Goal: Task Accomplishment & Management: Complete application form

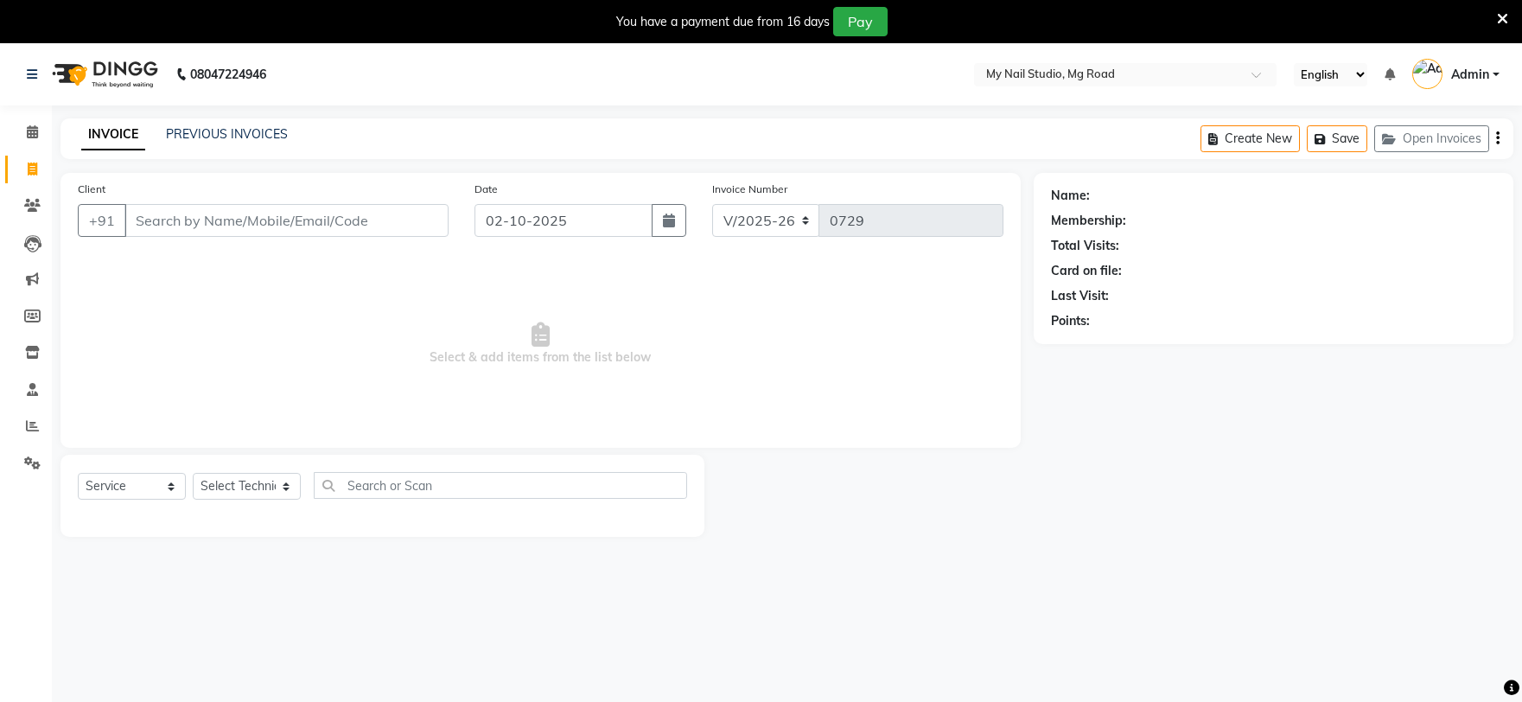
select select "6915"
select select "service"
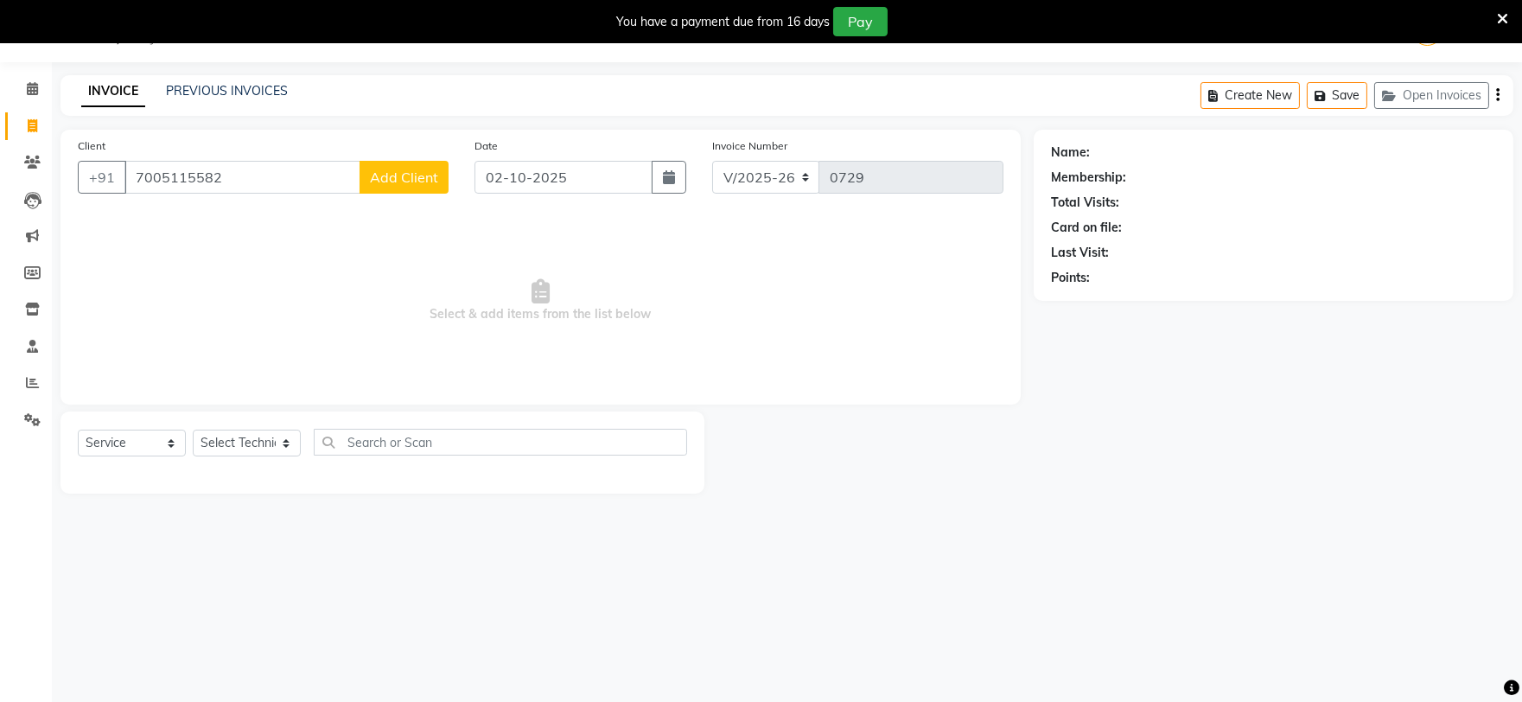
type input "7005115582"
click at [401, 182] on span "Add Client" at bounding box center [404, 177] width 68 height 17
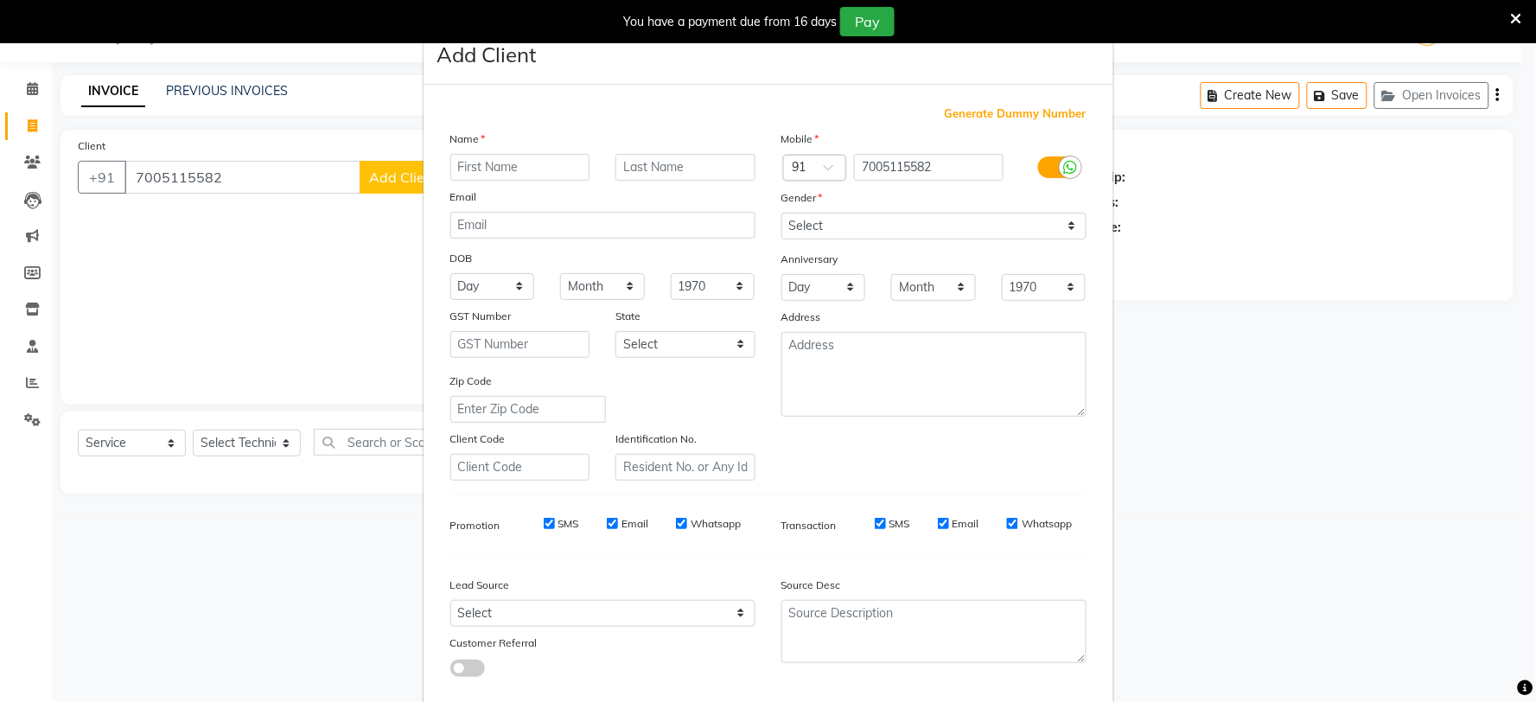
click at [463, 168] on input "text" at bounding box center [520, 167] width 140 height 27
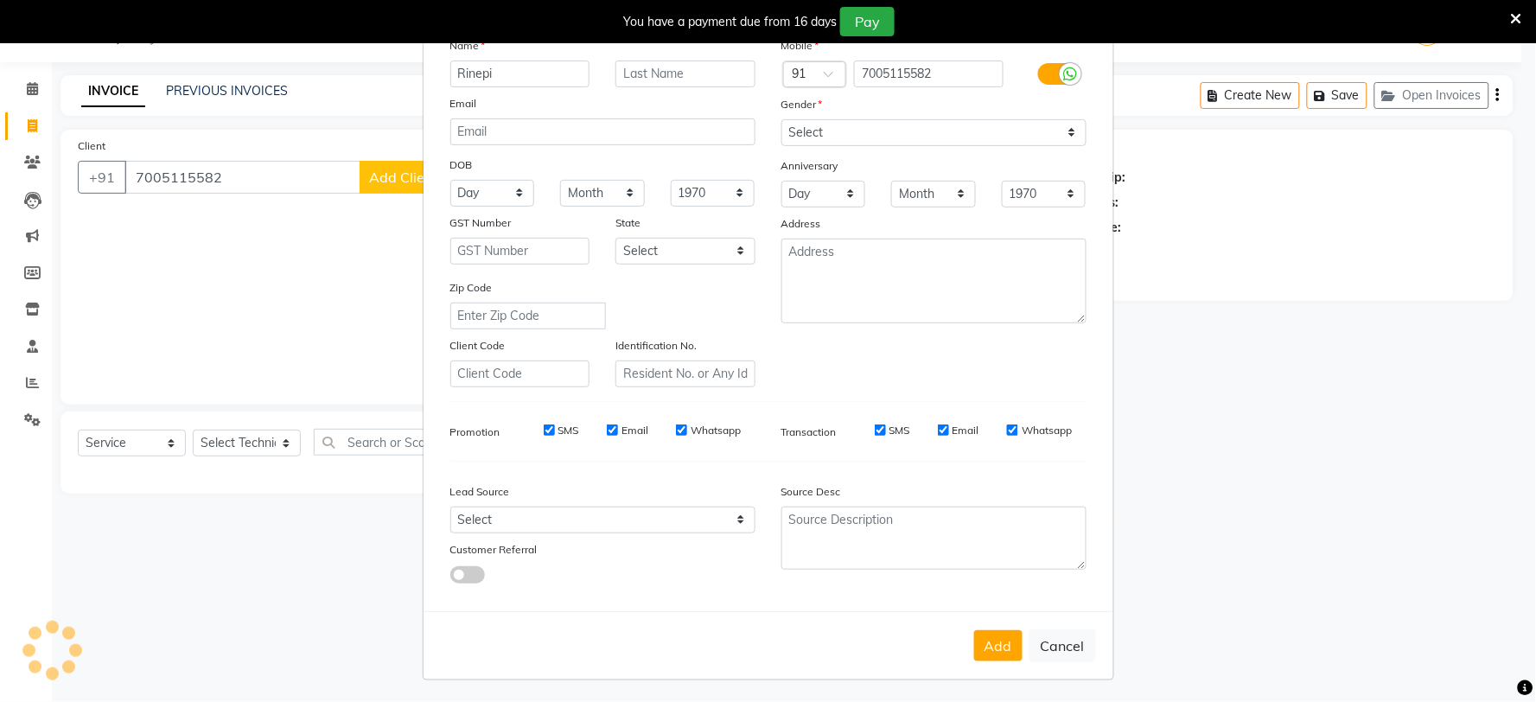
scroll to position [97, 0]
type input "Rinepi"
click at [983, 634] on button "Add" at bounding box center [998, 643] width 48 height 31
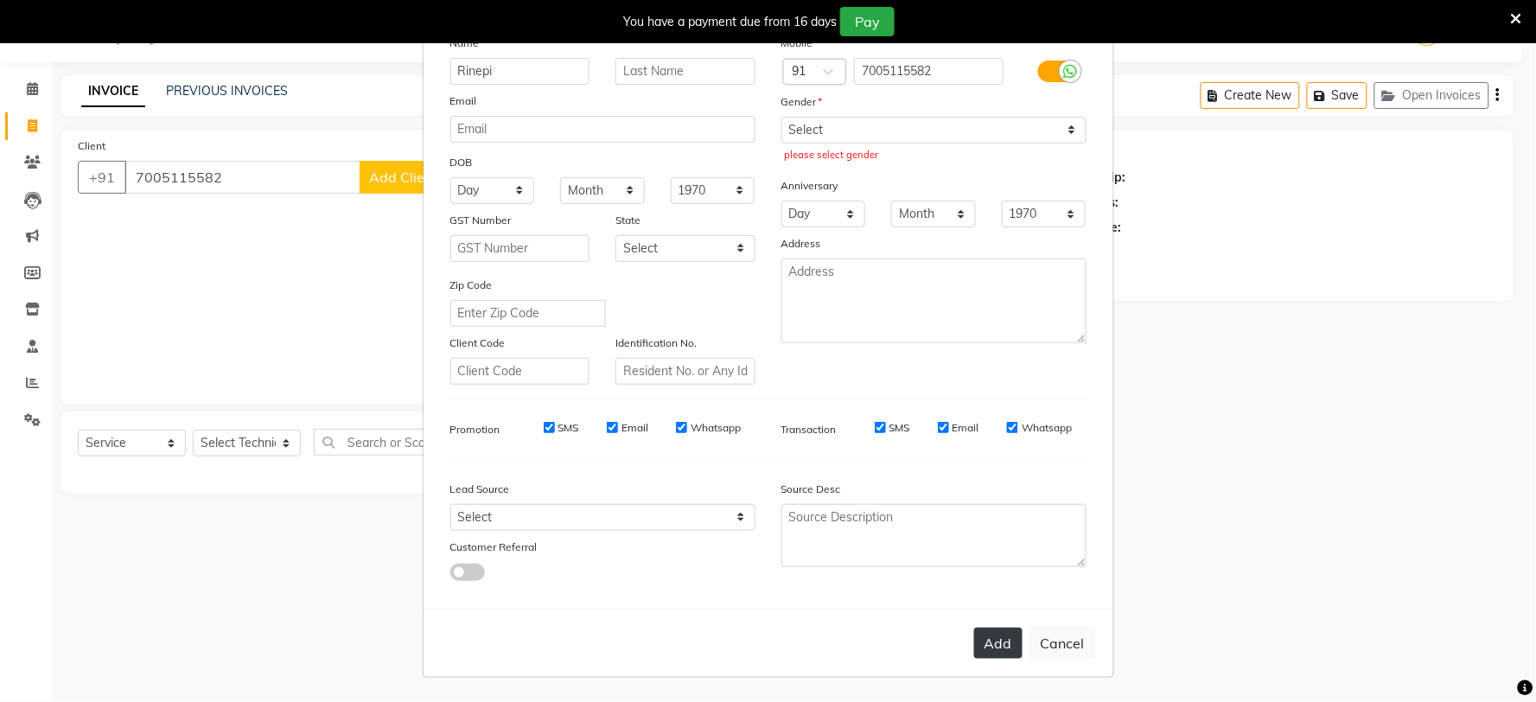
click at [992, 650] on button "Add" at bounding box center [998, 643] width 48 height 31
click at [1007, 641] on button "Add" at bounding box center [998, 643] width 48 height 31
click at [1000, 641] on button "Add" at bounding box center [998, 643] width 48 height 31
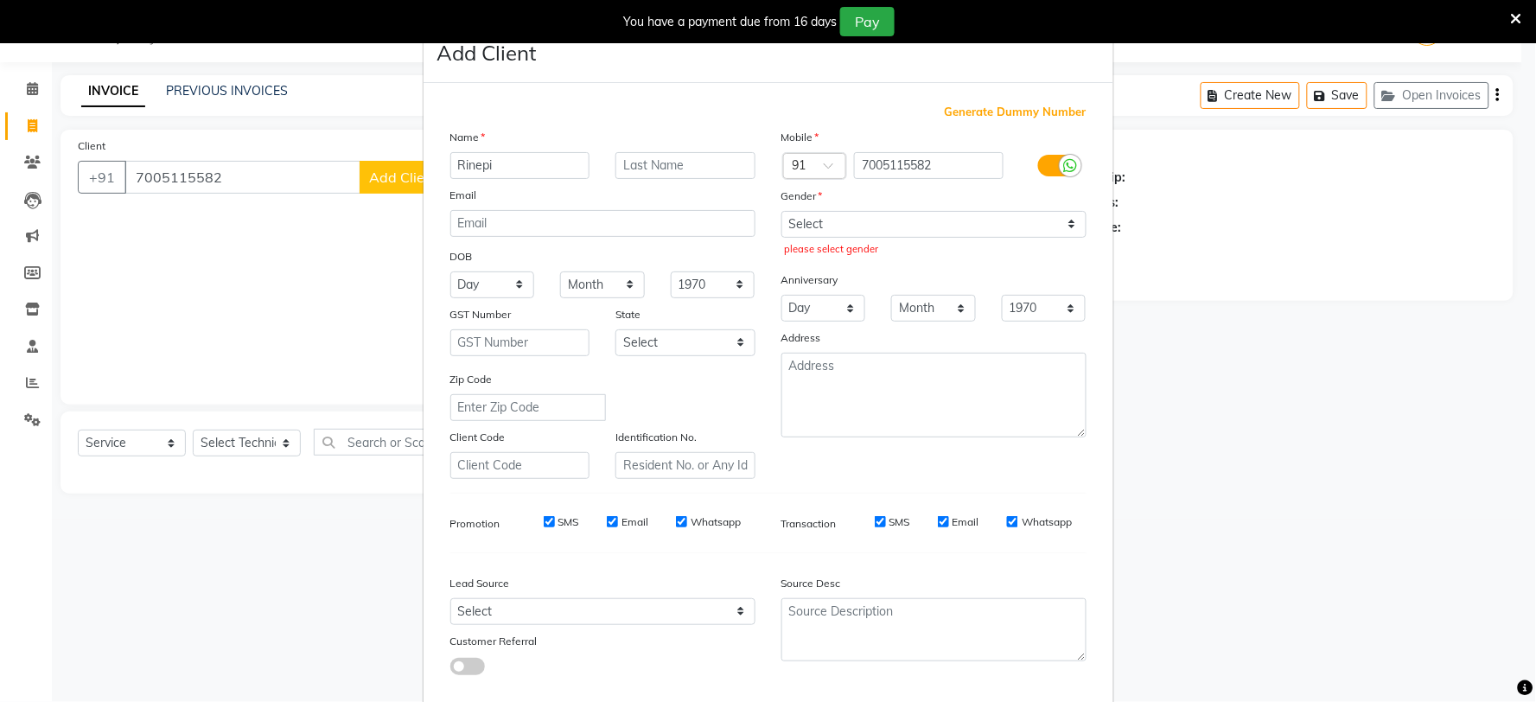
scroll to position [0, 0]
click at [952, 220] on select "Select [DEMOGRAPHIC_DATA] [DEMOGRAPHIC_DATA] Other Prefer Not To Say" at bounding box center [934, 226] width 305 height 27
select select "[DEMOGRAPHIC_DATA]"
click at [782, 213] on select "Select [DEMOGRAPHIC_DATA] [DEMOGRAPHIC_DATA] Other Prefer Not To Say" at bounding box center [934, 226] width 305 height 27
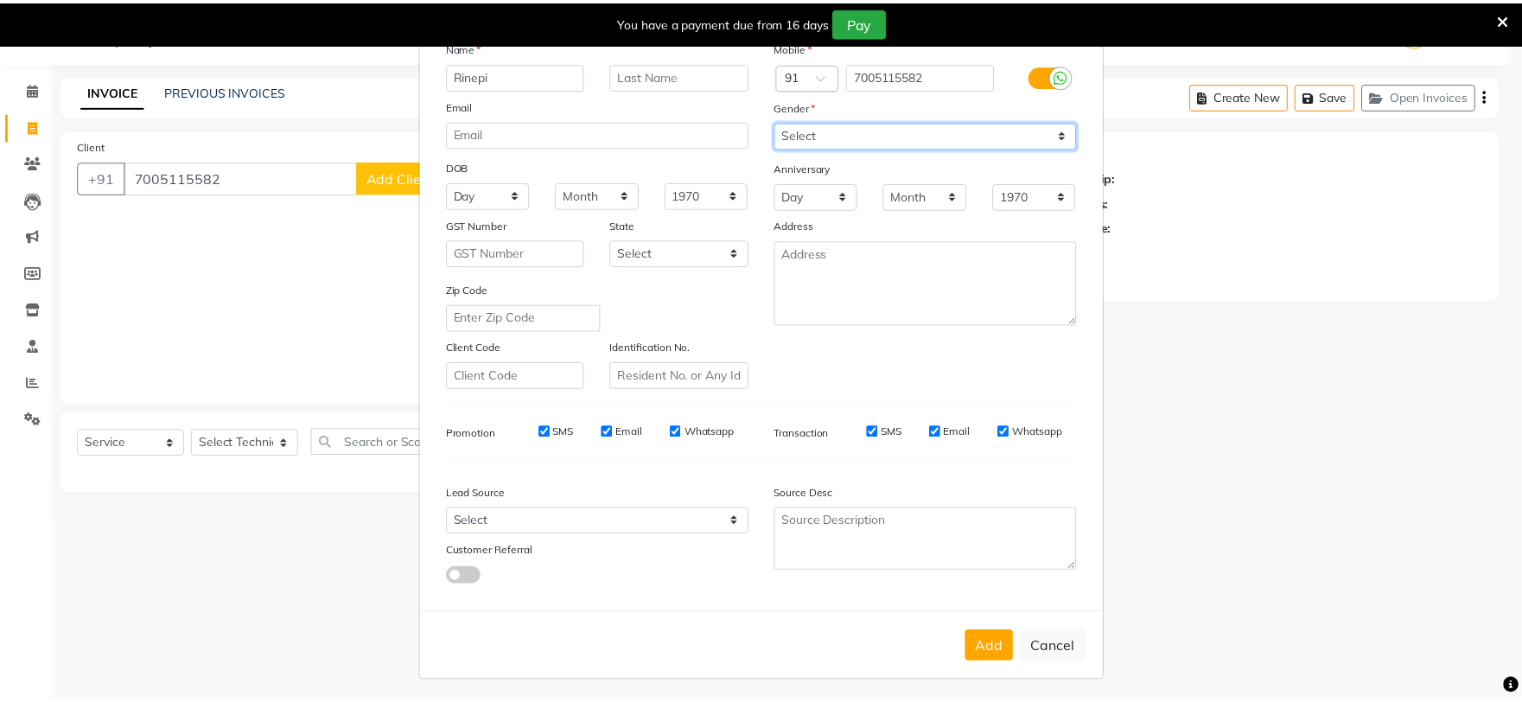
scroll to position [97, 0]
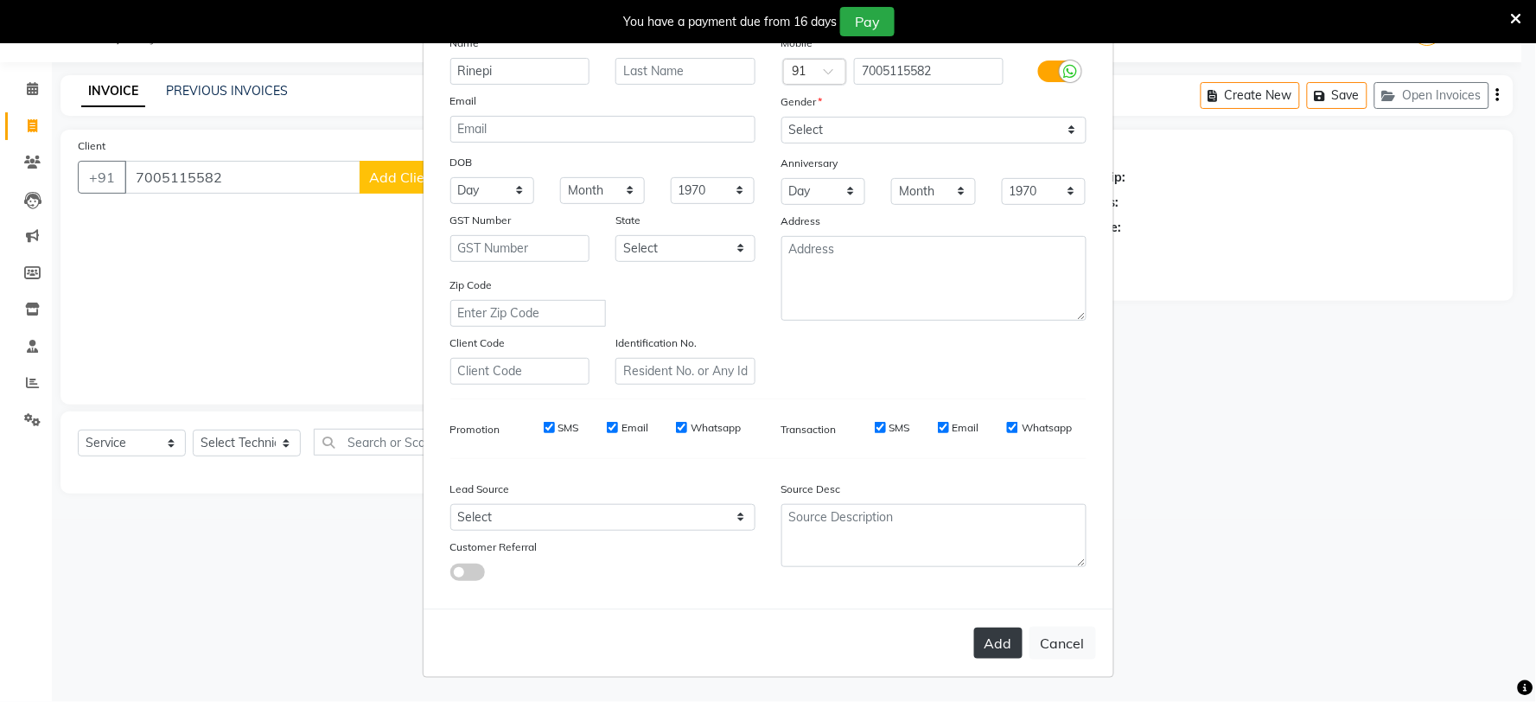
click at [995, 641] on button "Add" at bounding box center [998, 643] width 48 height 31
select select
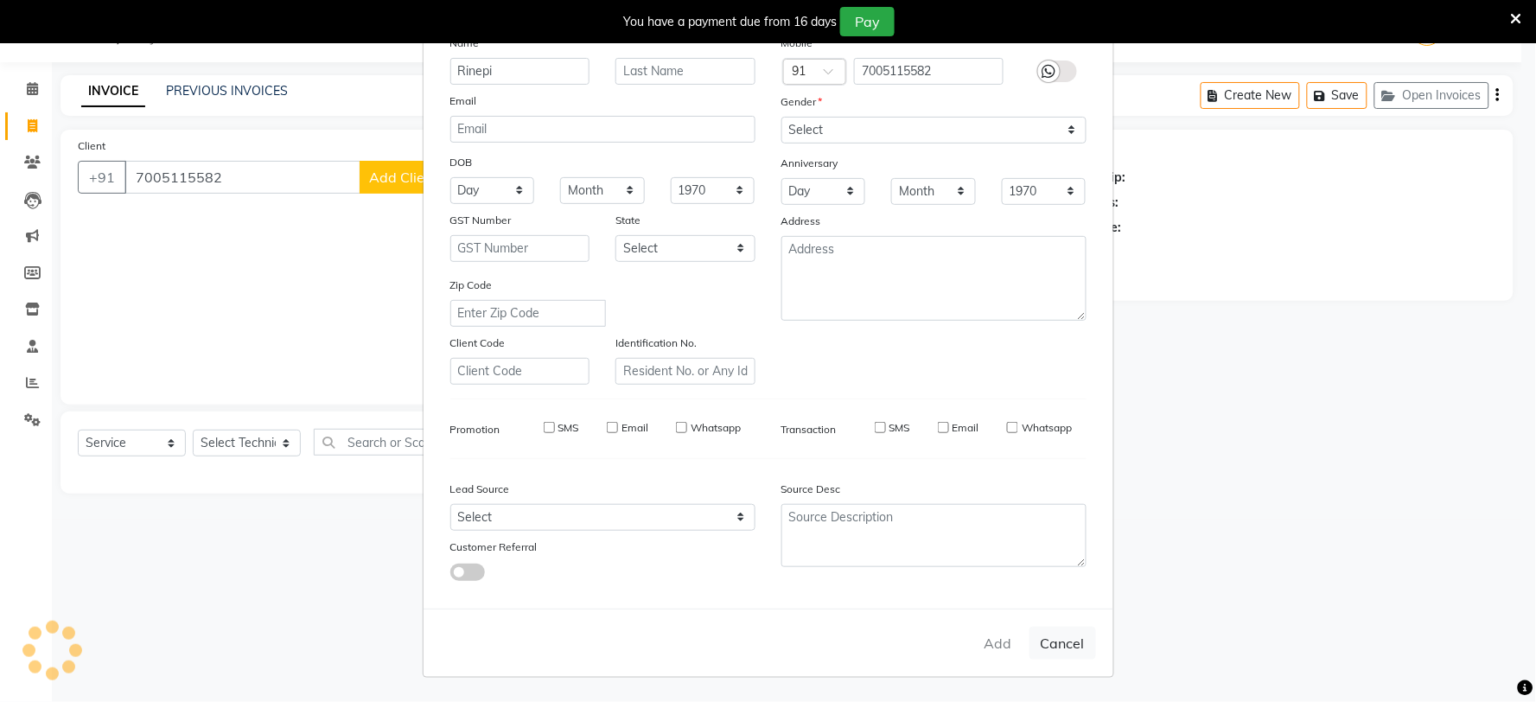
select select
checkbox input "false"
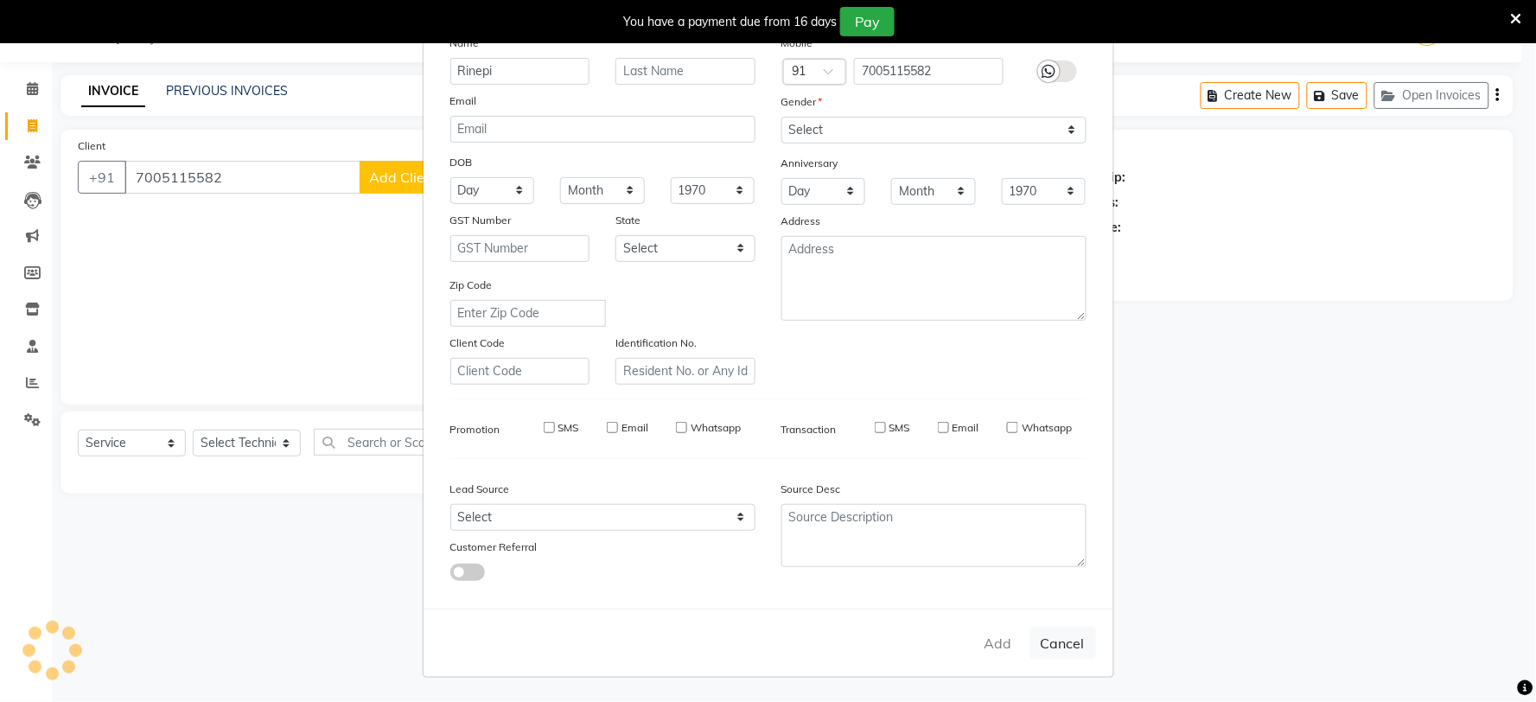
checkbox input "false"
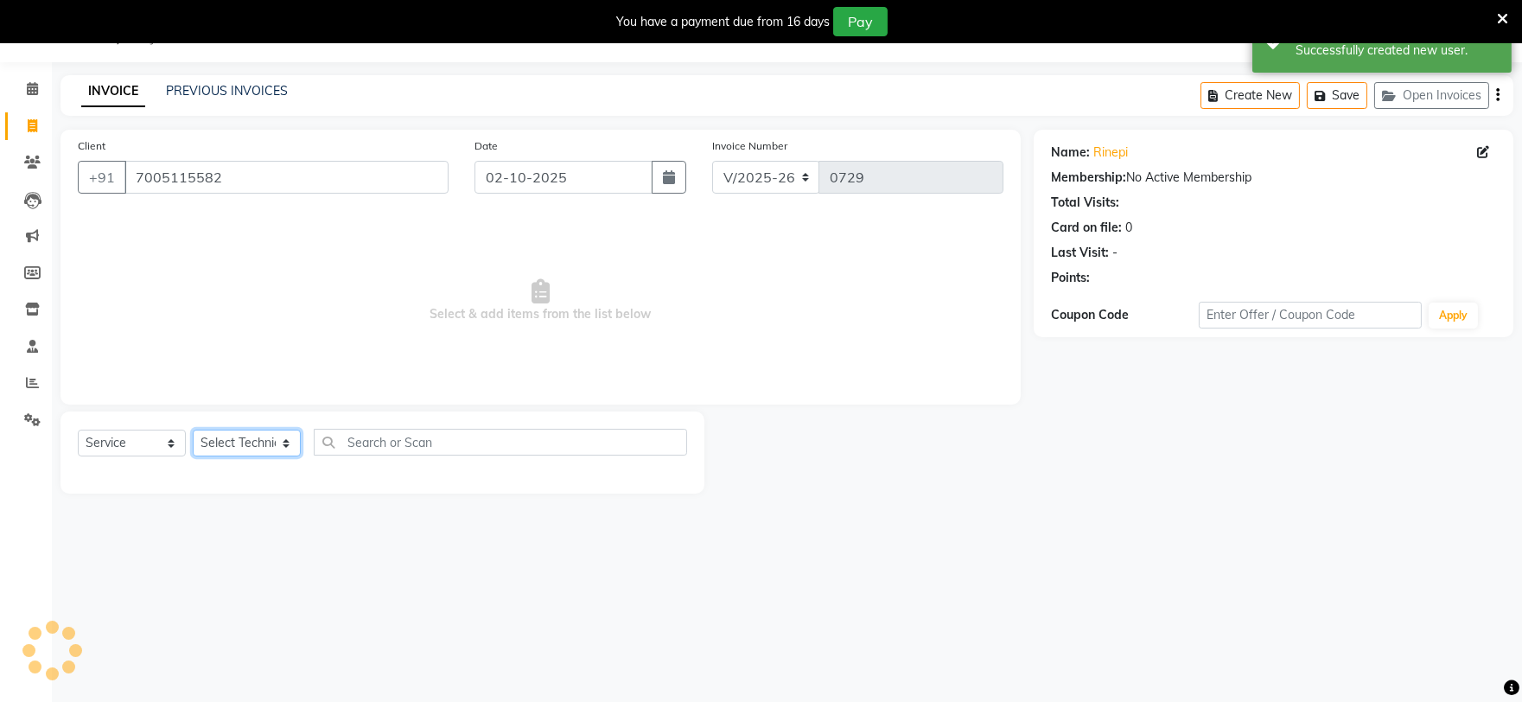
click at [255, 446] on select "Select Technician [PERSON_NAME] [PERSON_NAME] MANAGER [PERSON_NAME]" at bounding box center [247, 443] width 108 height 27
select select "88621"
click at [193, 431] on select "Select Technician [PERSON_NAME] [PERSON_NAME] MANAGER [PERSON_NAME]" at bounding box center [247, 443] width 108 height 27
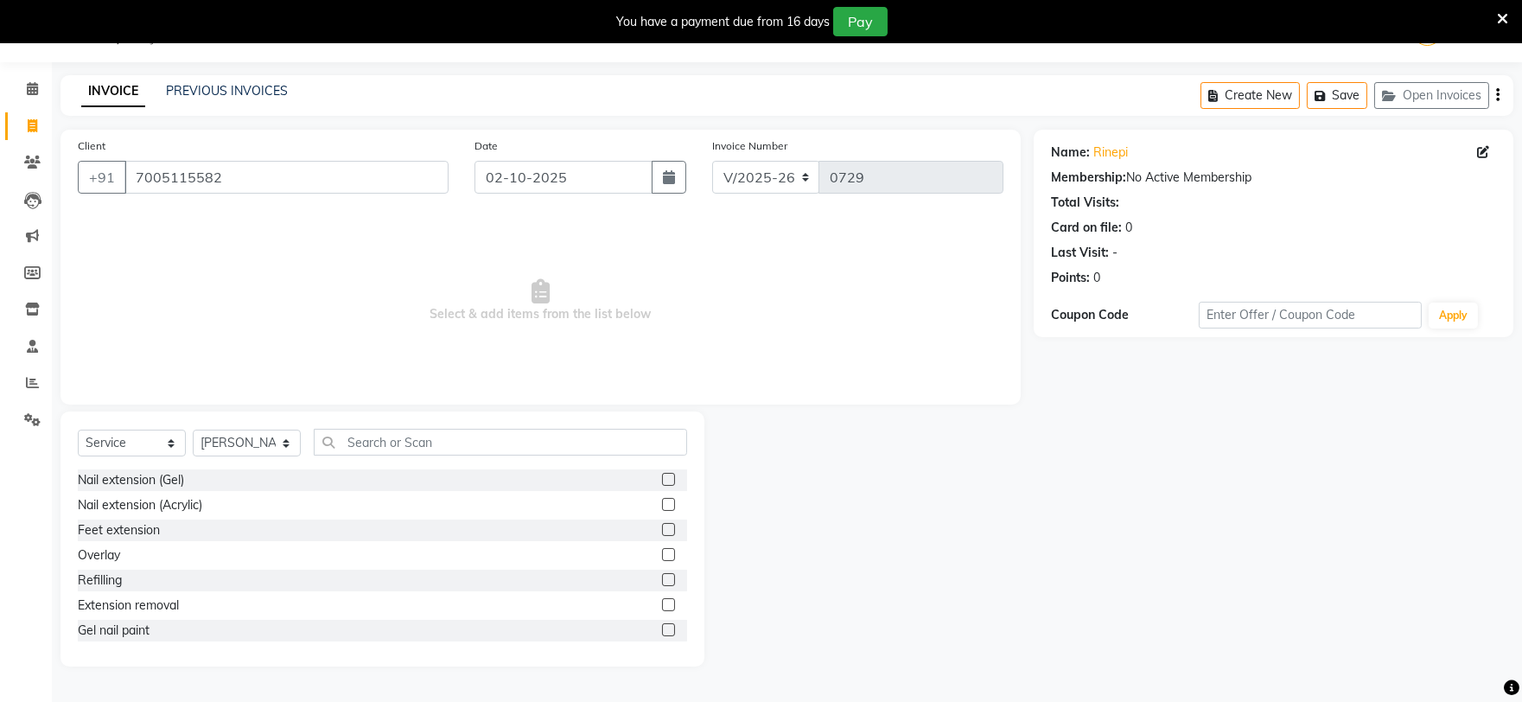
click at [662, 479] on label at bounding box center [668, 479] width 13 height 13
click at [662, 479] on input "checkbox" at bounding box center [667, 480] width 11 height 11
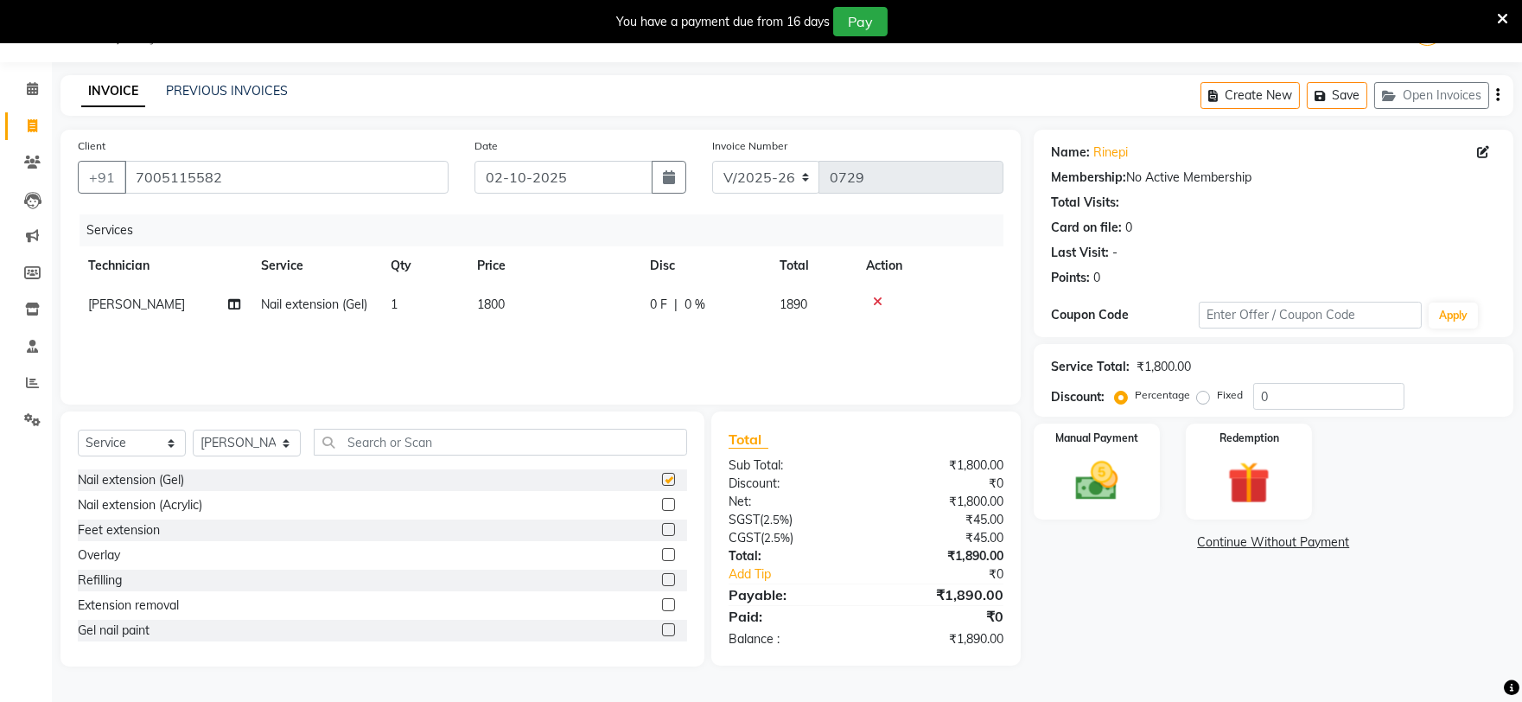
checkbox input "false"
click at [514, 279] on th "Price" at bounding box center [553, 265] width 173 height 39
click at [543, 306] on td "1800" at bounding box center [553, 304] width 173 height 39
select select "88621"
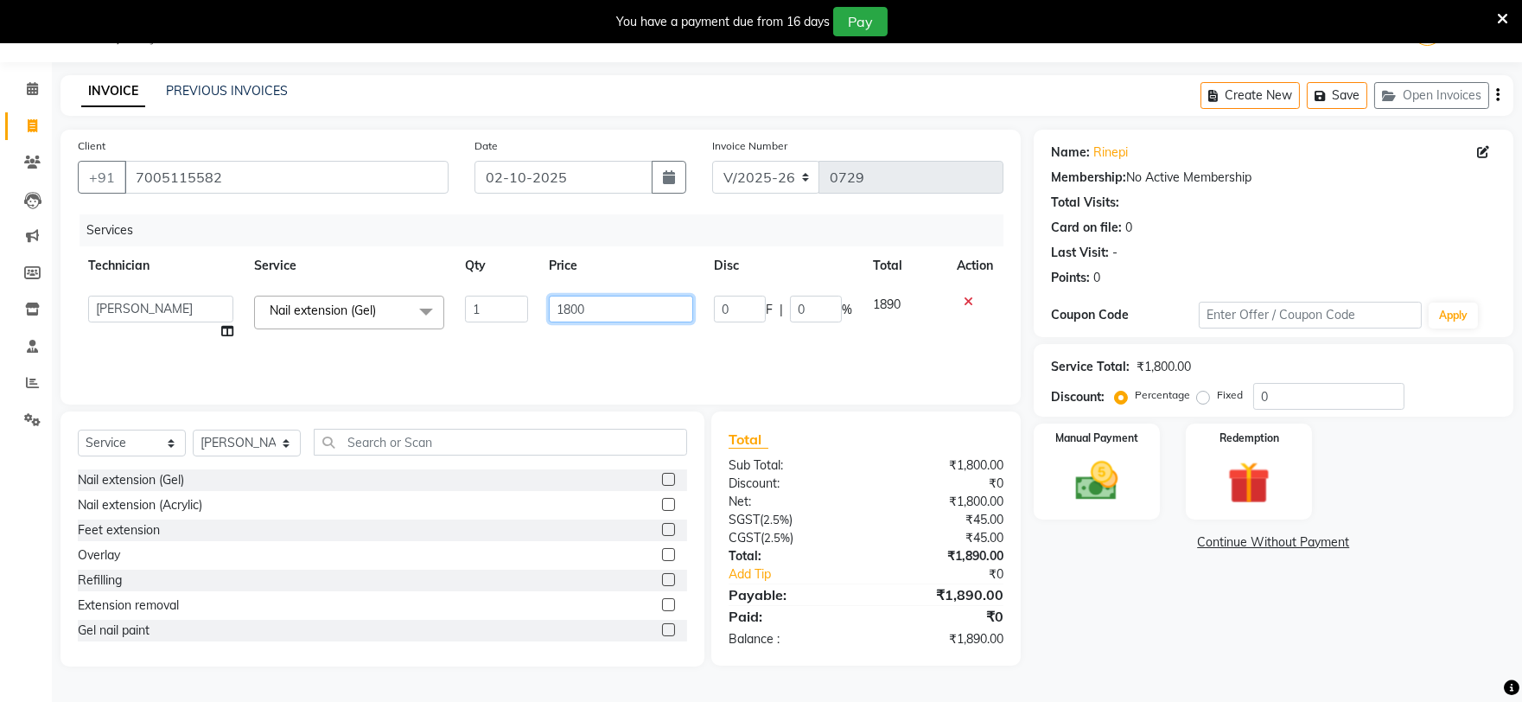
click at [603, 309] on input "1800" at bounding box center [621, 309] width 144 height 27
type input "1"
type input "1500"
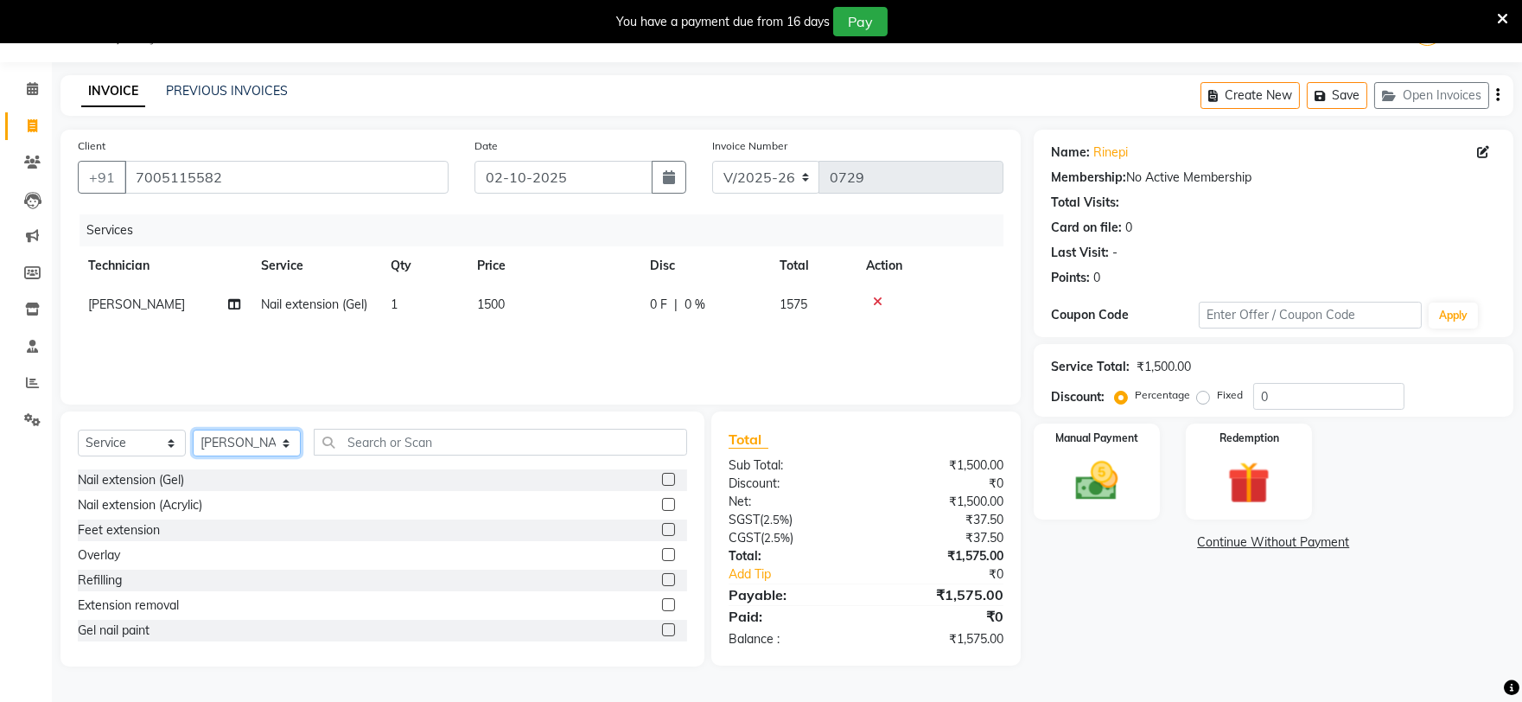
click at [259, 442] on select "Select Technician [PERSON_NAME] [PERSON_NAME] MANAGER [PERSON_NAME]" at bounding box center [247, 443] width 108 height 27
select select "58164"
click at [193, 431] on select "Select Technician [PERSON_NAME] [PERSON_NAME] MANAGER [PERSON_NAME]" at bounding box center [247, 443] width 108 height 27
click at [662, 608] on label at bounding box center [668, 609] width 13 height 13
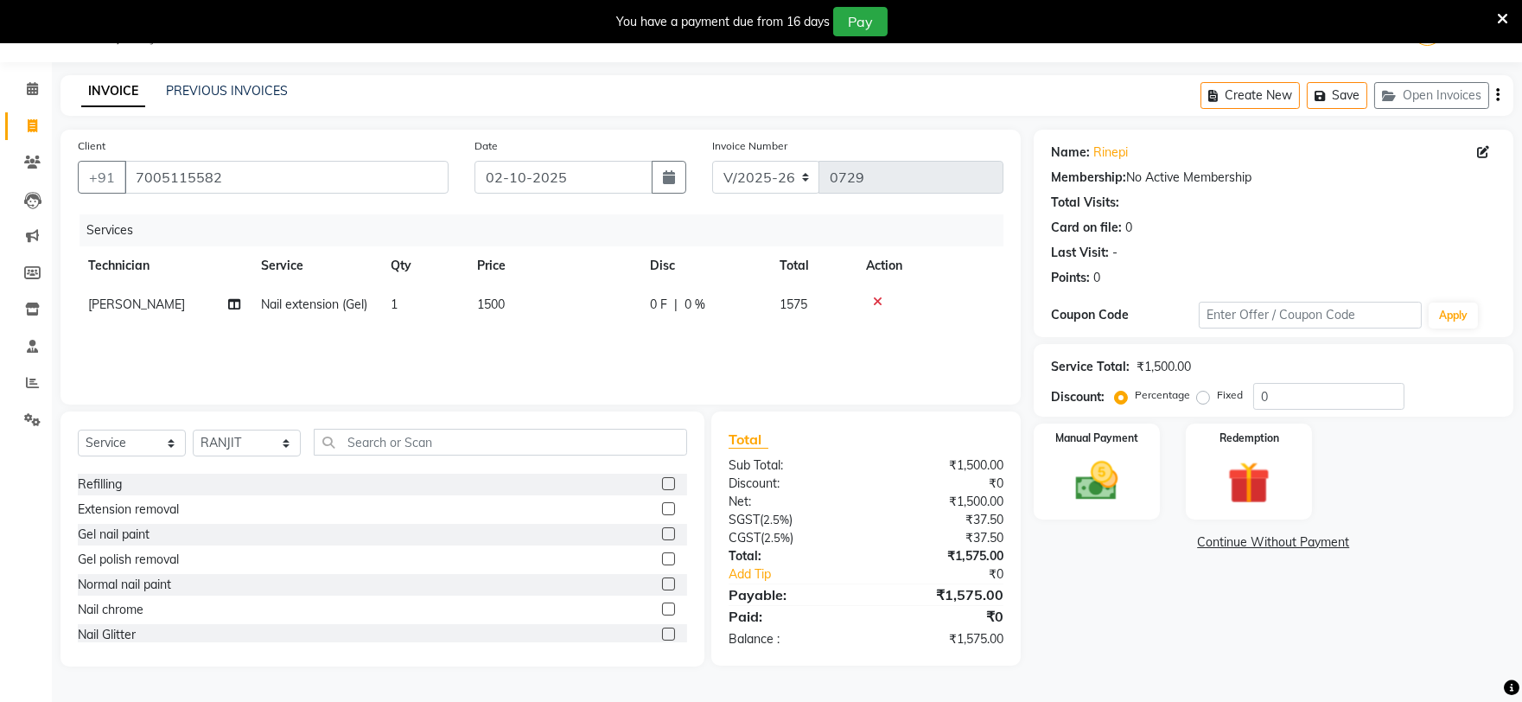
click at [662, 608] on input "checkbox" at bounding box center [667, 609] width 11 height 11
checkbox input "false"
click at [532, 342] on td "500" at bounding box center [553, 343] width 173 height 39
select select "58164"
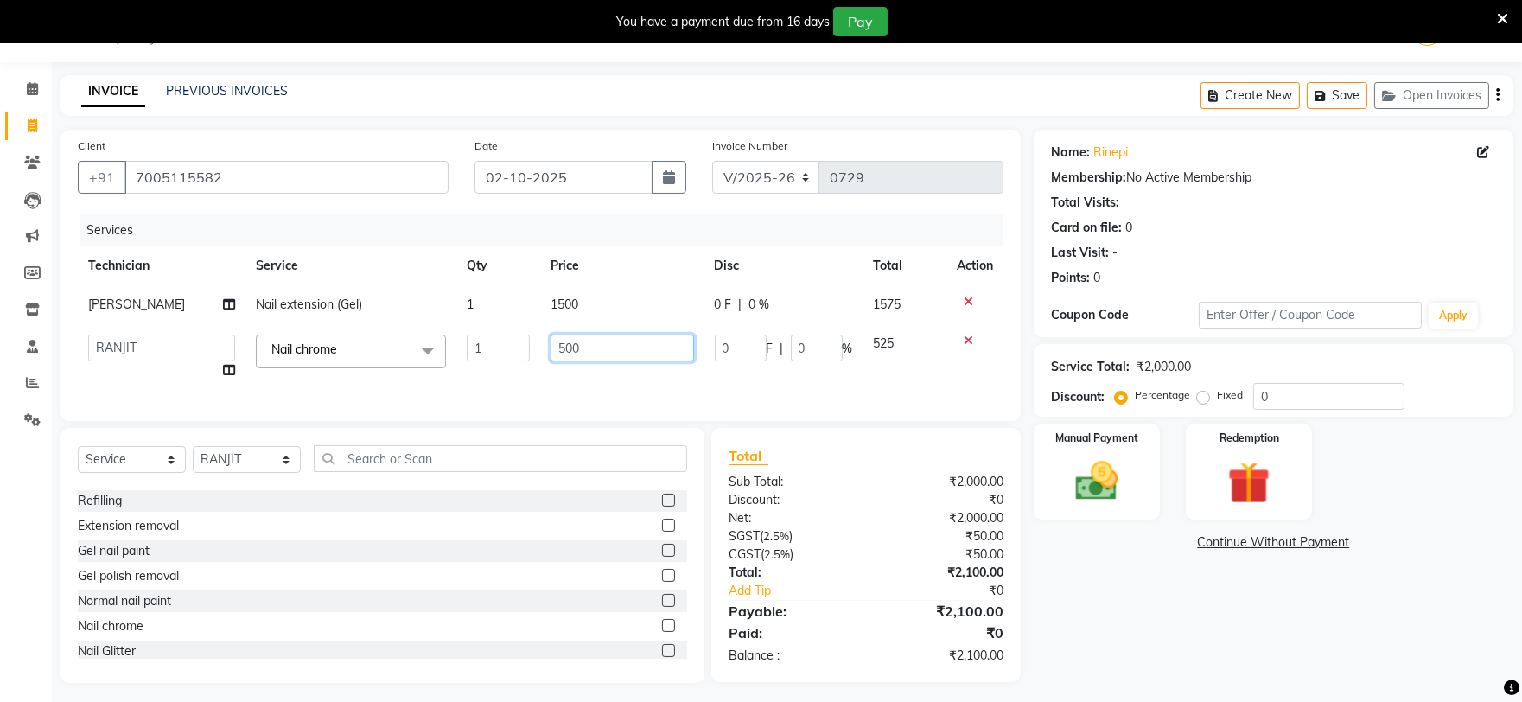
click at [609, 349] on input "500" at bounding box center [622, 348] width 143 height 27
type input "5"
type input "400"
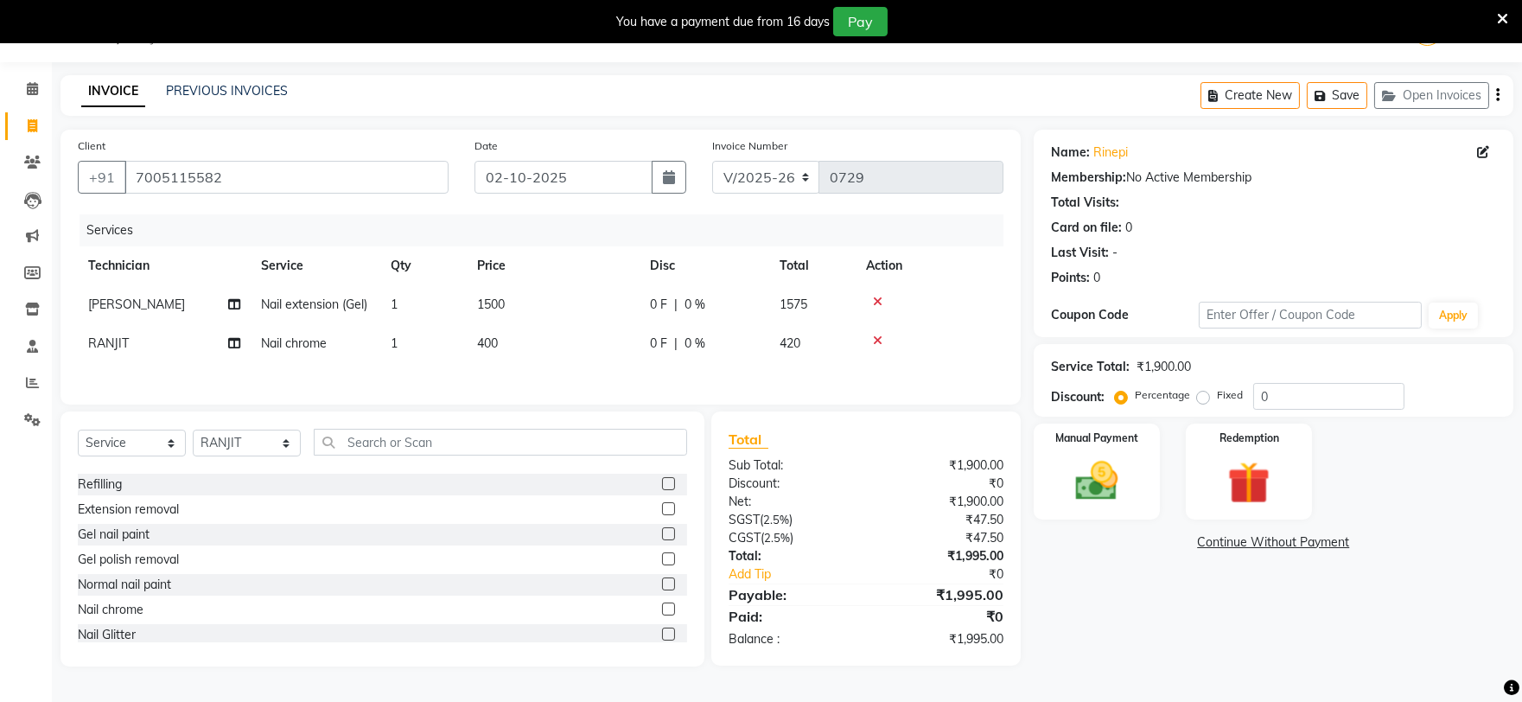
click at [1143, 638] on div "Name: Rinepi Membership: No Active Membership Total Visits: Card on file: 0 Las…" at bounding box center [1280, 398] width 493 height 537
drag, startPoint x: 1090, startPoint y: 471, endPoint x: 1128, endPoint y: 497, distance: 46.0
click at [1091, 471] on img at bounding box center [1097, 481] width 72 height 51
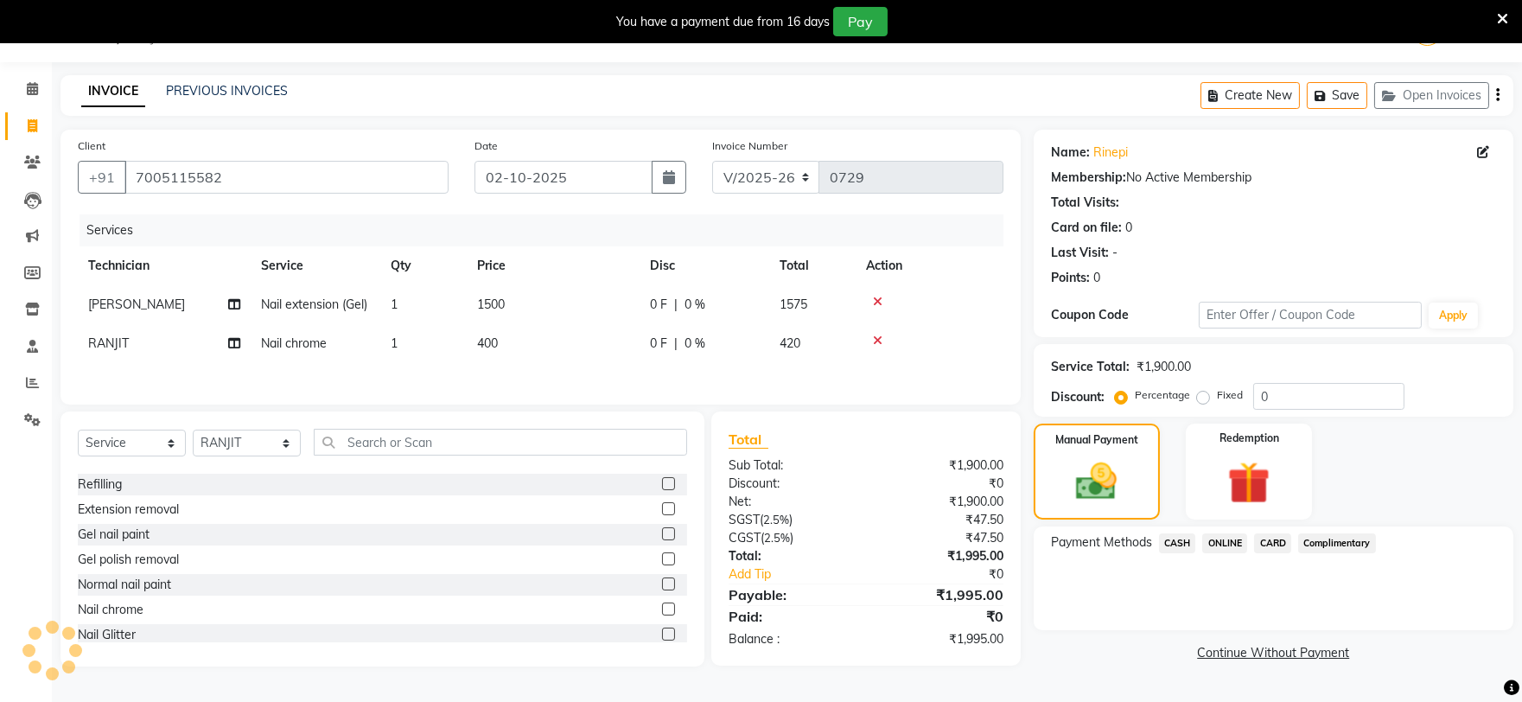
click at [1234, 541] on span "ONLINE" at bounding box center [1225, 543] width 45 height 20
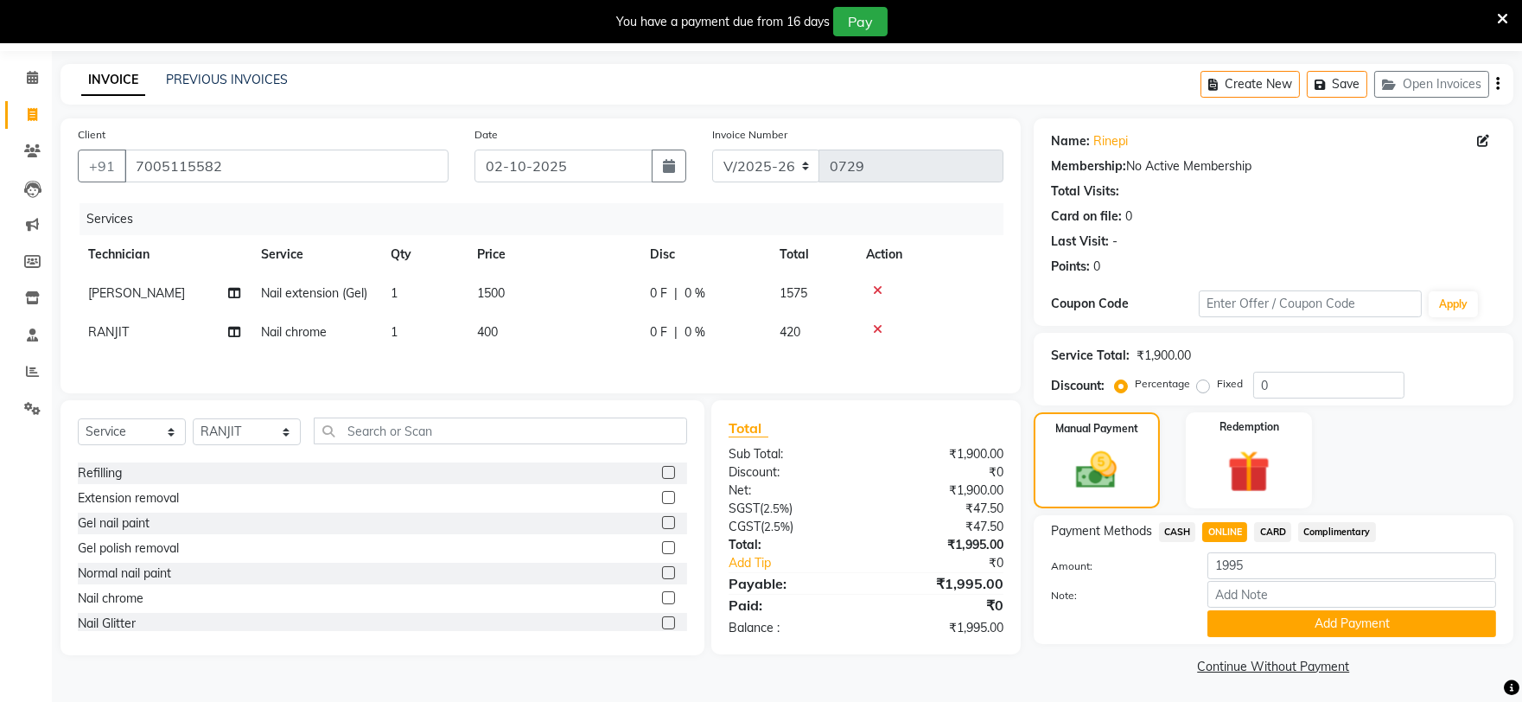
scroll to position [57, 0]
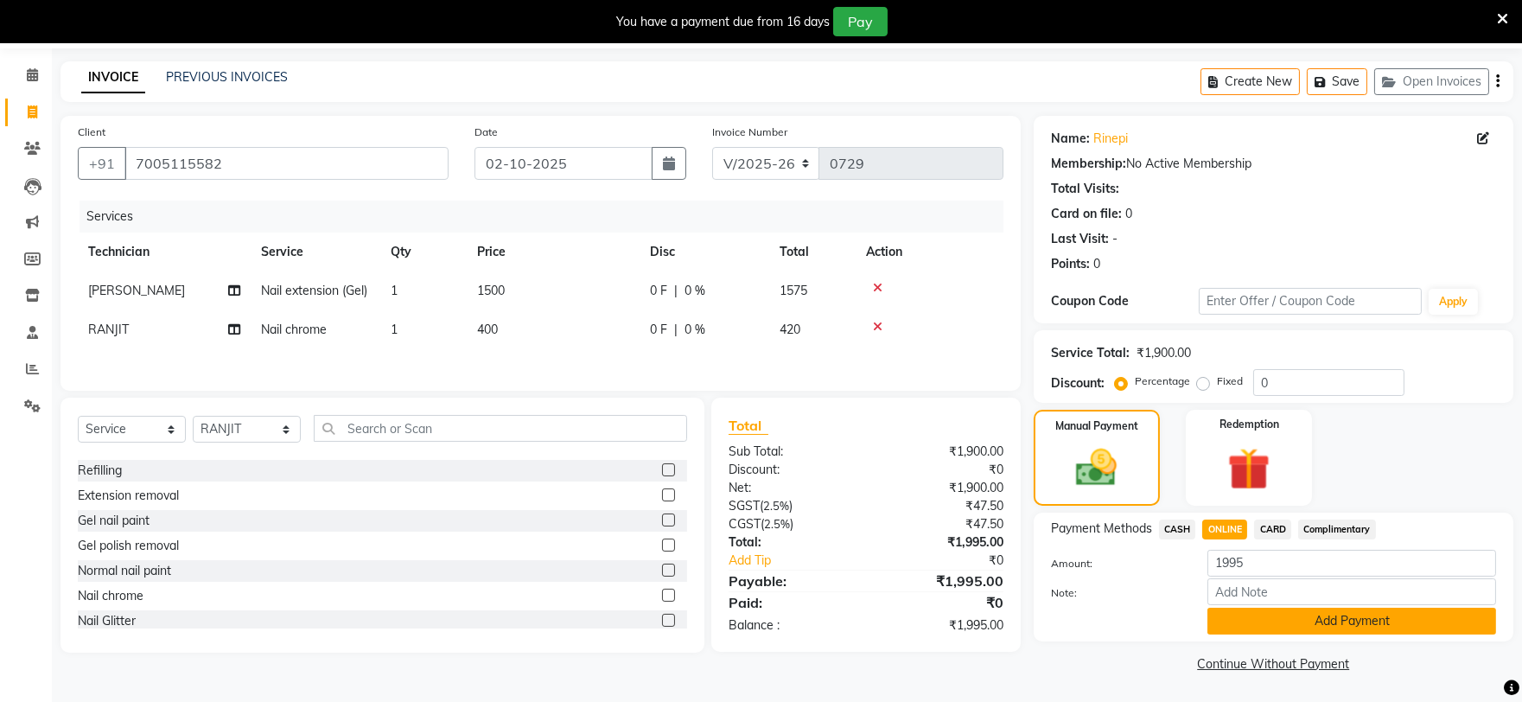
click at [1298, 625] on button "Add Payment" at bounding box center [1352, 621] width 289 height 27
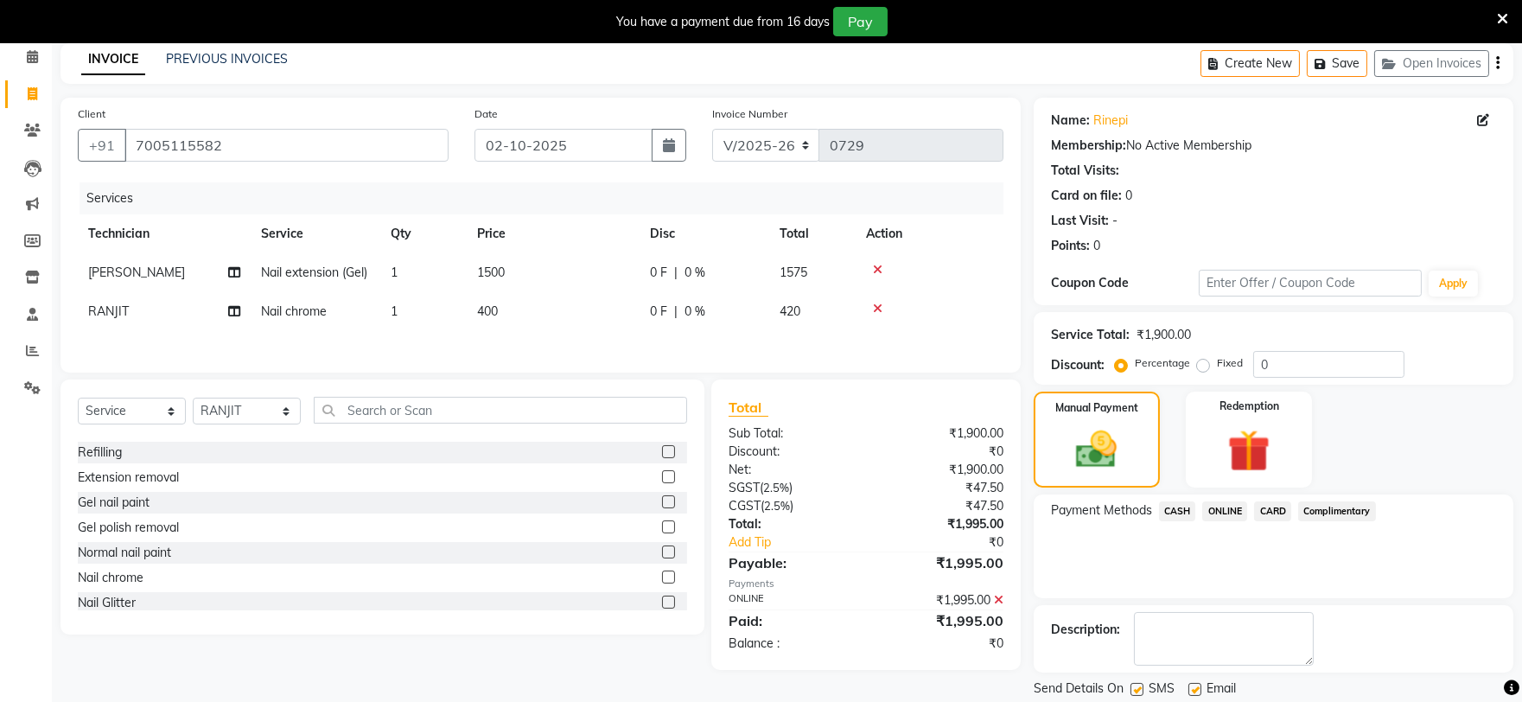
scroll to position [131, 0]
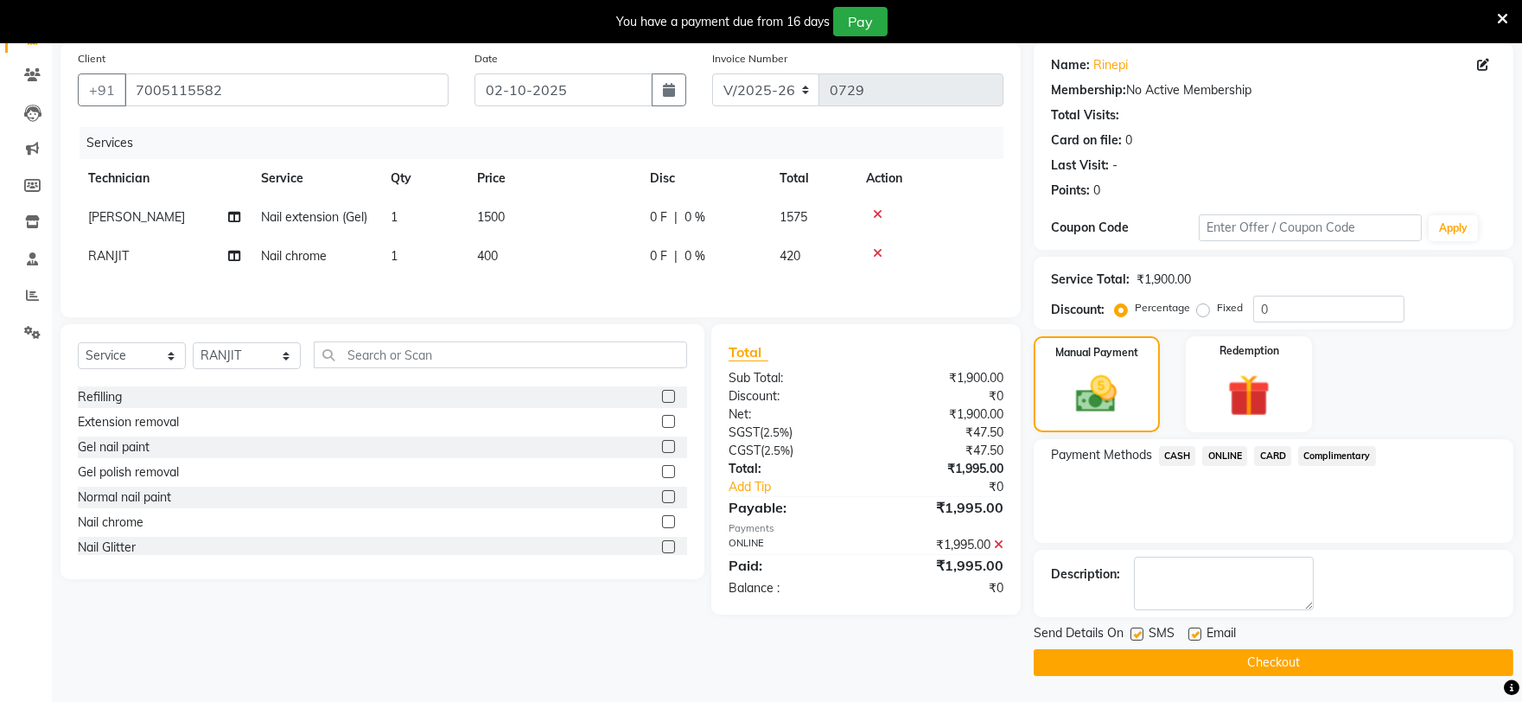
click at [1220, 649] on button "Checkout" at bounding box center [1274, 662] width 480 height 27
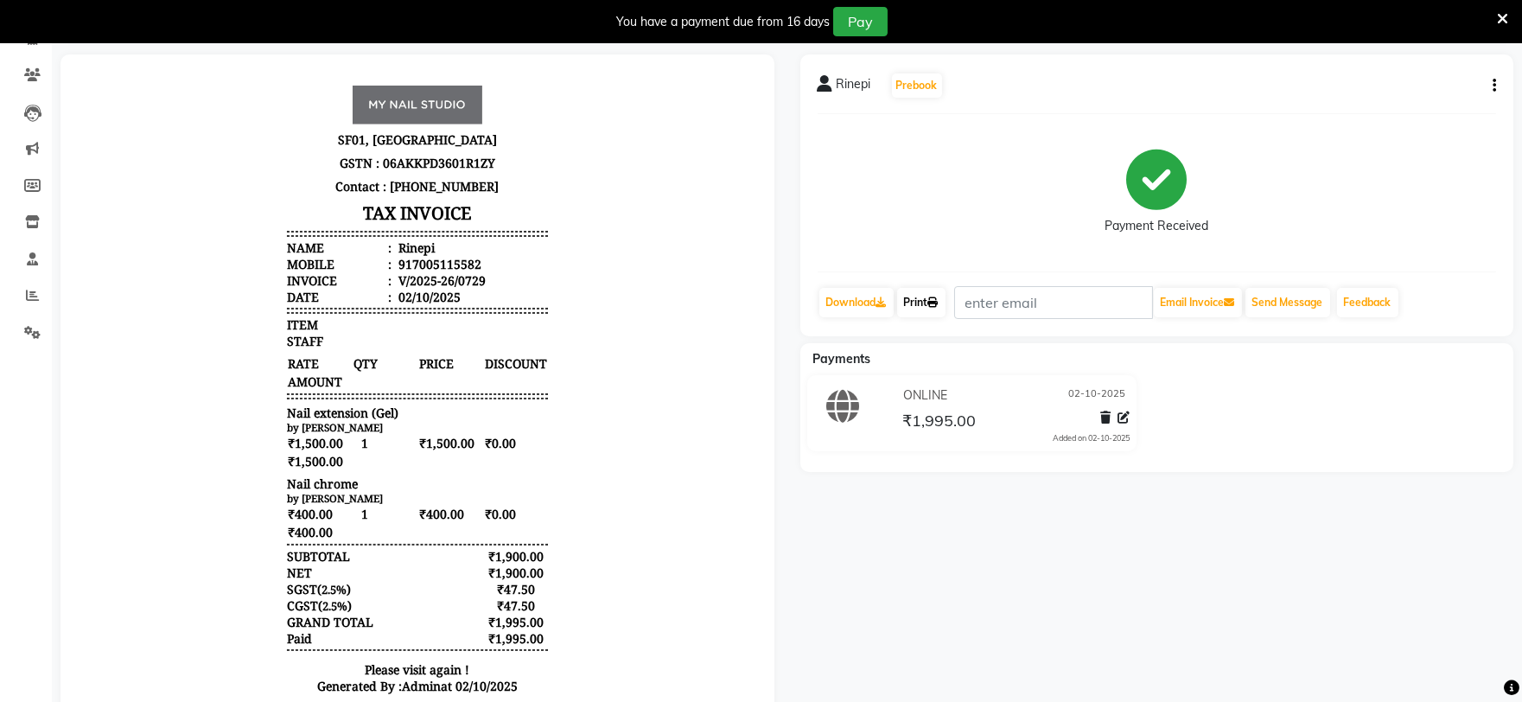
click at [913, 316] on link "Print" at bounding box center [921, 302] width 48 height 29
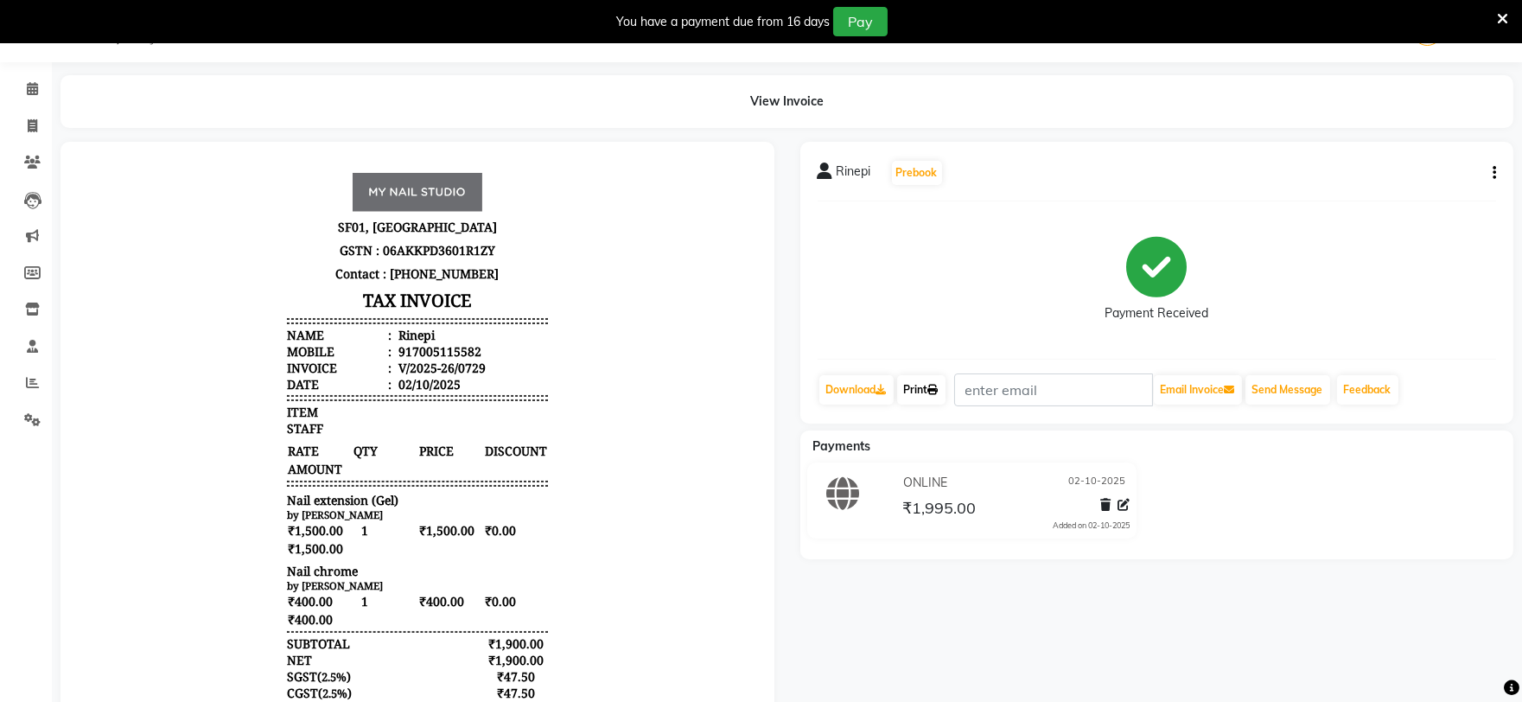
select select "6915"
select select "service"
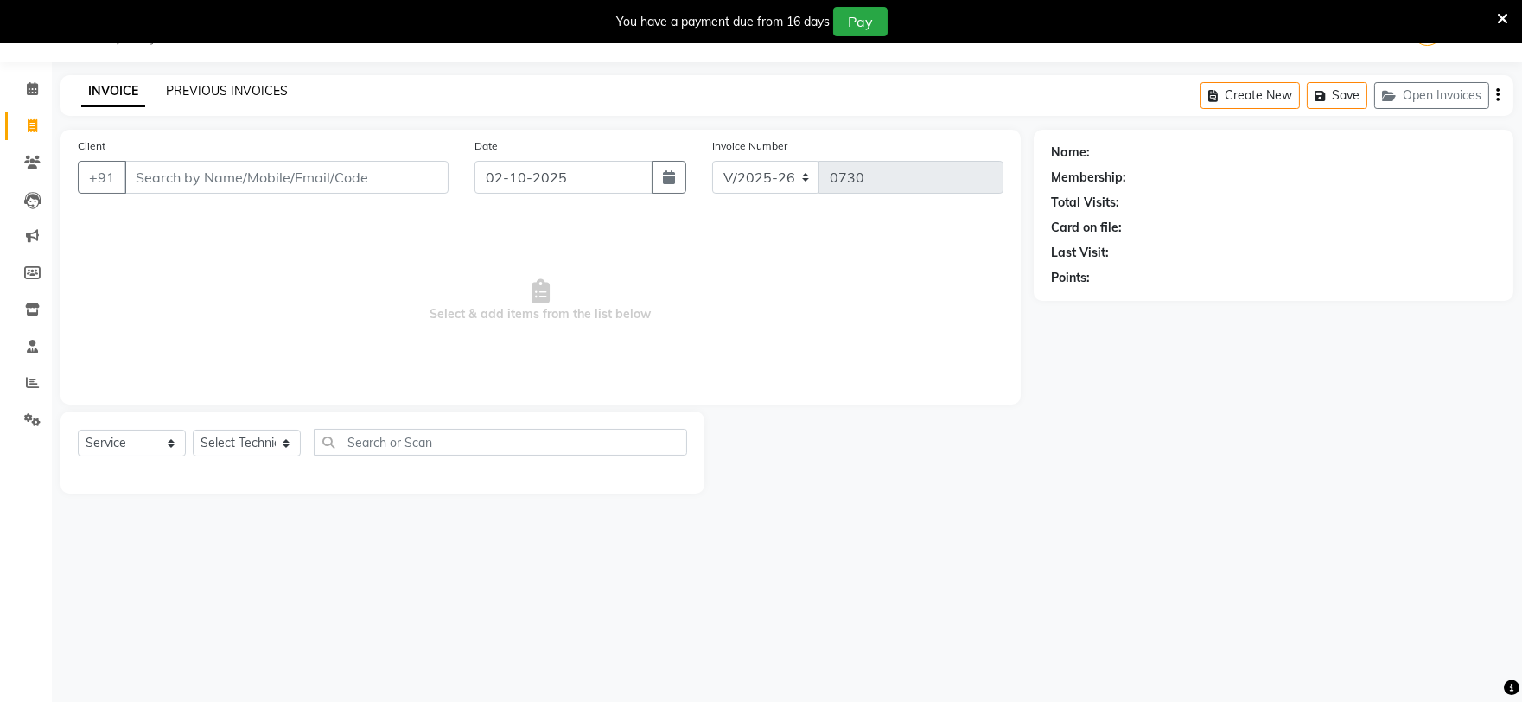
click at [232, 88] on link "PREVIOUS INVOICES" at bounding box center [227, 91] width 122 height 16
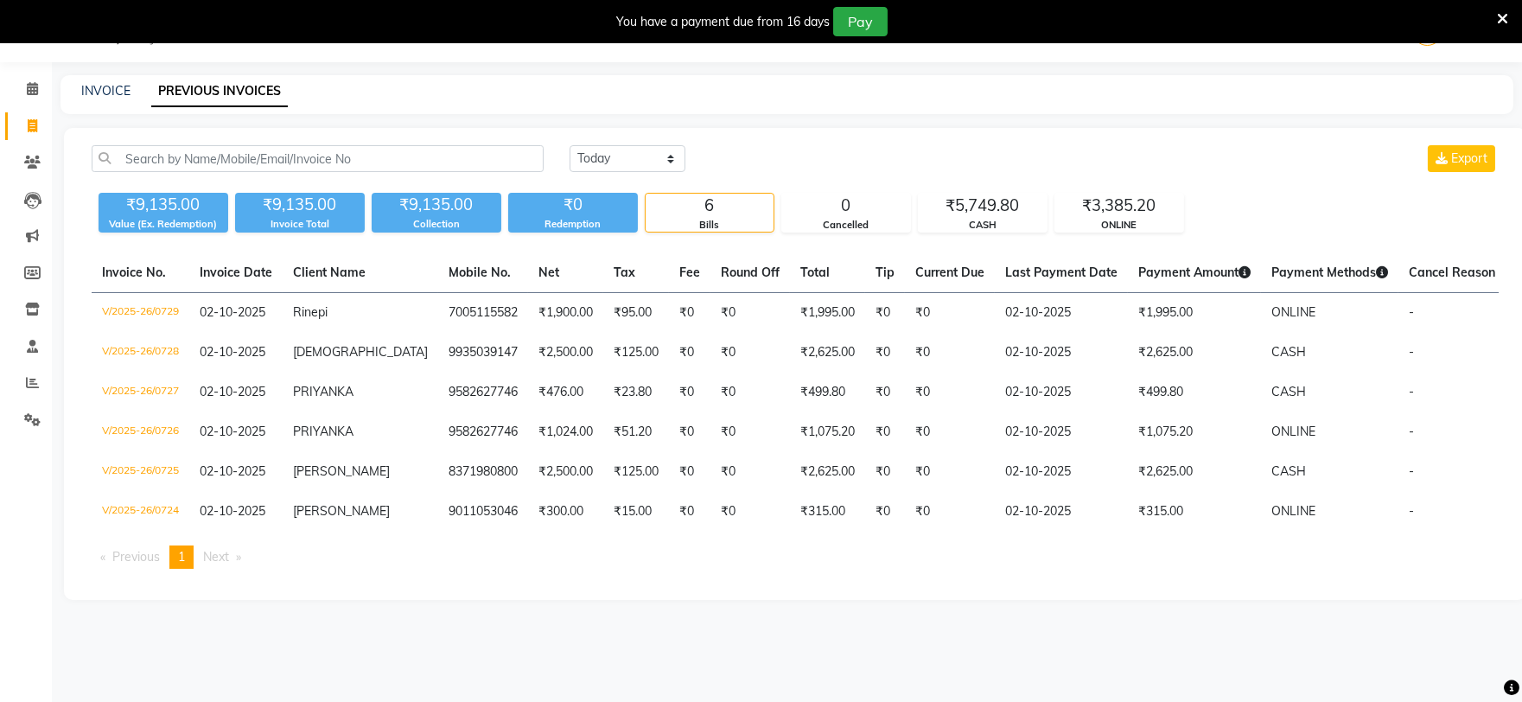
click at [108, 99] on div "INVOICE" at bounding box center [105, 91] width 49 height 18
click at [100, 92] on link "INVOICE" at bounding box center [105, 91] width 49 height 16
select select "service"
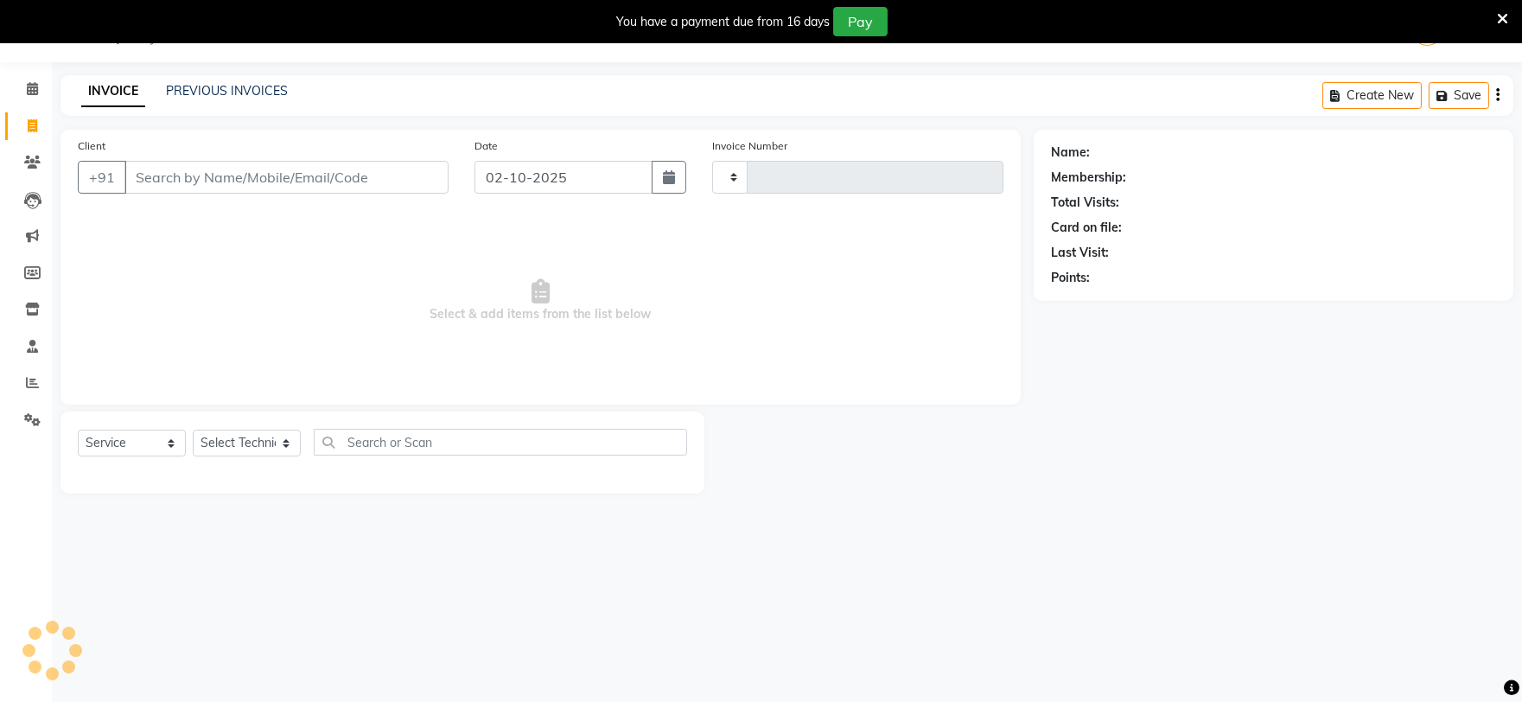
type input "0730"
select select "6915"
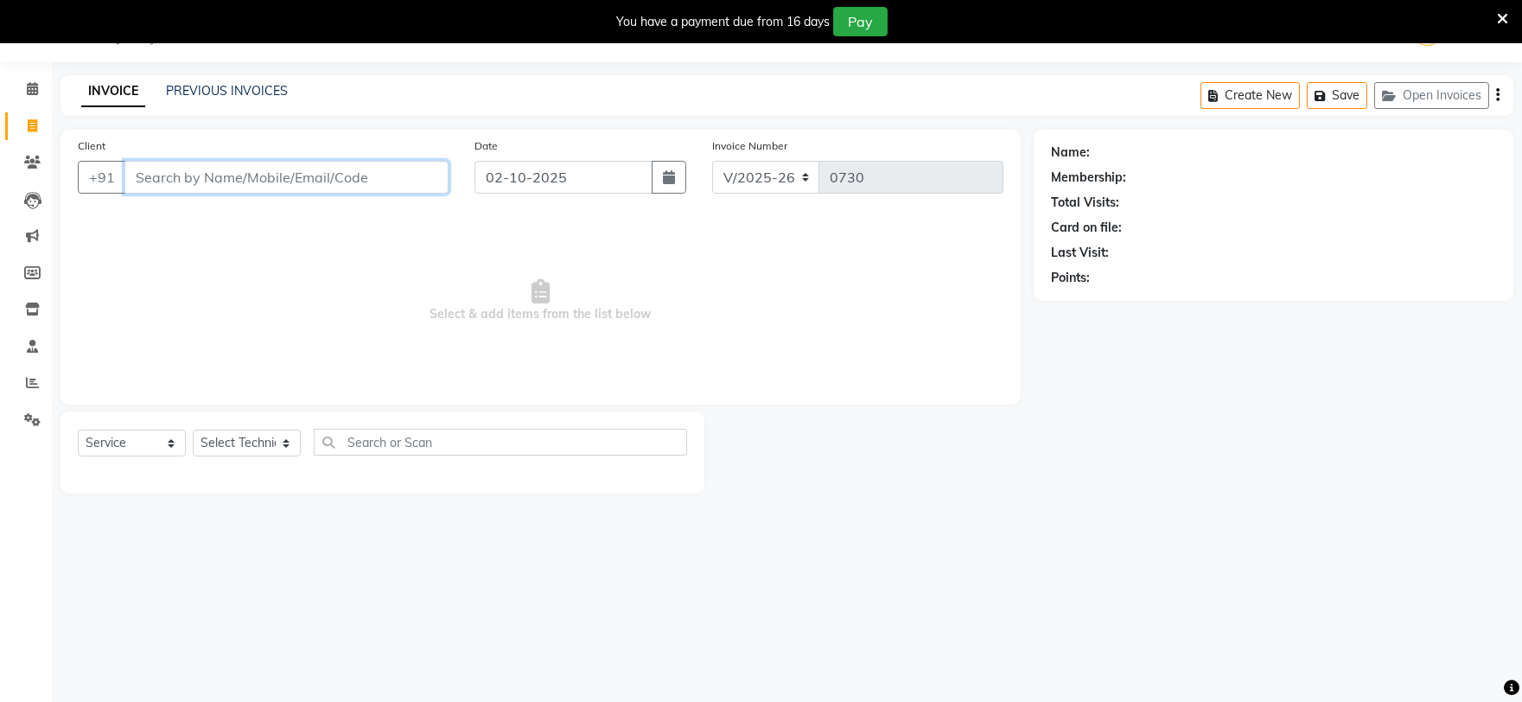
click at [325, 174] on input "Client" at bounding box center [286, 177] width 324 height 33
type input "8588068174"
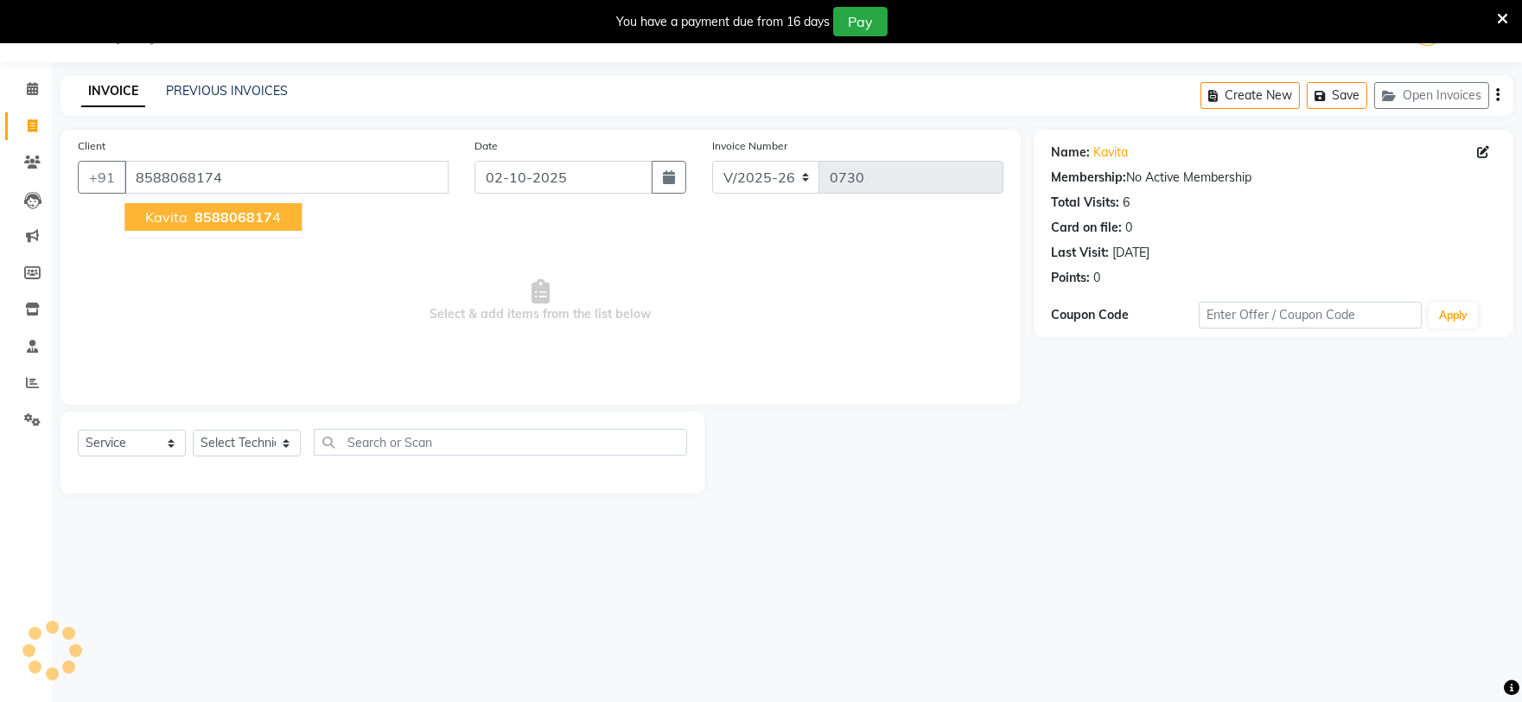
click at [156, 212] on span "kavita" at bounding box center [166, 216] width 42 height 17
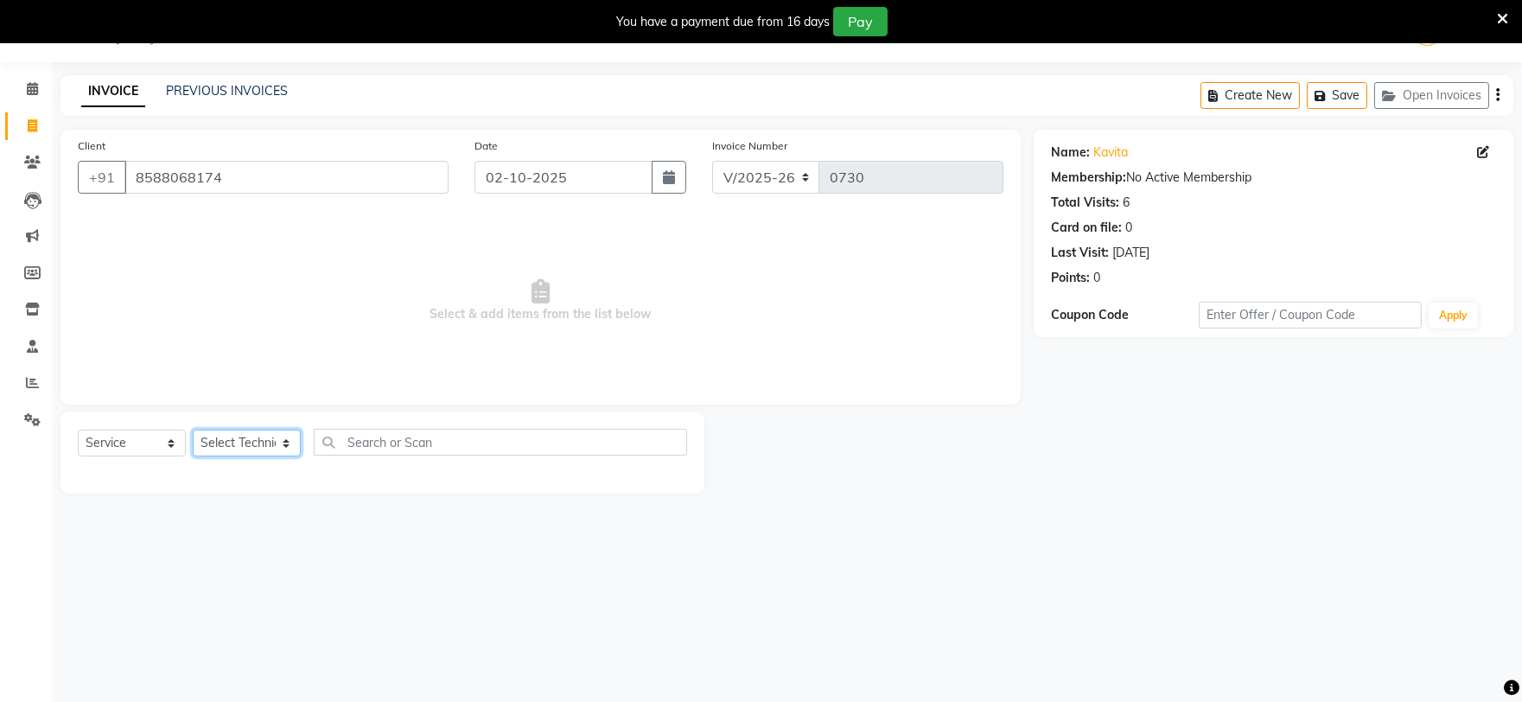
click at [277, 447] on select "Select Technician [PERSON_NAME] [PERSON_NAME] MANAGER [PERSON_NAME]" at bounding box center [247, 443] width 108 height 27
select select "58164"
click at [193, 431] on select "Select Technician [PERSON_NAME] [PERSON_NAME] MANAGER [PERSON_NAME]" at bounding box center [247, 443] width 108 height 27
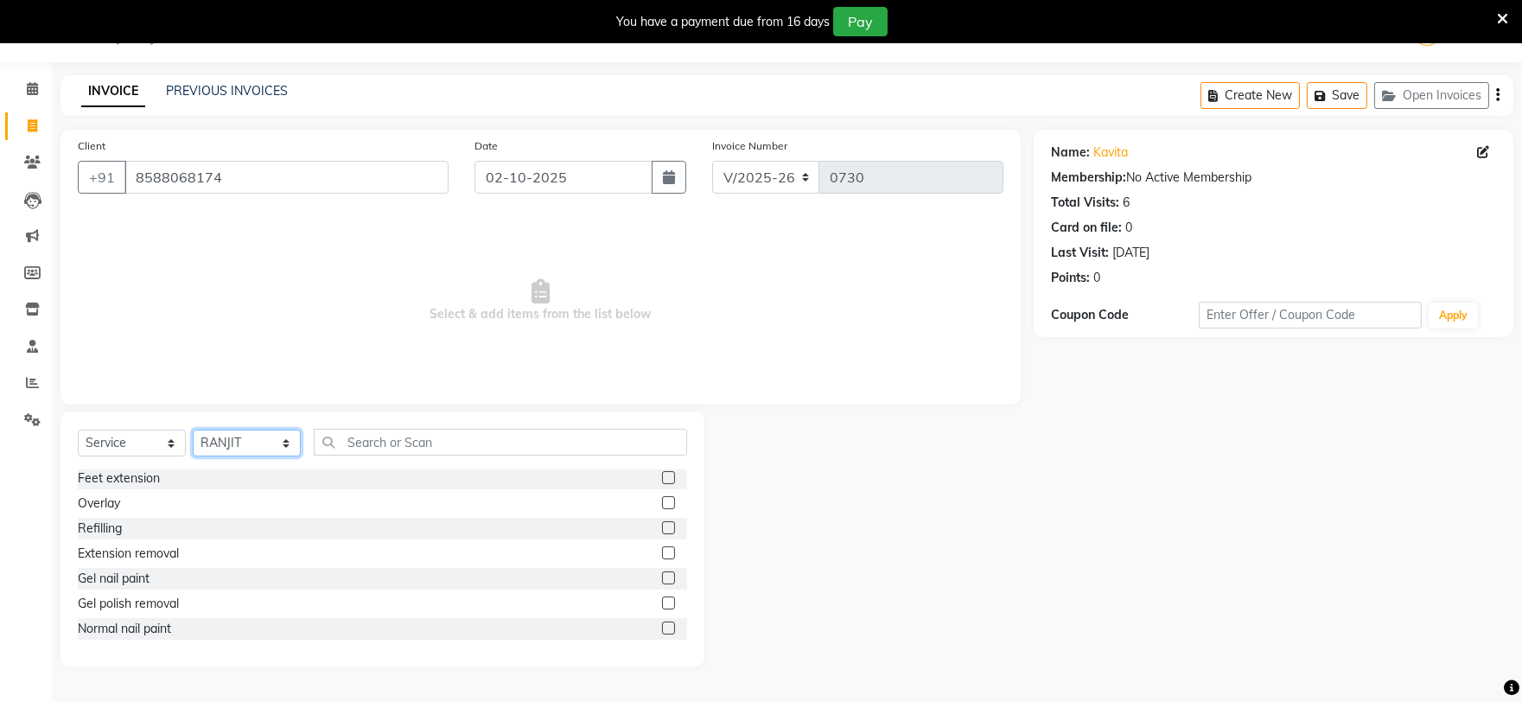
scroll to position [96, 0]
click at [662, 606] on label at bounding box center [668, 609] width 13 height 13
click at [662, 606] on input "checkbox" at bounding box center [667, 609] width 11 height 11
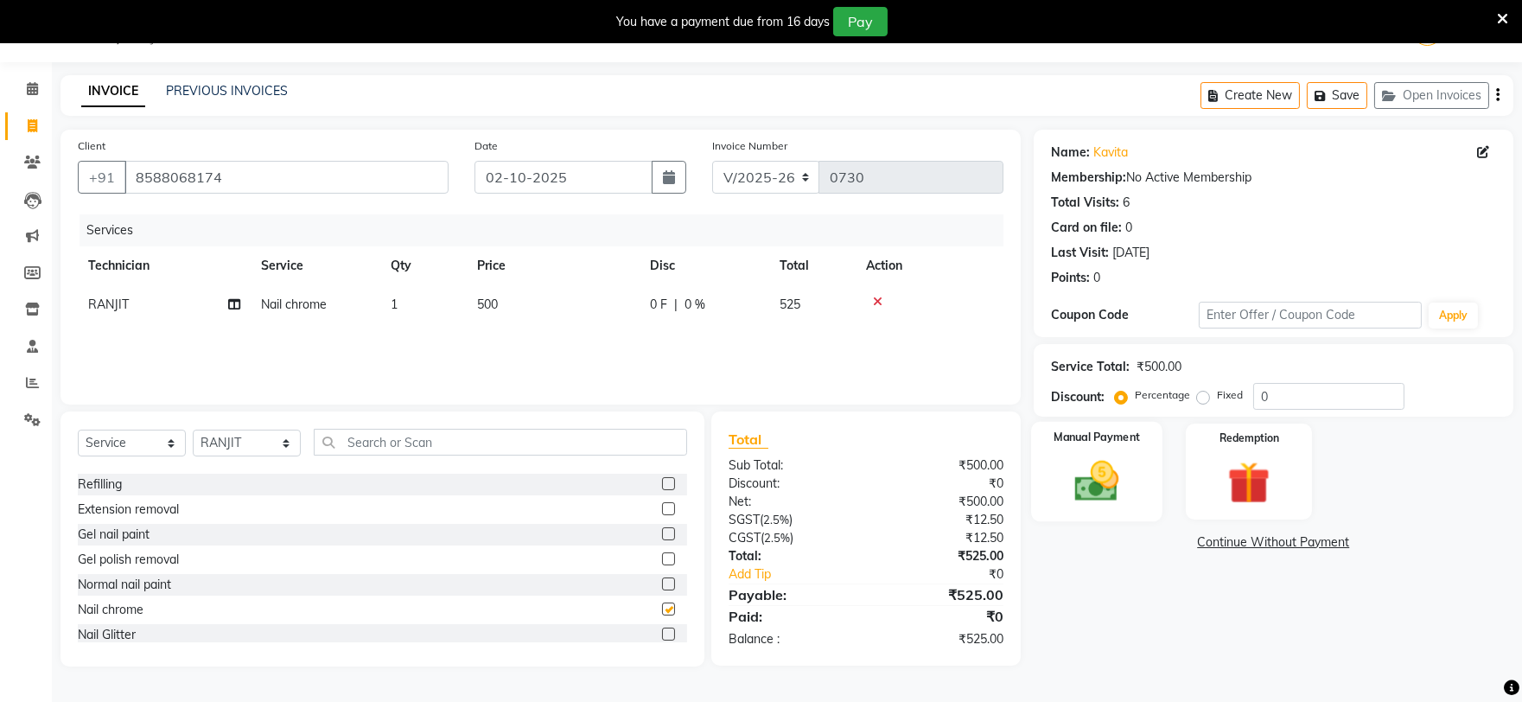
checkbox input "false"
click at [1101, 472] on img at bounding box center [1097, 481] width 72 height 51
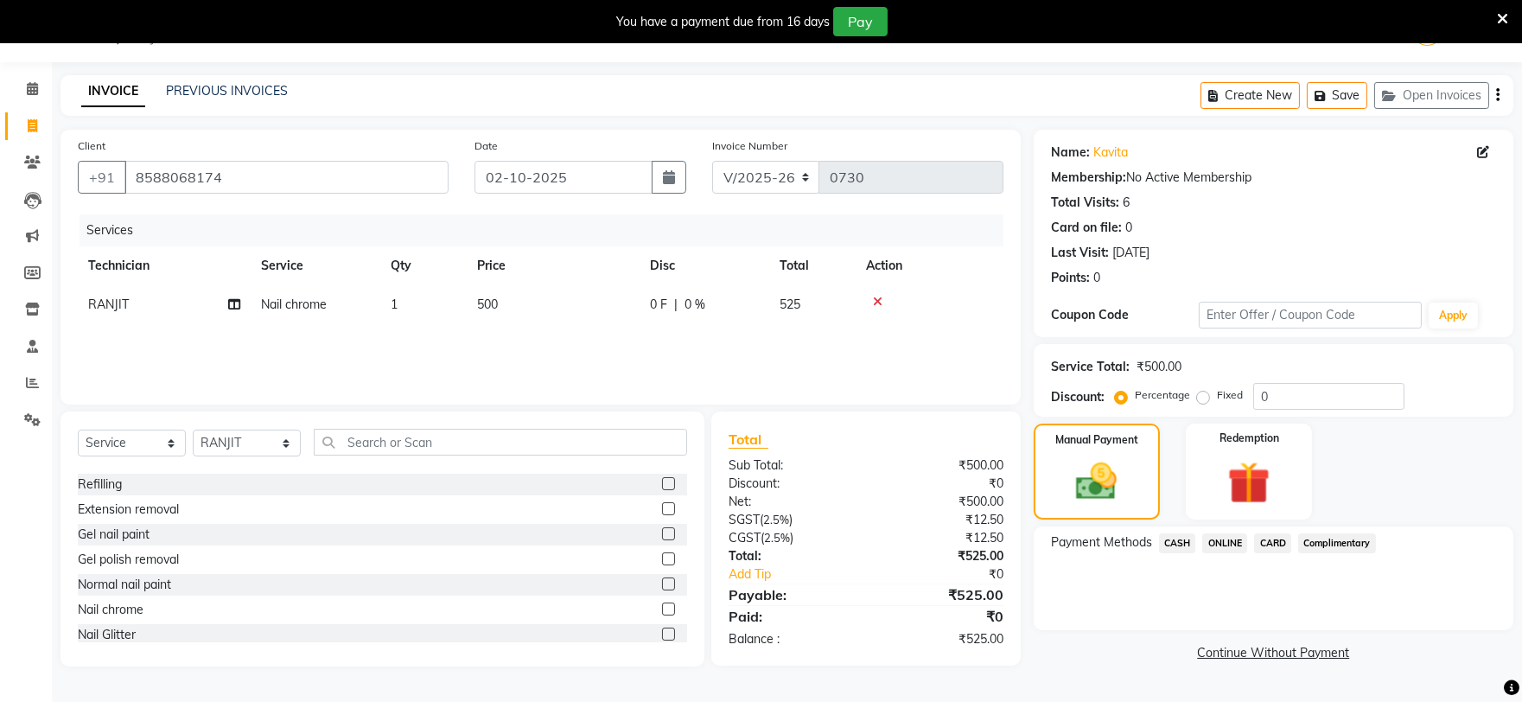
click at [1224, 546] on span "ONLINE" at bounding box center [1225, 543] width 45 height 20
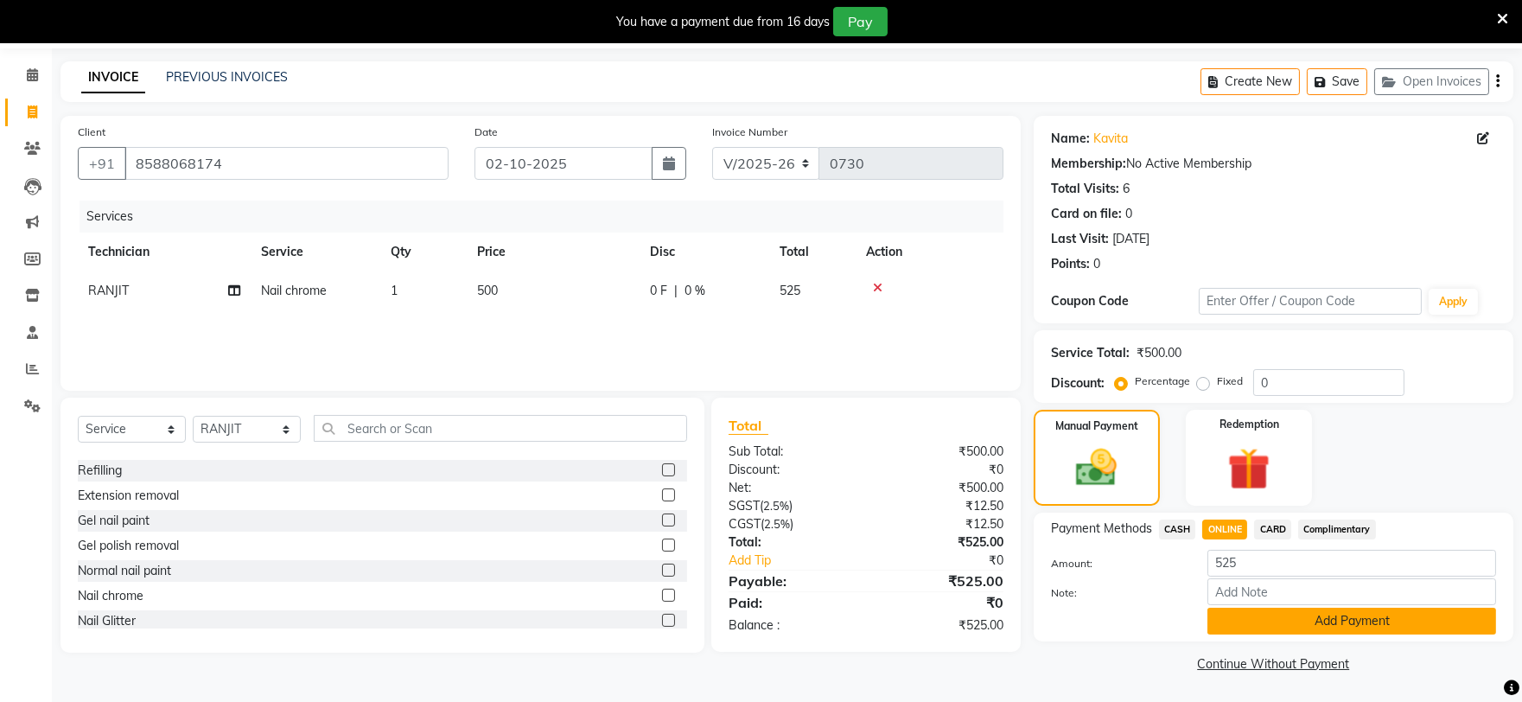
click at [1237, 621] on button "Add Payment" at bounding box center [1352, 621] width 289 height 27
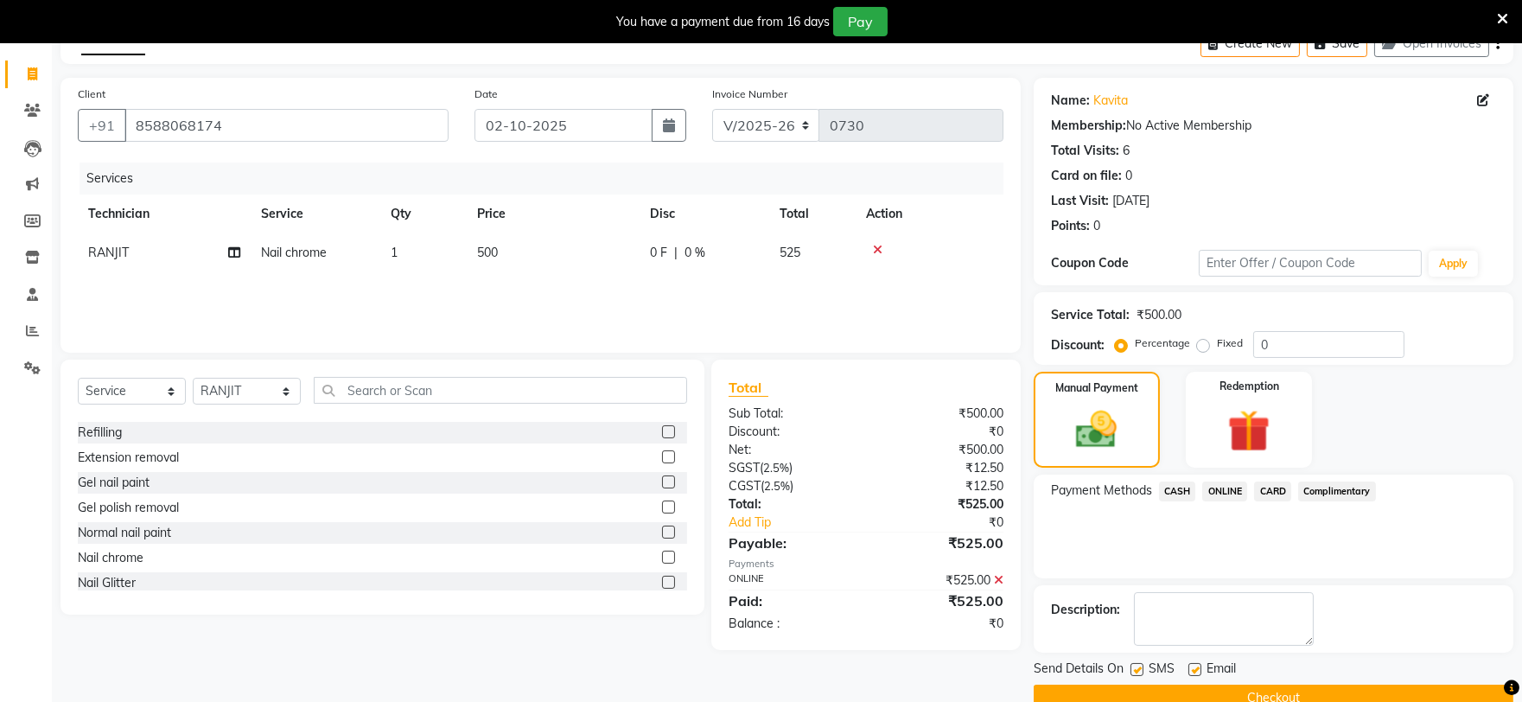
scroll to position [131, 0]
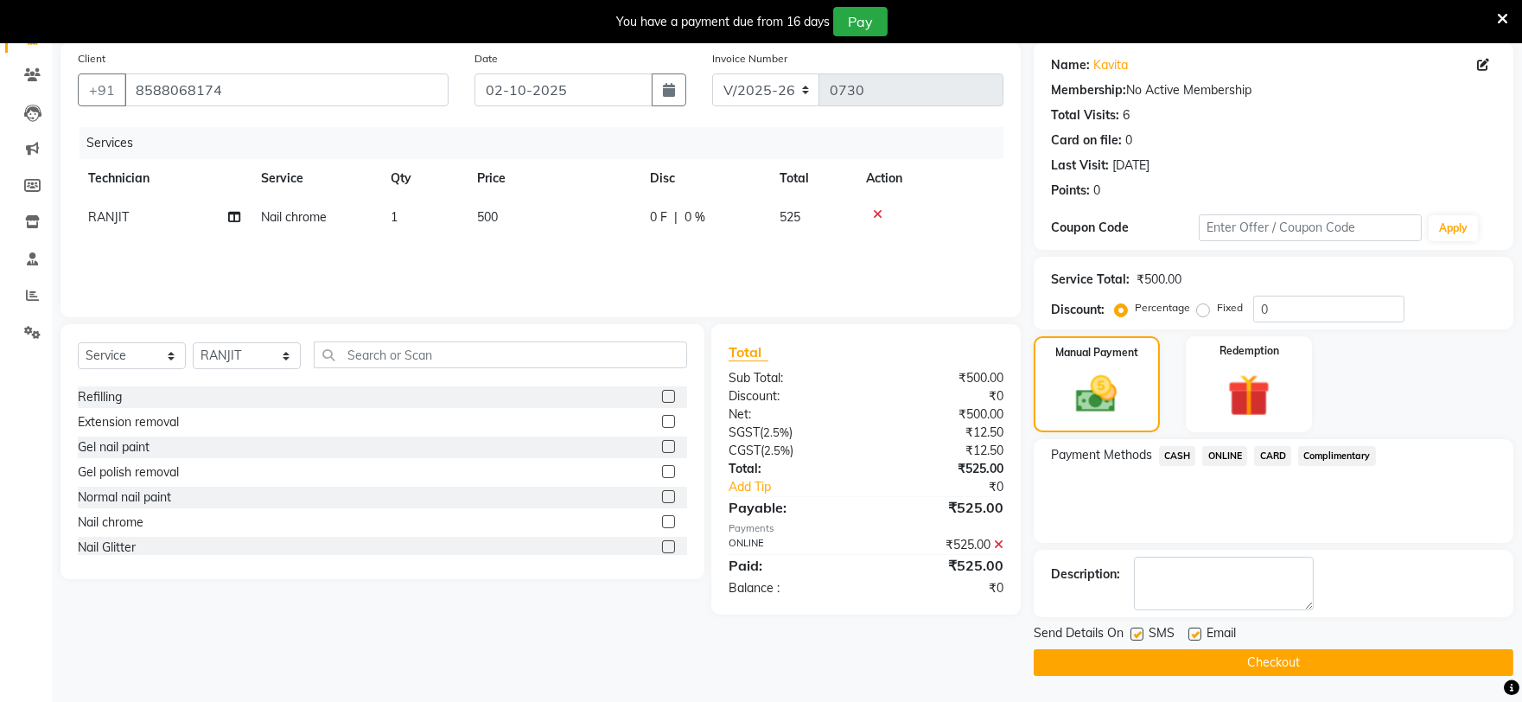
click at [1216, 649] on button "Checkout" at bounding box center [1274, 662] width 480 height 27
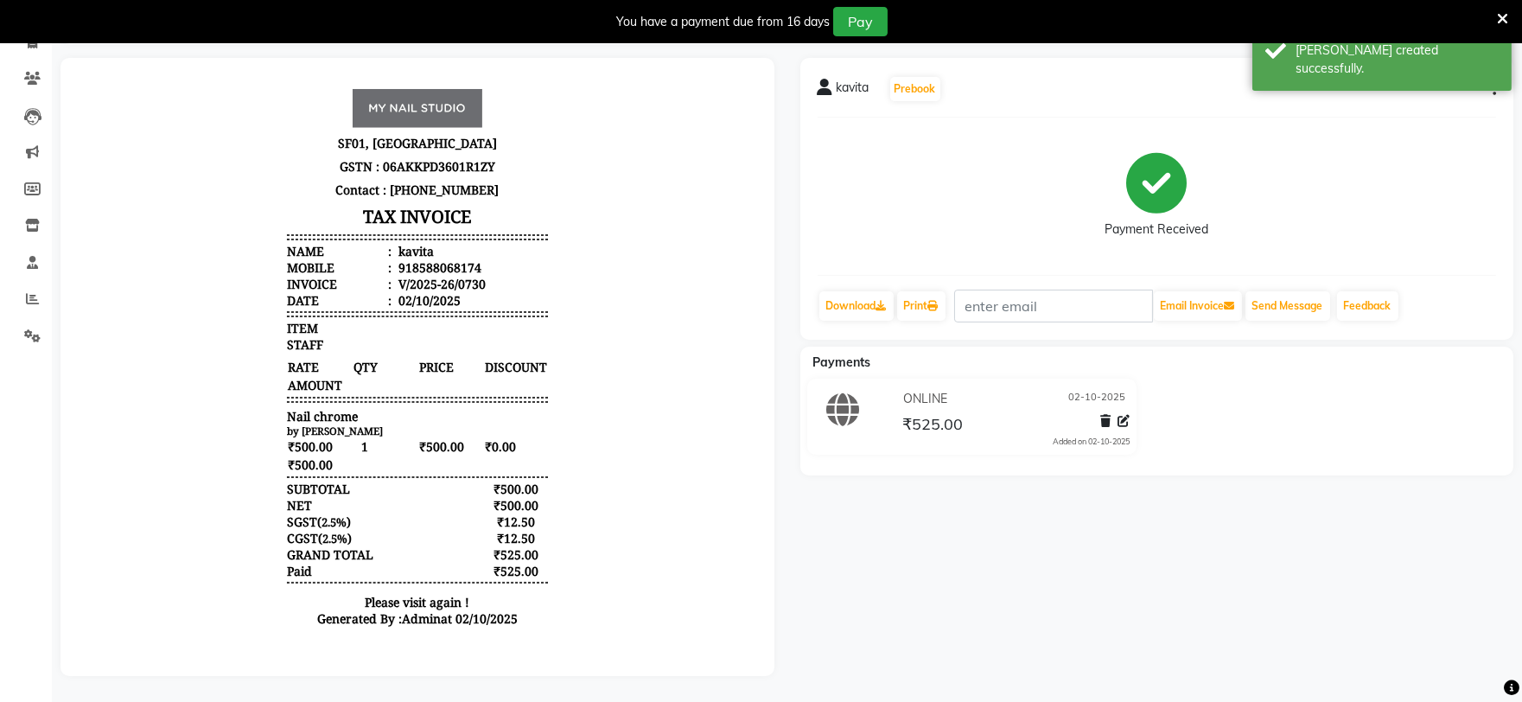
scroll to position [141, 0]
click at [913, 291] on link "Print" at bounding box center [921, 305] width 48 height 29
select select "service"
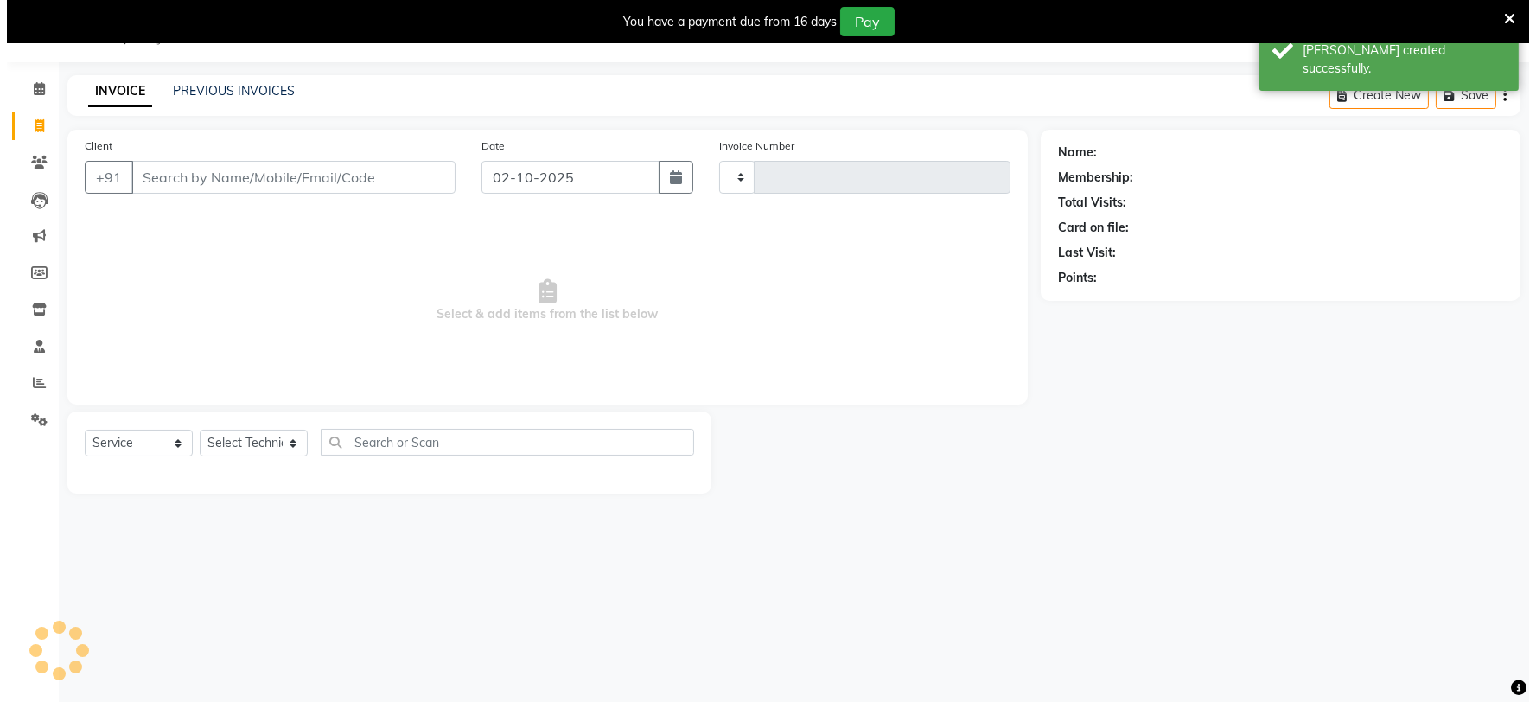
scroll to position [43, 0]
type input "0731"
select select "6915"
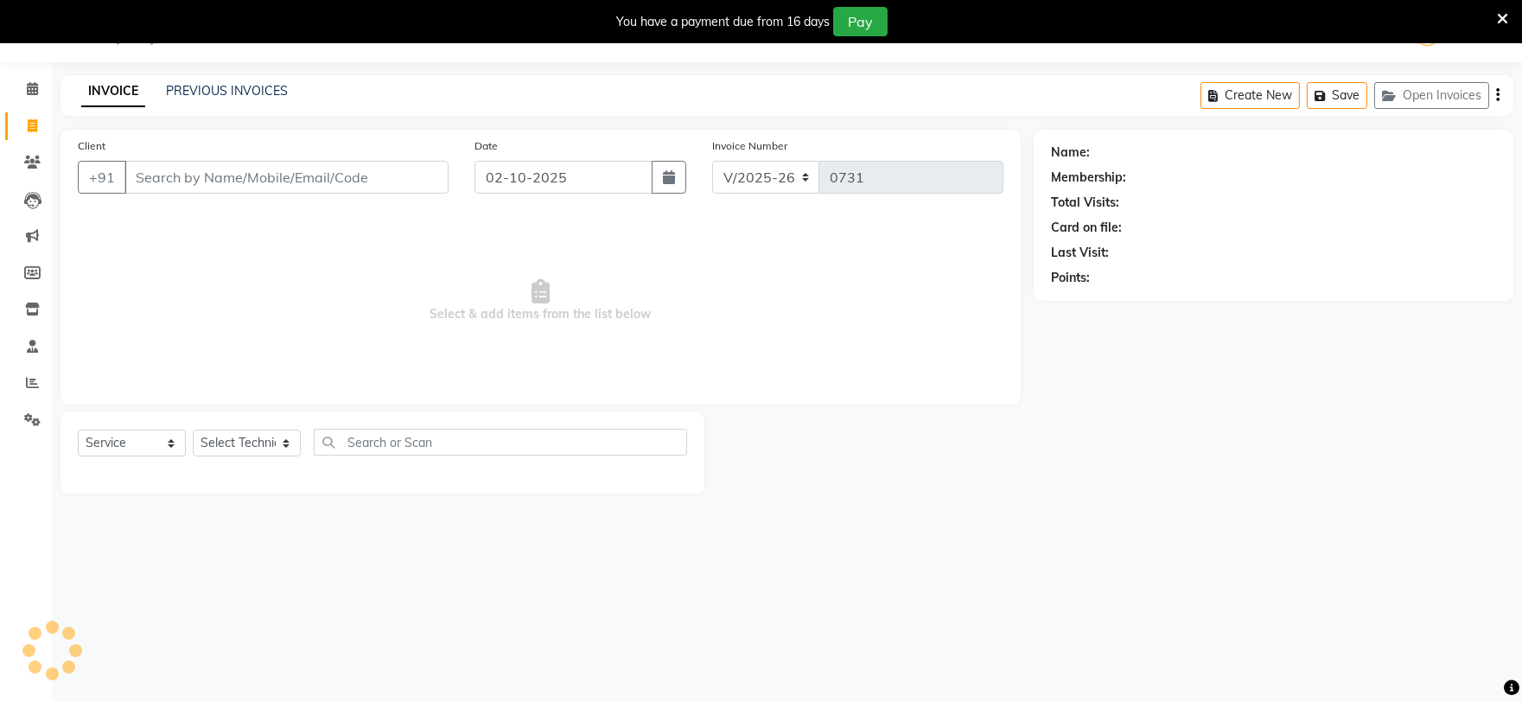
click at [184, 174] on input "Client" at bounding box center [286, 177] width 324 height 33
click at [262, 174] on input "Client" at bounding box center [286, 177] width 324 height 33
click at [192, 178] on input "967343800" at bounding box center [242, 177] width 236 height 33
type input "9673438800"
click at [413, 182] on span "Add Client" at bounding box center [404, 177] width 68 height 17
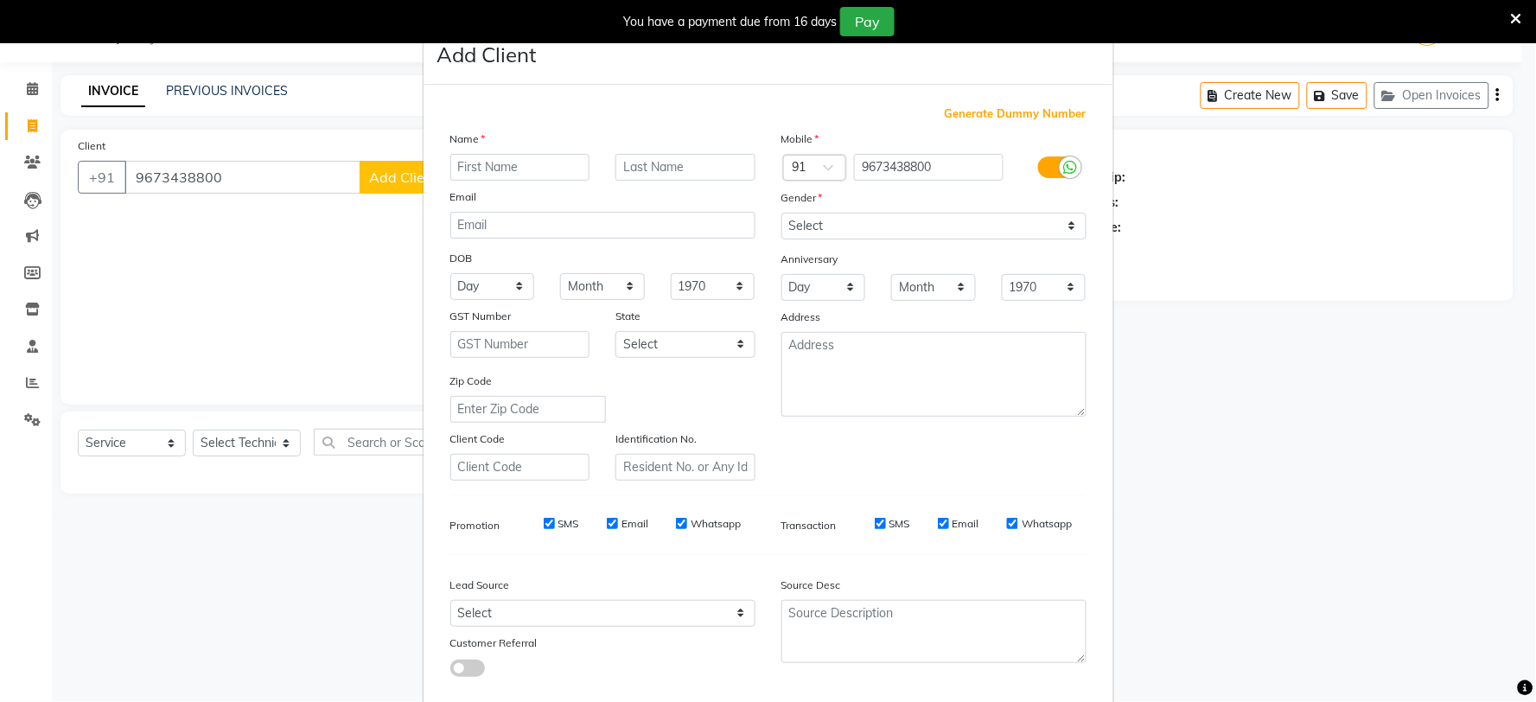
click at [500, 163] on input "text" at bounding box center [520, 167] width 140 height 27
type input "[PERSON_NAME]"
click at [834, 218] on select "Select [DEMOGRAPHIC_DATA] [DEMOGRAPHIC_DATA] Other Prefer Not To Say" at bounding box center [934, 226] width 305 height 27
select select "[DEMOGRAPHIC_DATA]"
click at [782, 213] on select "Select [DEMOGRAPHIC_DATA] [DEMOGRAPHIC_DATA] Other Prefer Not To Say" at bounding box center [934, 226] width 305 height 27
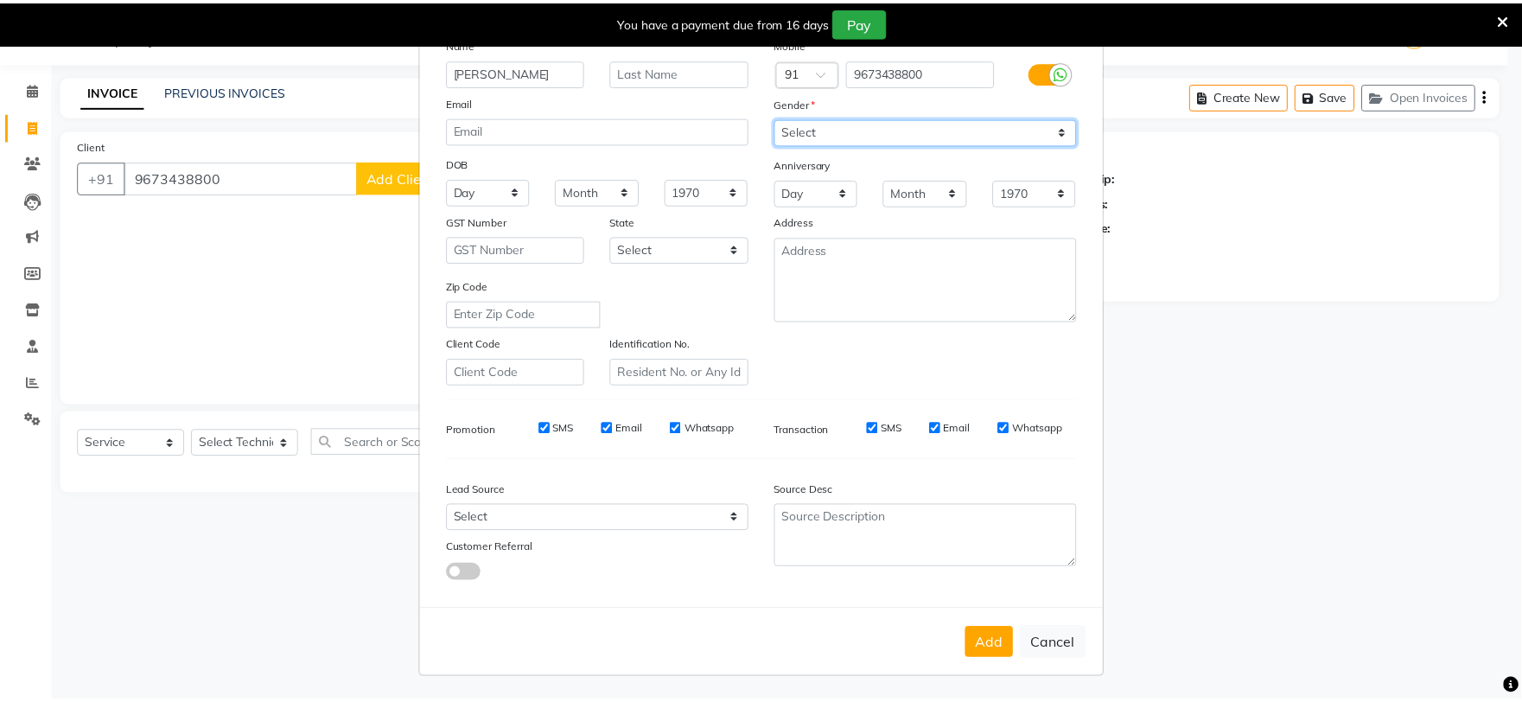
scroll to position [97, 0]
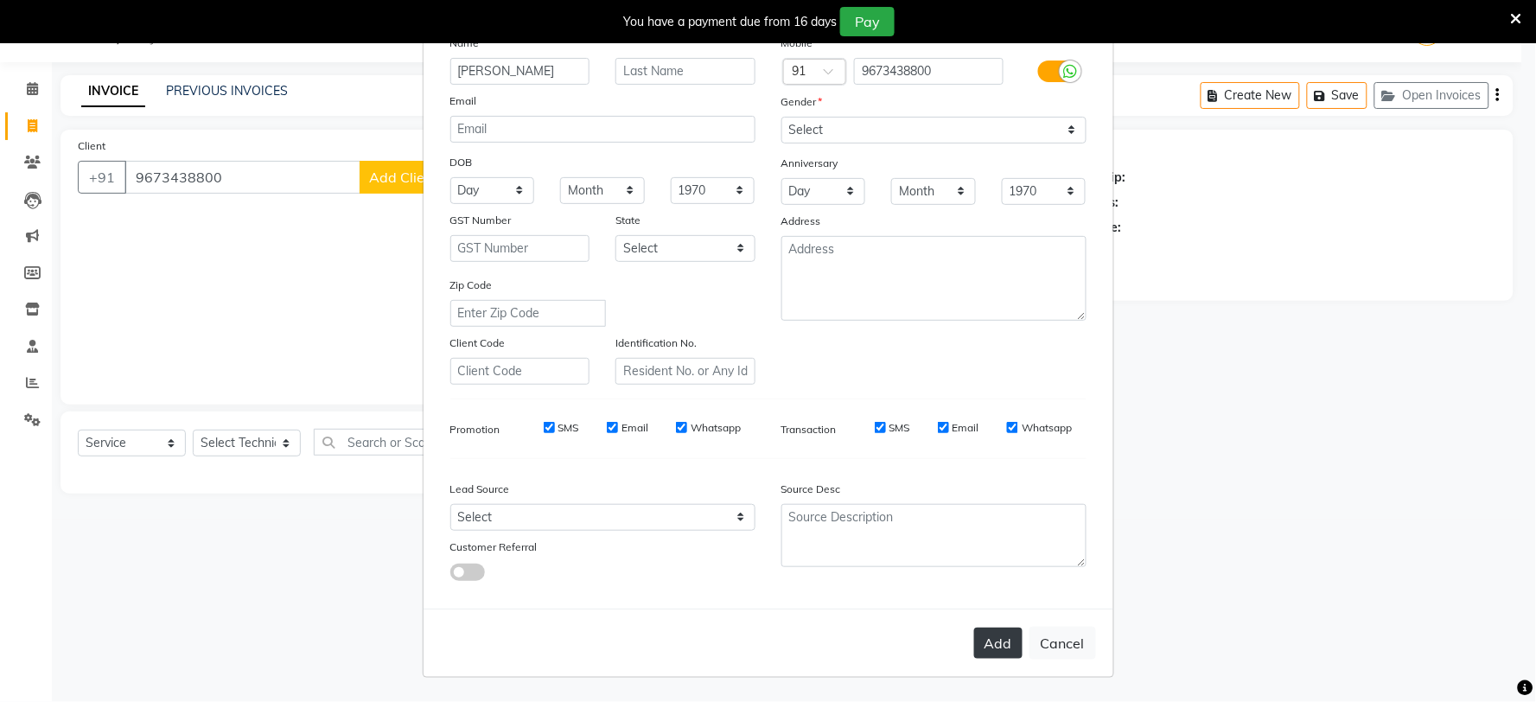
drag, startPoint x: 992, startPoint y: 670, endPoint x: 982, endPoint y: 647, distance: 25.5
click at [992, 667] on div "Add Cancel" at bounding box center [769, 643] width 690 height 68
click at [980, 637] on button "Add" at bounding box center [998, 643] width 48 height 31
select select
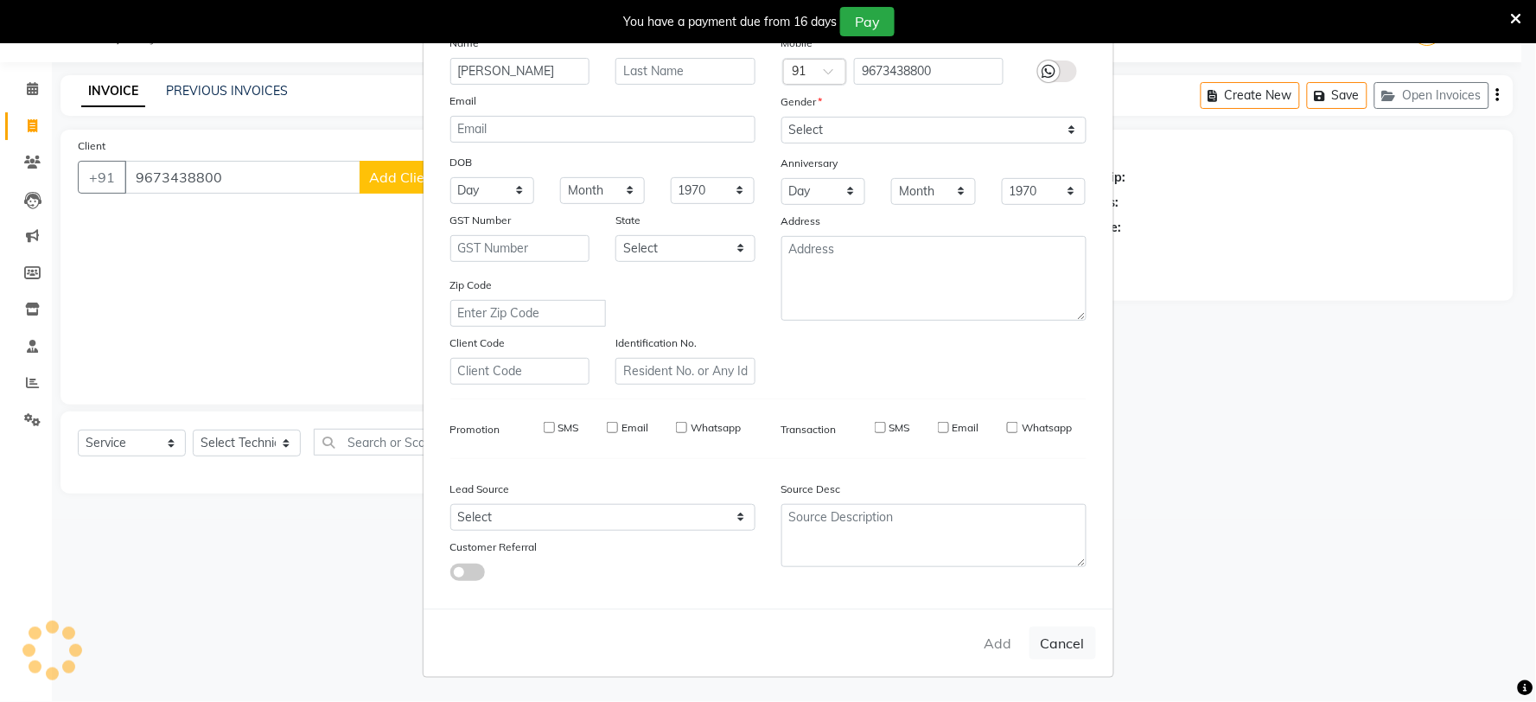
select select
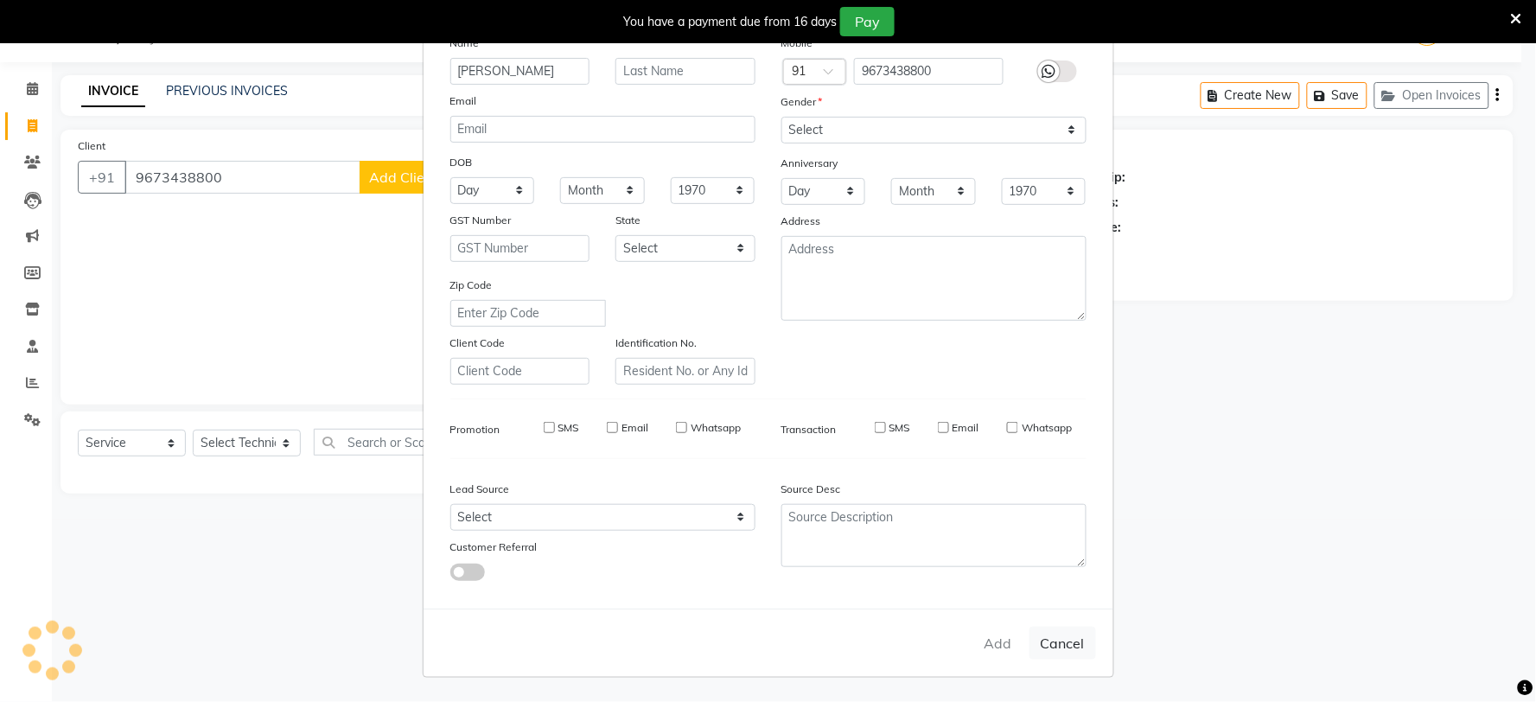
checkbox input "false"
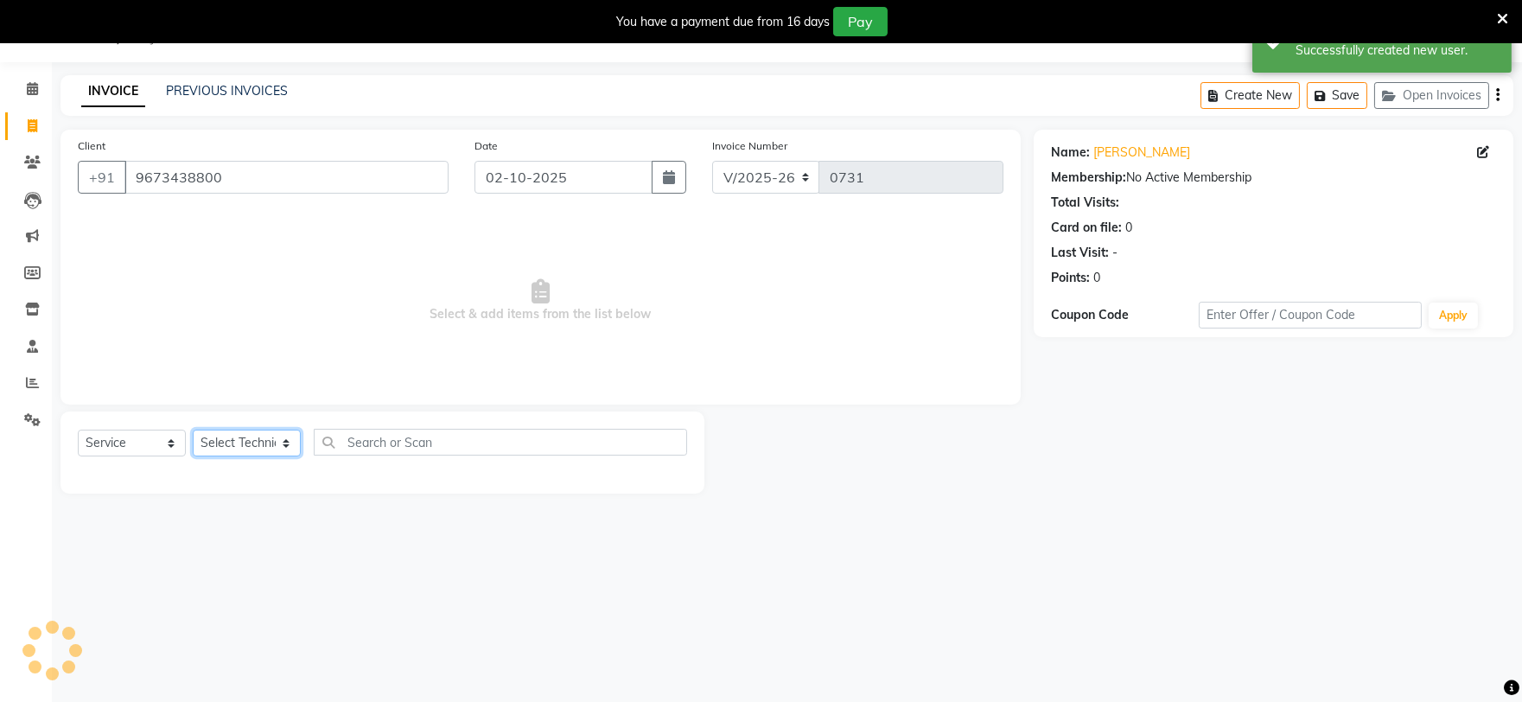
click at [248, 437] on select "Select Technician [PERSON_NAME] [PERSON_NAME] MANAGER [PERSON_NAME]" at bounding box center [247, 443] width 108 height 27
select select "88047"
click at [193, 431] on select "Select Technician [PERSON_NAME] [PERSON_NAME] MANAGER [PERSON_NAME]" at bounding box center [247, 443] width 108 height 27
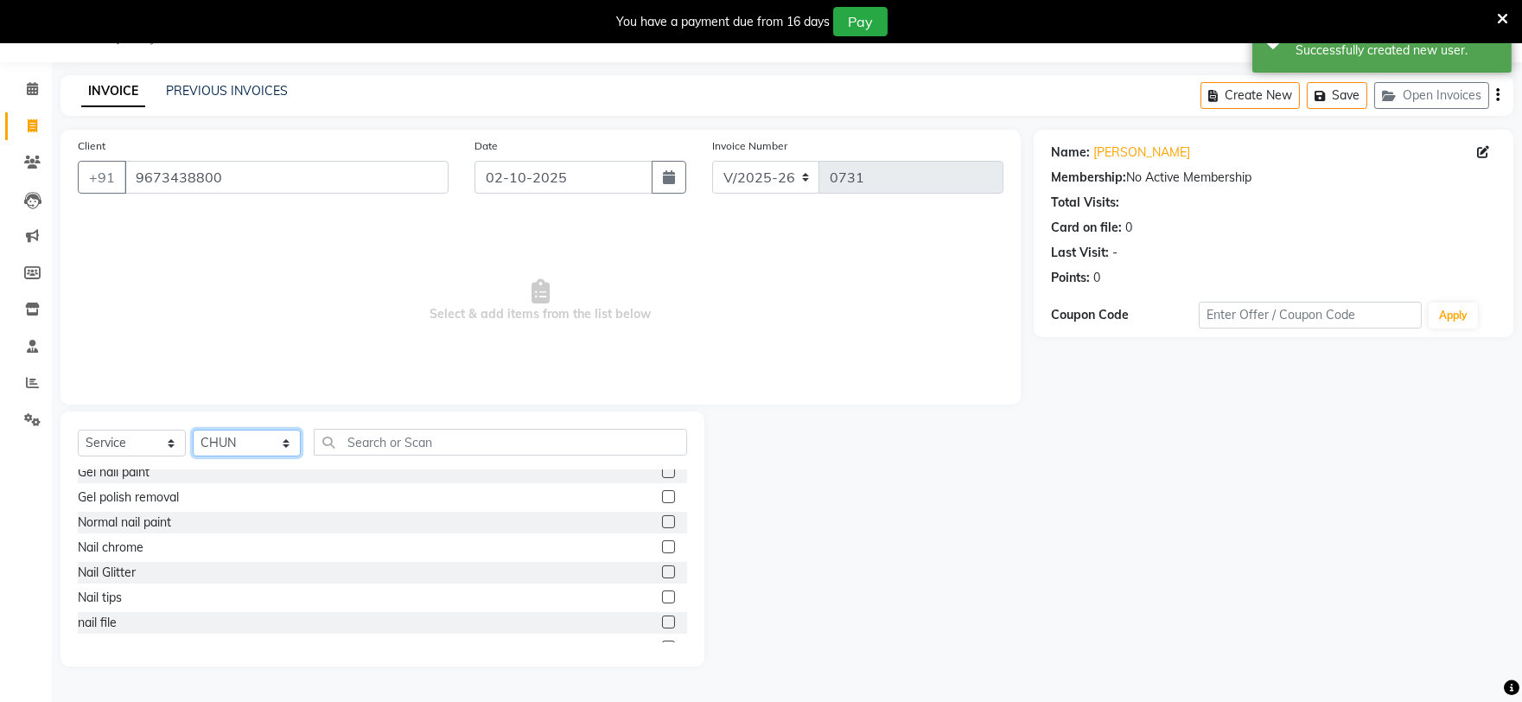
scroll to position [192, 0]
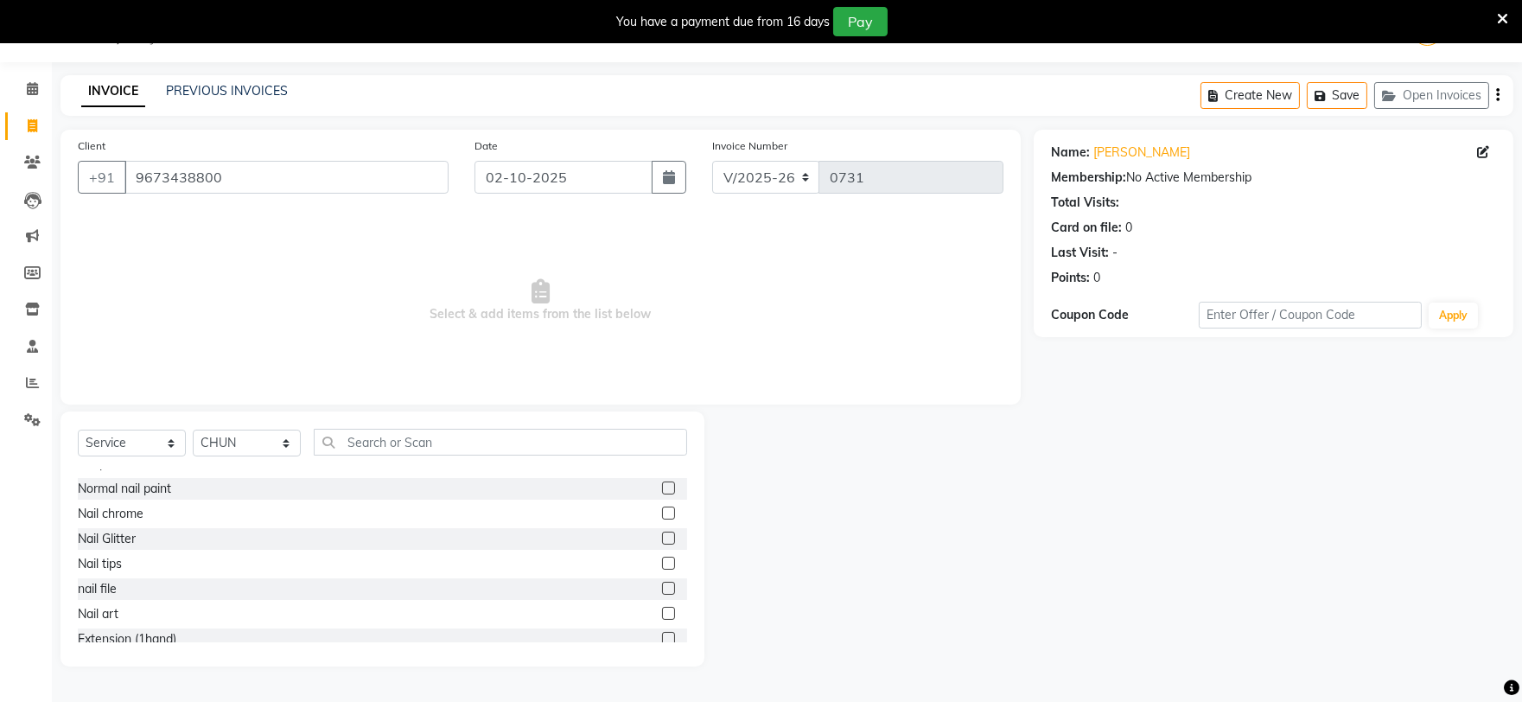
click at [662, 584] on label at bounding box center [668, 588] width 13 height 13
click at [662, 584] on input "checkbox" at bounding box center [667, 589] width 11 height 11
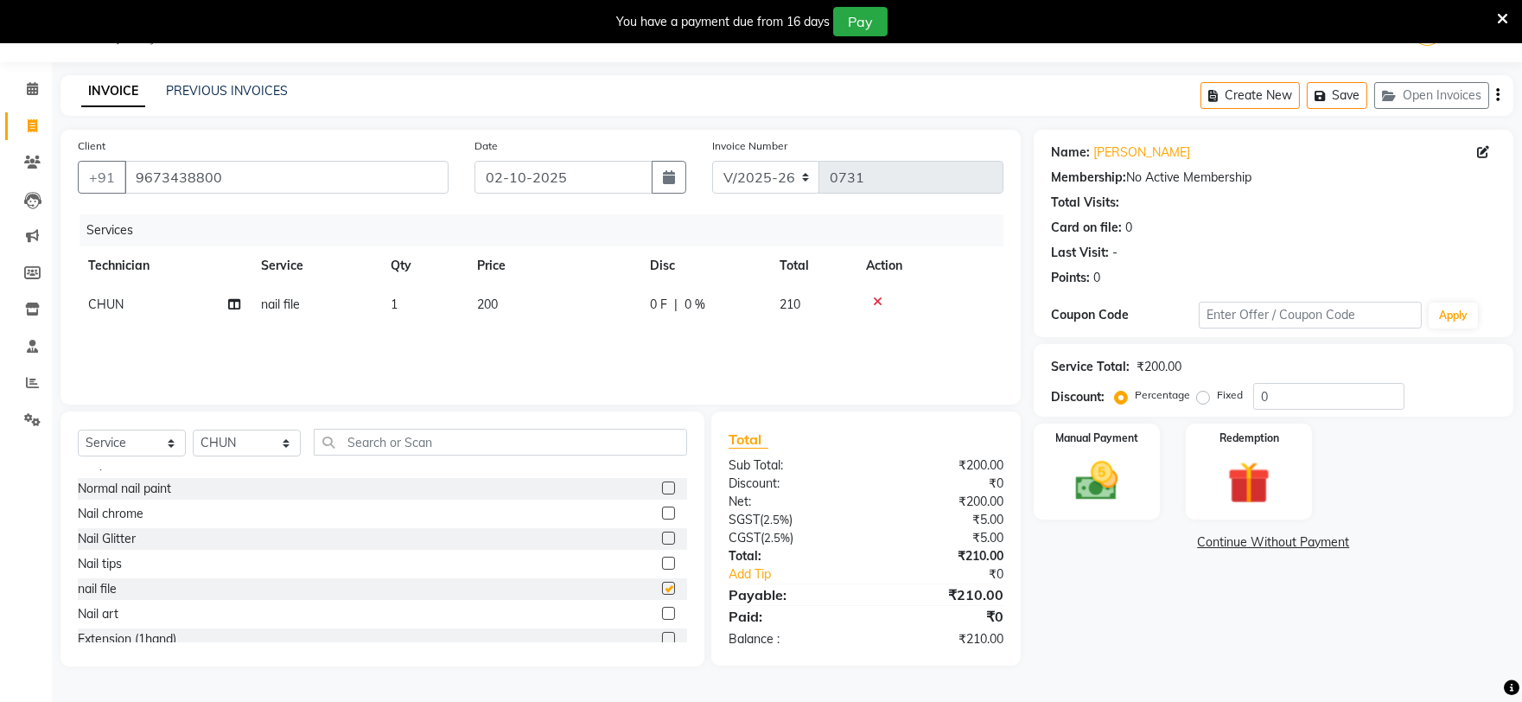
checkbox input "false"
click at [662, 579] on label at bounding box center [668, 584] width 13 height 13
click at [662, 579] on input "checkbox" at bounding box center [667, 584] width 11 height 11
checkbox input "false"
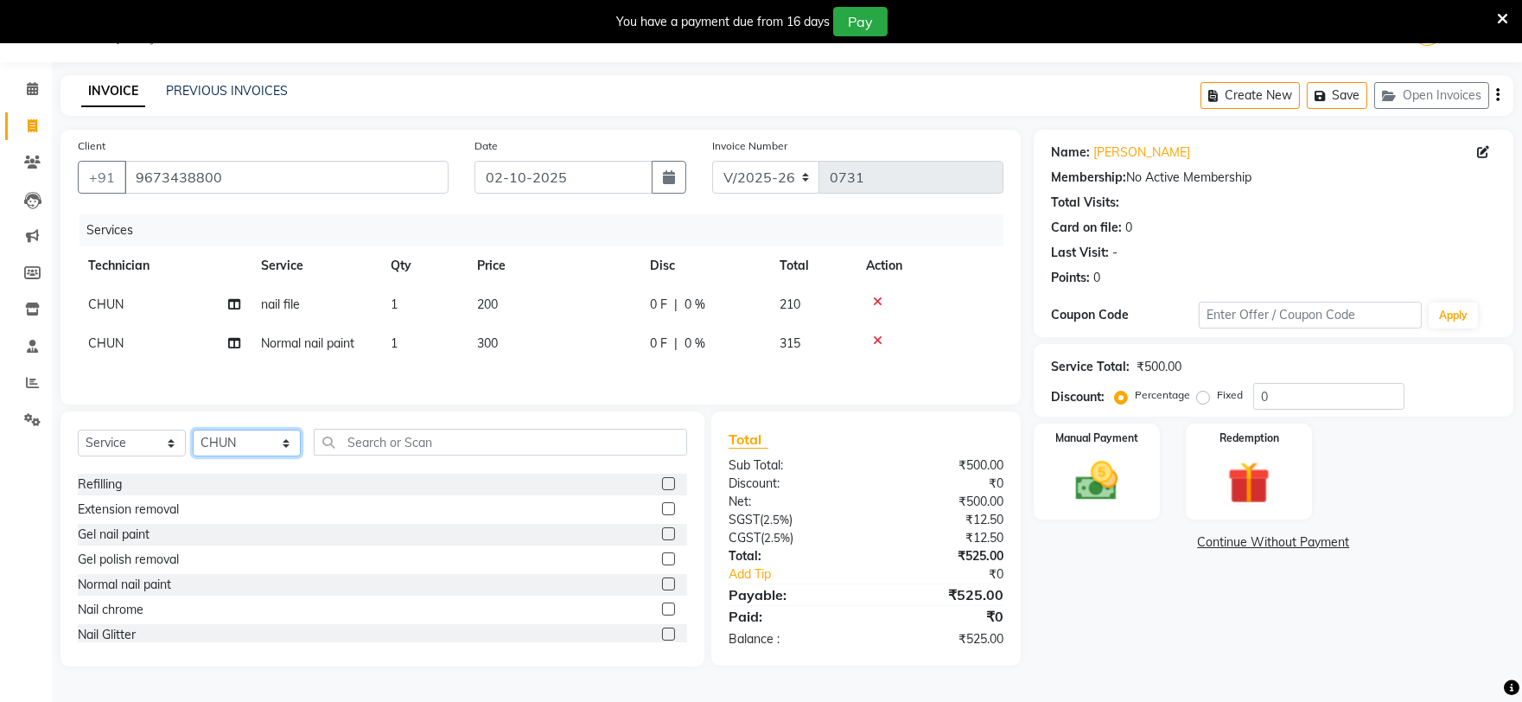
click at [252, 439] on select "Select Technician [PERSON_NAME] [PERSON_NAME] MANAGER [PERSON_NAME]" at bounding box center [247, 443] width 108 height 27
click at [193, 434] on select "Select Technician [PERSON_NAME] [PERSON_NAME] MANAGER [PERSON_NAME]" at bounding box center [247, 443] width 108 height 27
click at [233, 450] on select "Select Technician [PERSON_NAME] [PERSON_NAME] MANAGER [PERSON_NAME]" at bounding box center [247, 443] width 108 height 27
select select "88621"
click at [193, 434] on select "Select Technician [PERSON_NAME] [PERSON_NAME] MANAGER [PERSON_NAME]" at bounding box center [247, 443] width 108 height 27
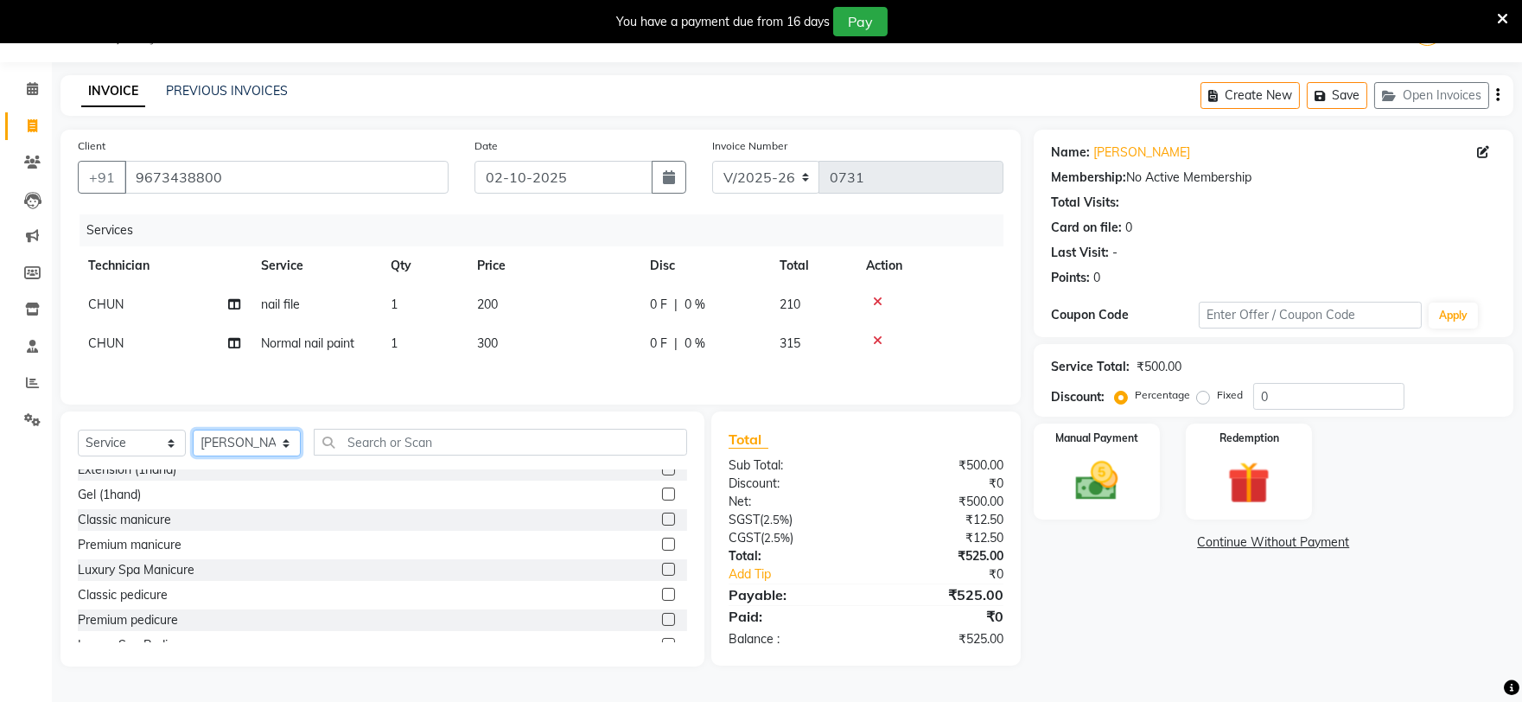
scroll to position [428, 0]
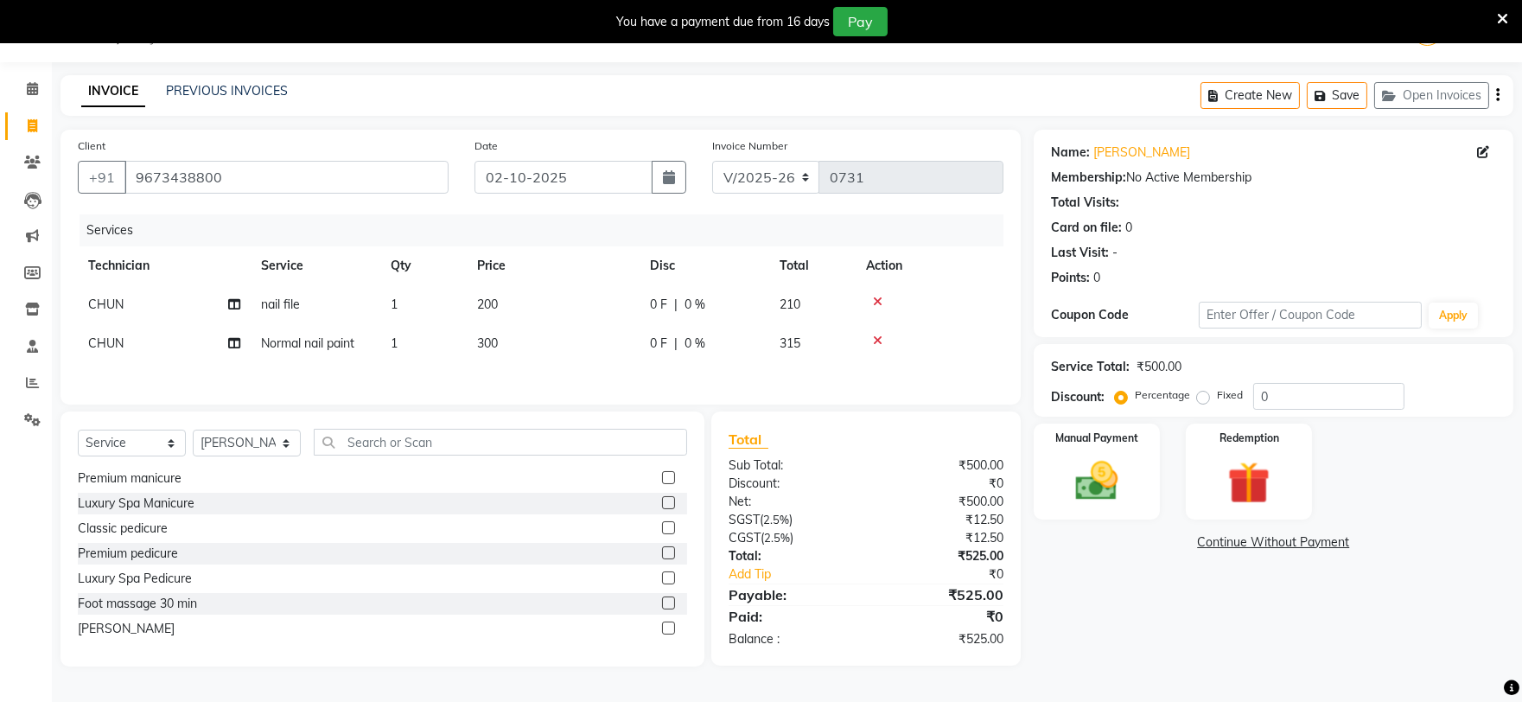
click at [662, 605] on label at bounding box center [668, 603] width 13 height 13
click at [662, 605] on input "checkbox" at bounding box center [667, 603] width 11 height 11
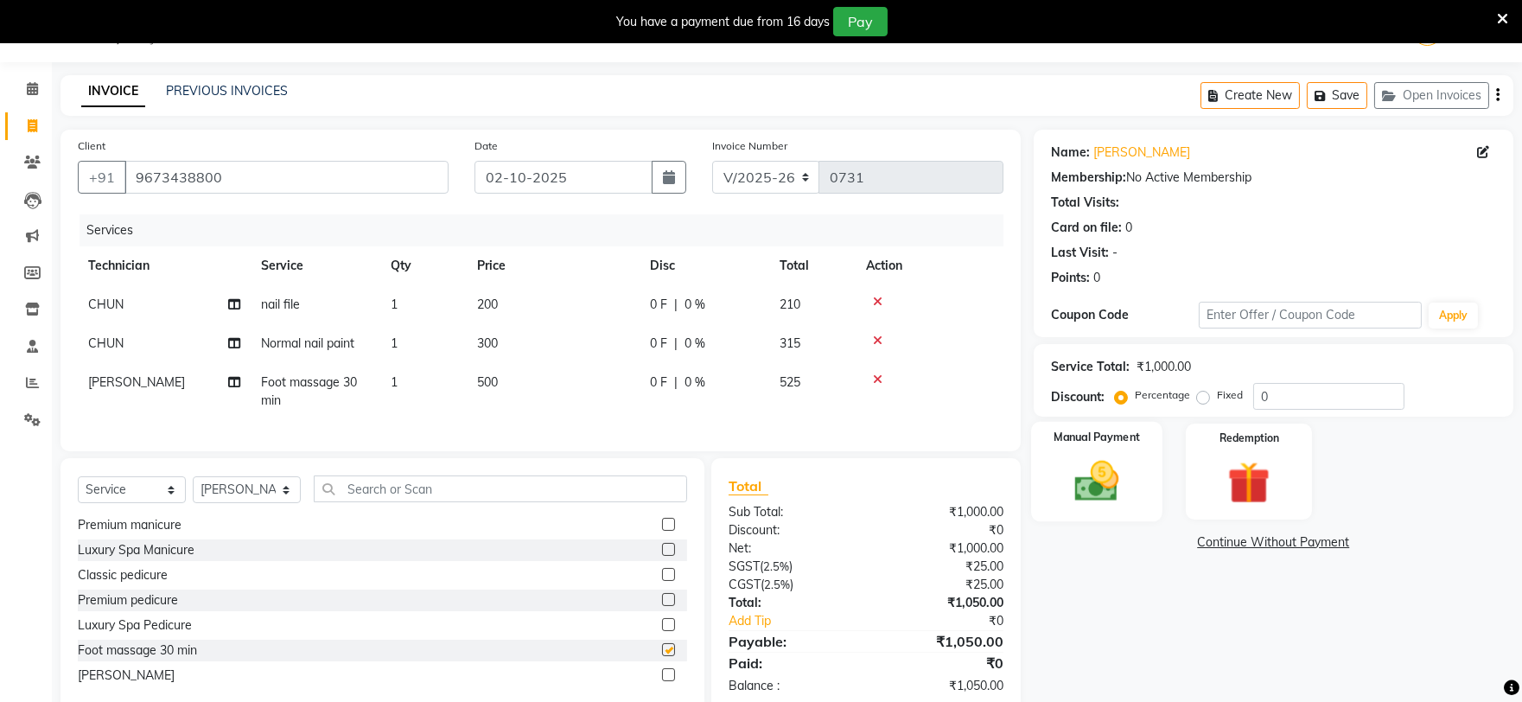
checkbox input "false"
click at [1107, 469] on img at bounding box center [1097, 481] width 72 height 51
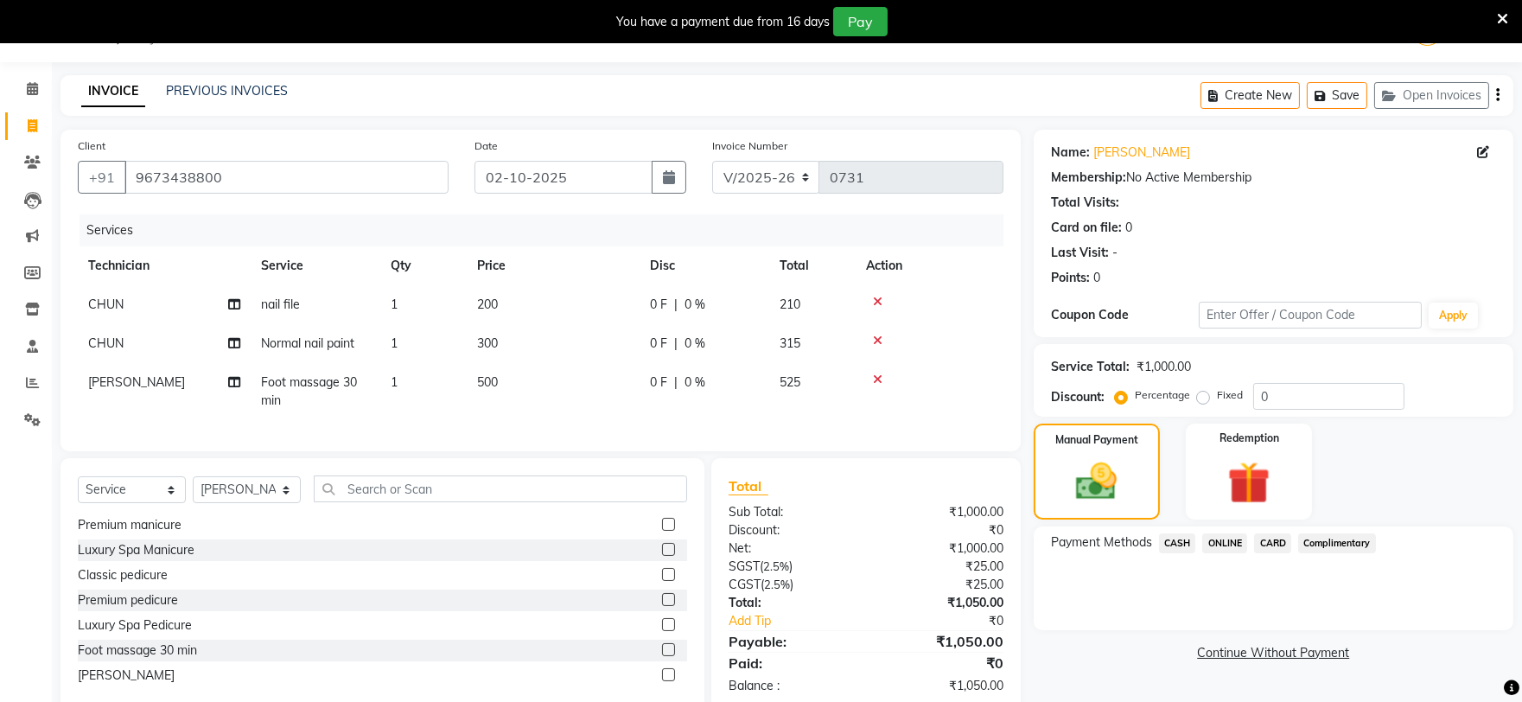
click at [1273, 546] on span "CARD" at bounding box center [1272, 543] width 37 height 20
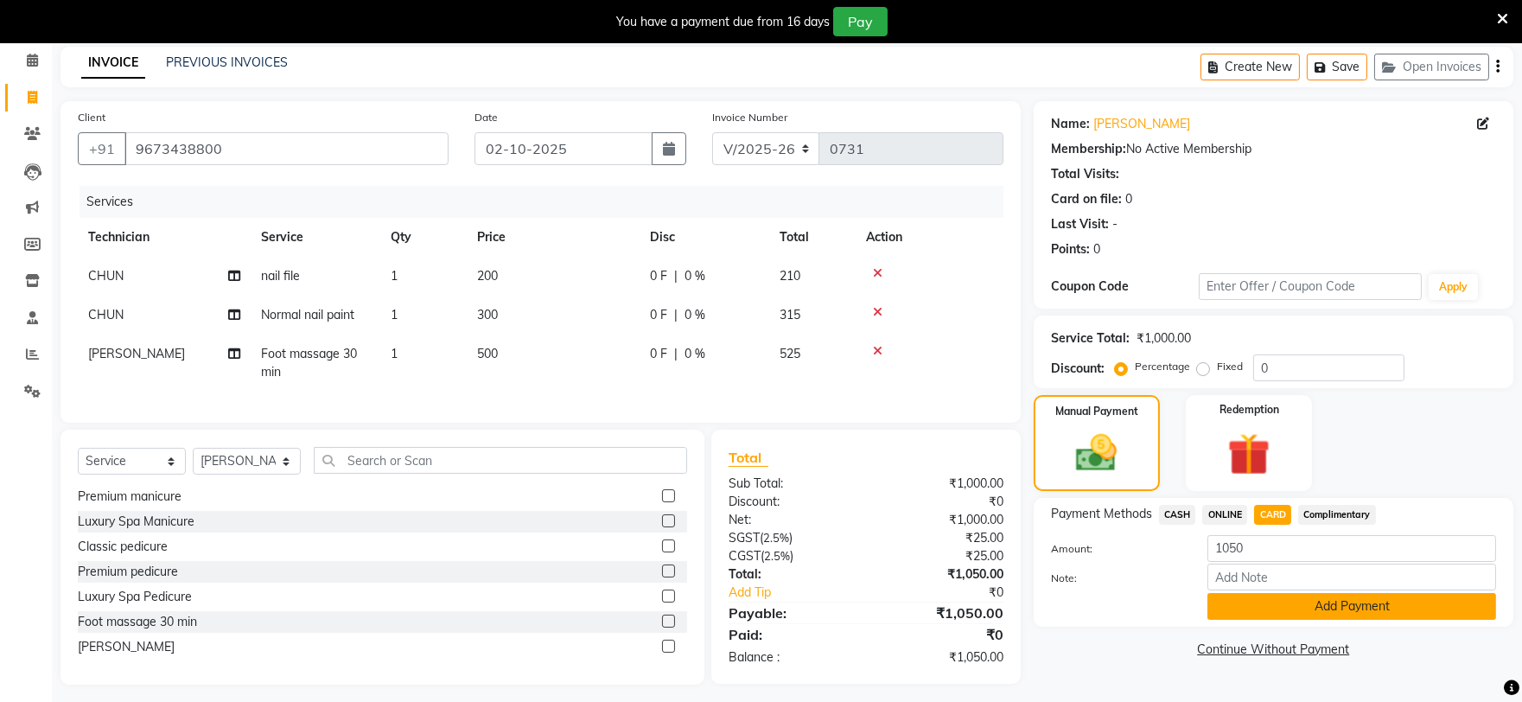
scroll to position [95, 0]
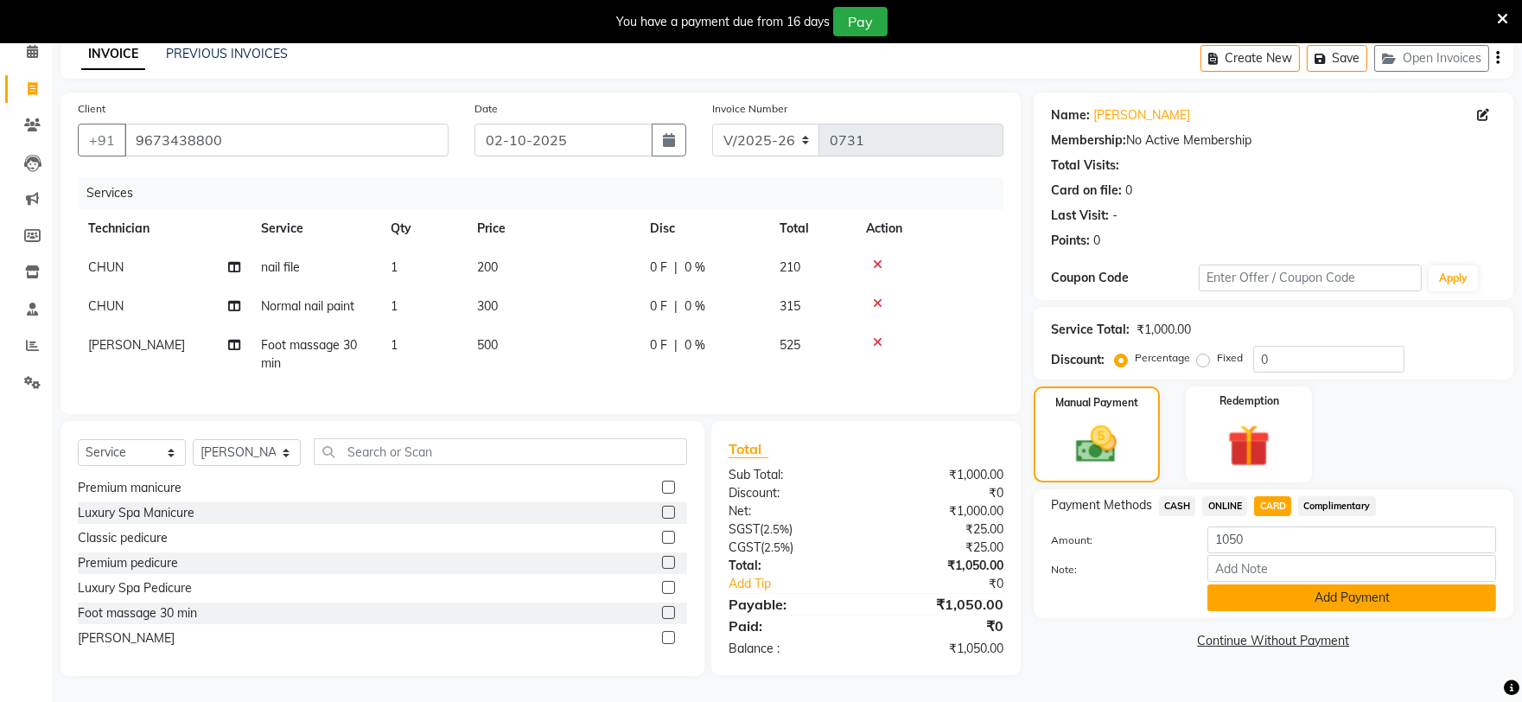
click at [1319, 584] on button "Add Payment" at bounding box center [1352, 597] width 289 height 27
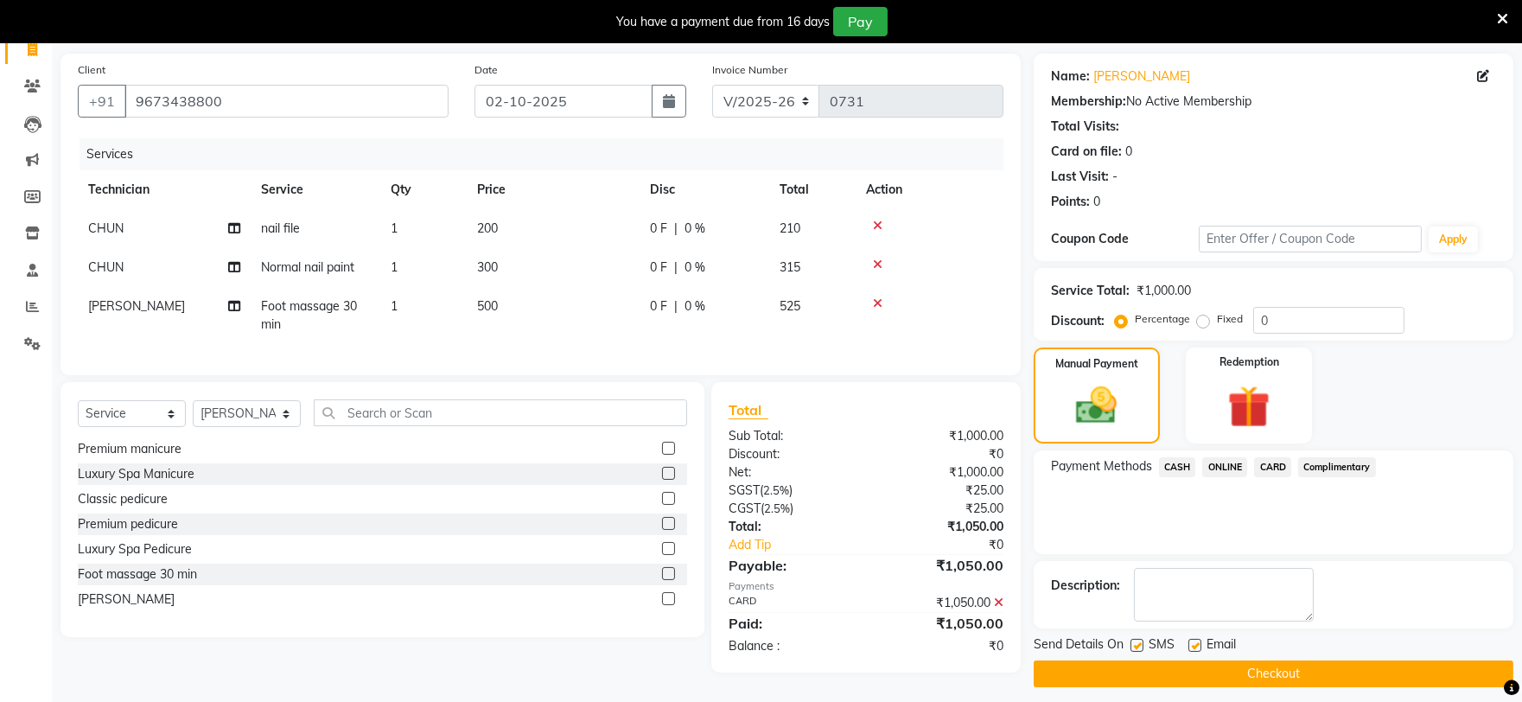
scroll to position [131, 0]
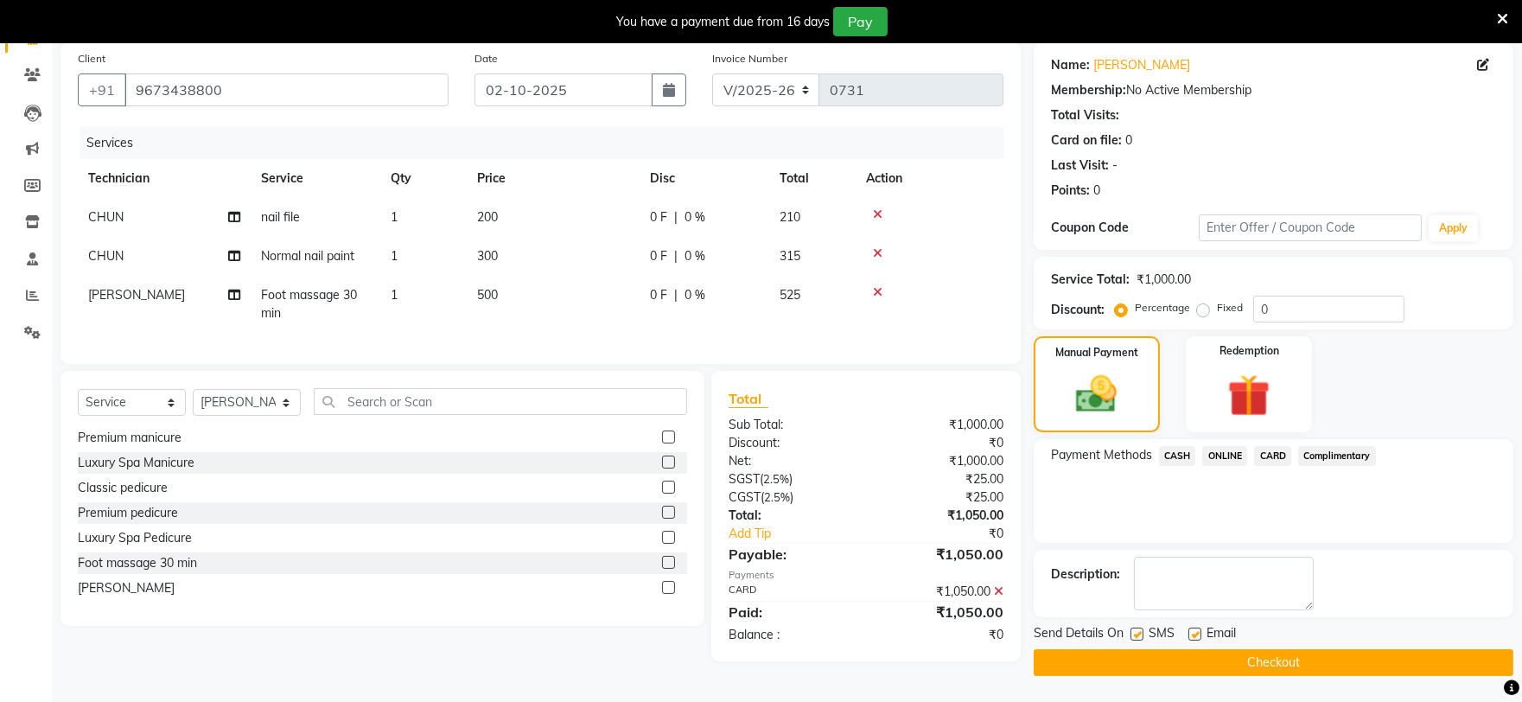
click at [1257, 661] on button "Checkout" at bounding box center [1274, 662] width 480 height 27
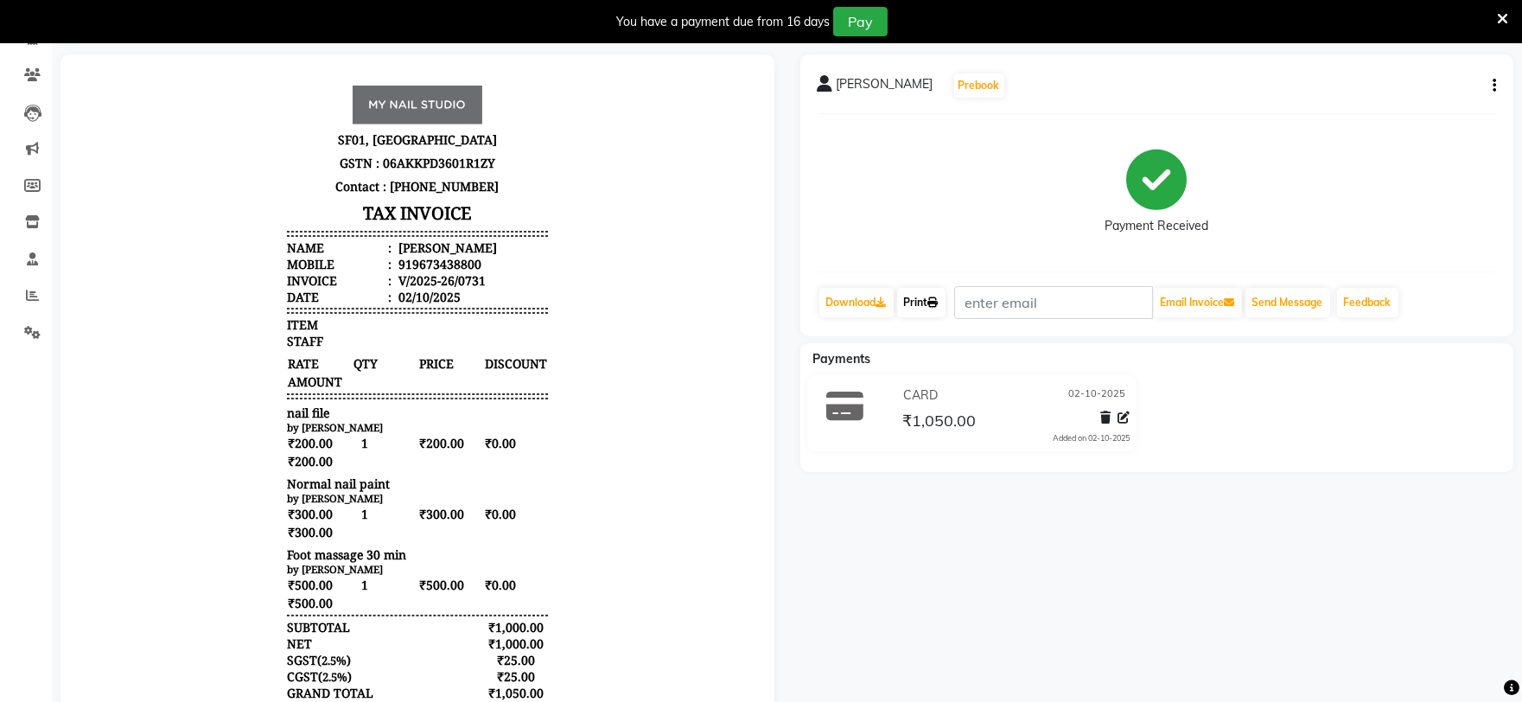
click at [926, 305] on link "Print" at bounding box center [921, 302] width 48 height 29
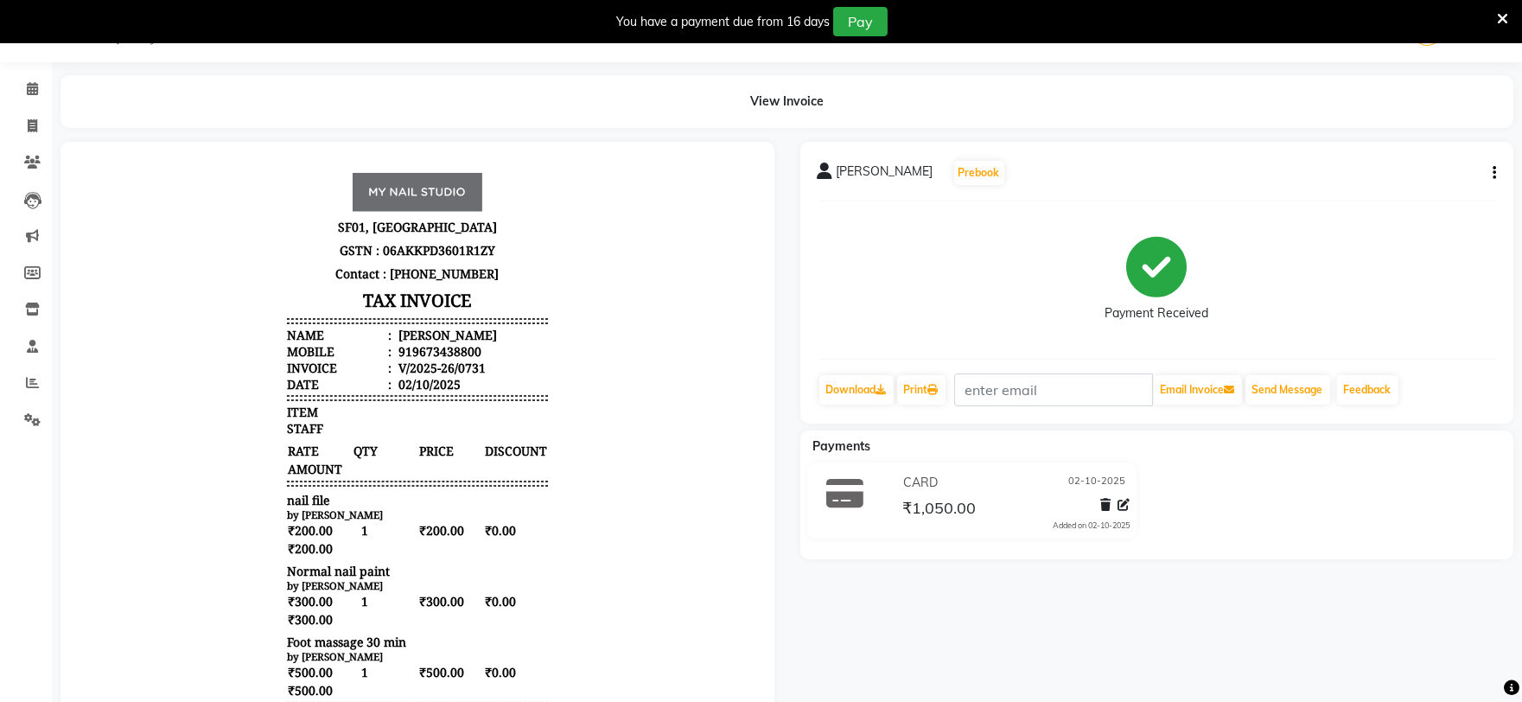
select select "6915"
select select "service"
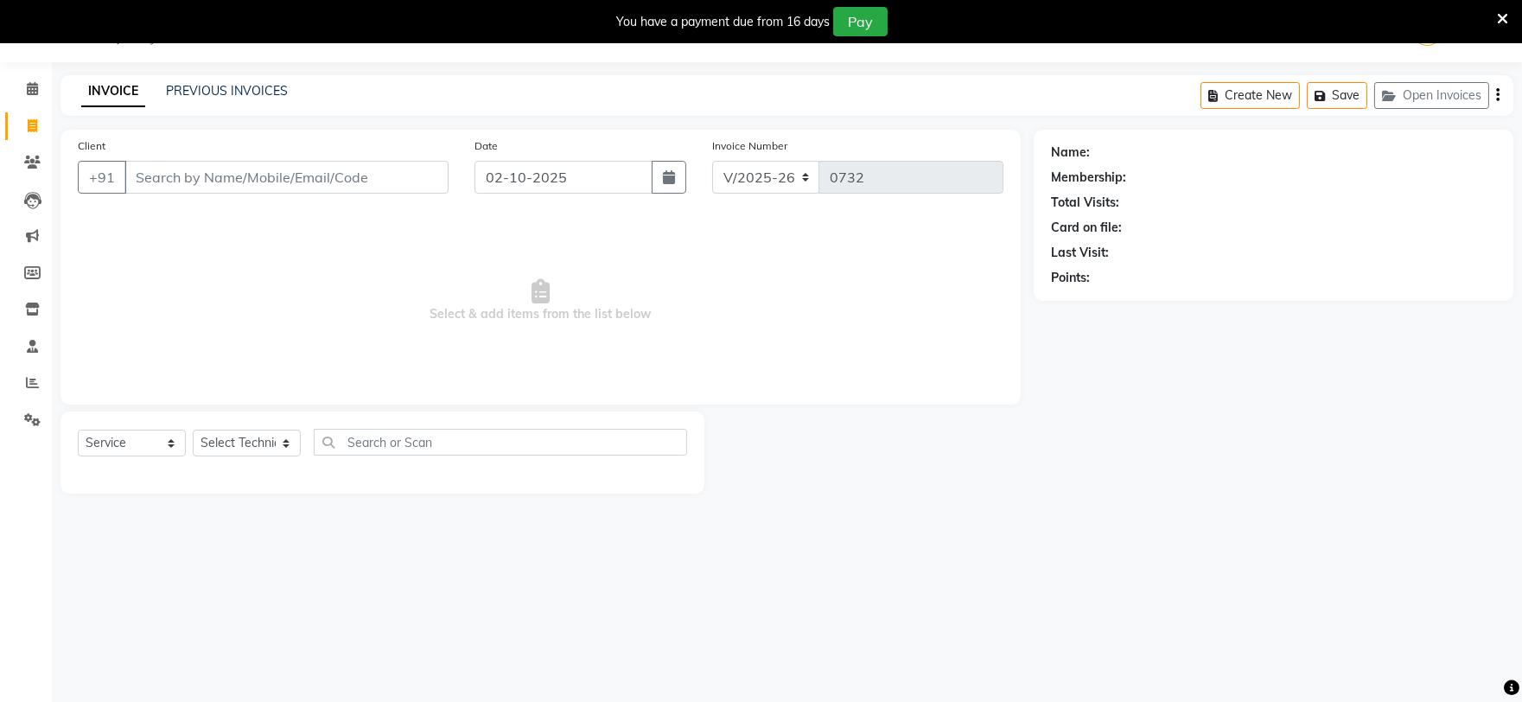
click at [191, 73] on div "08047224946 Select Location × My Nail Studio, Mg Road English ENGLISH Español ا…" at bounding box center [761, 351] width 1522 height 702
click at [212, 91] on link "PREVIOUS INVOICES" at bounding box center [227, 91] width 122 height 16
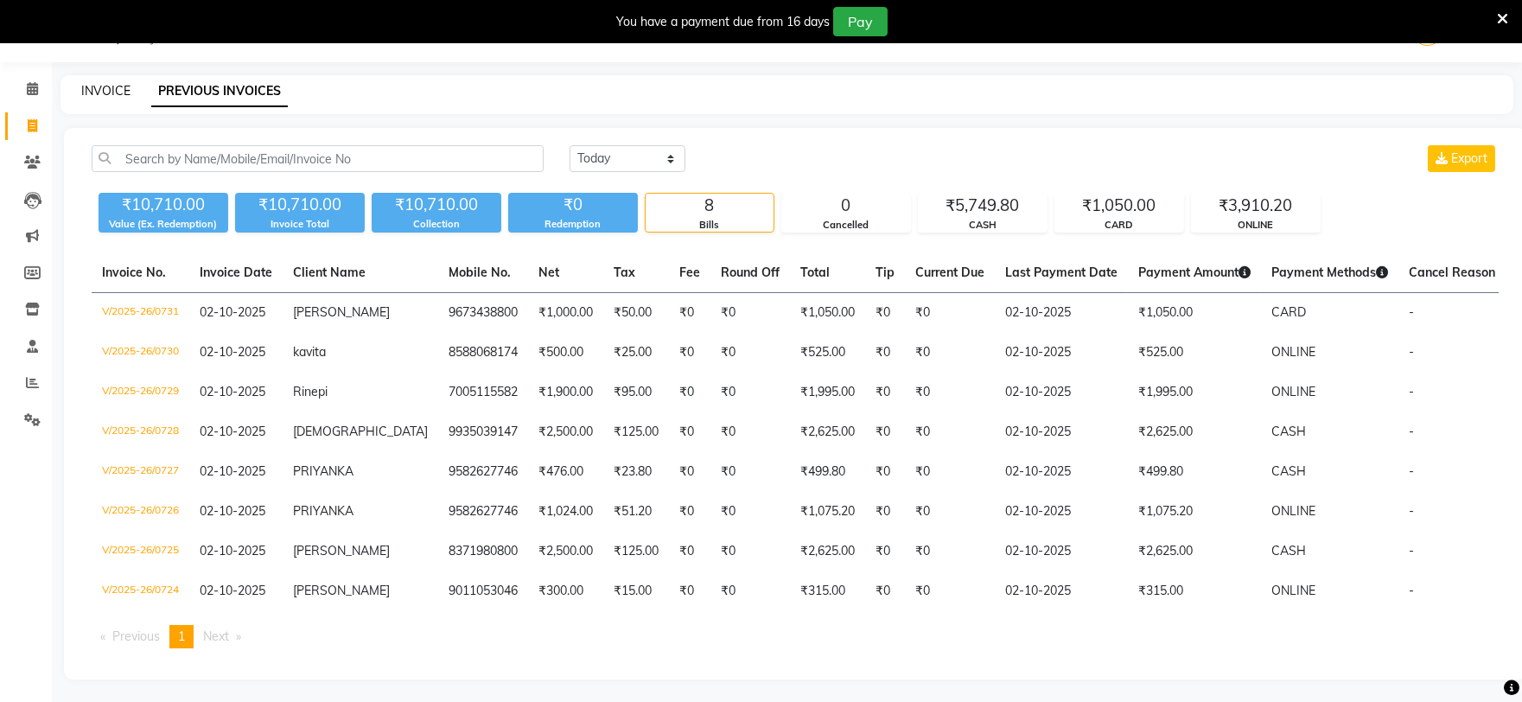
click at [118, 91] on link "INVOICE" at bounding box center [105, 91] width 49 height 16
select select "6915"
select select "service"
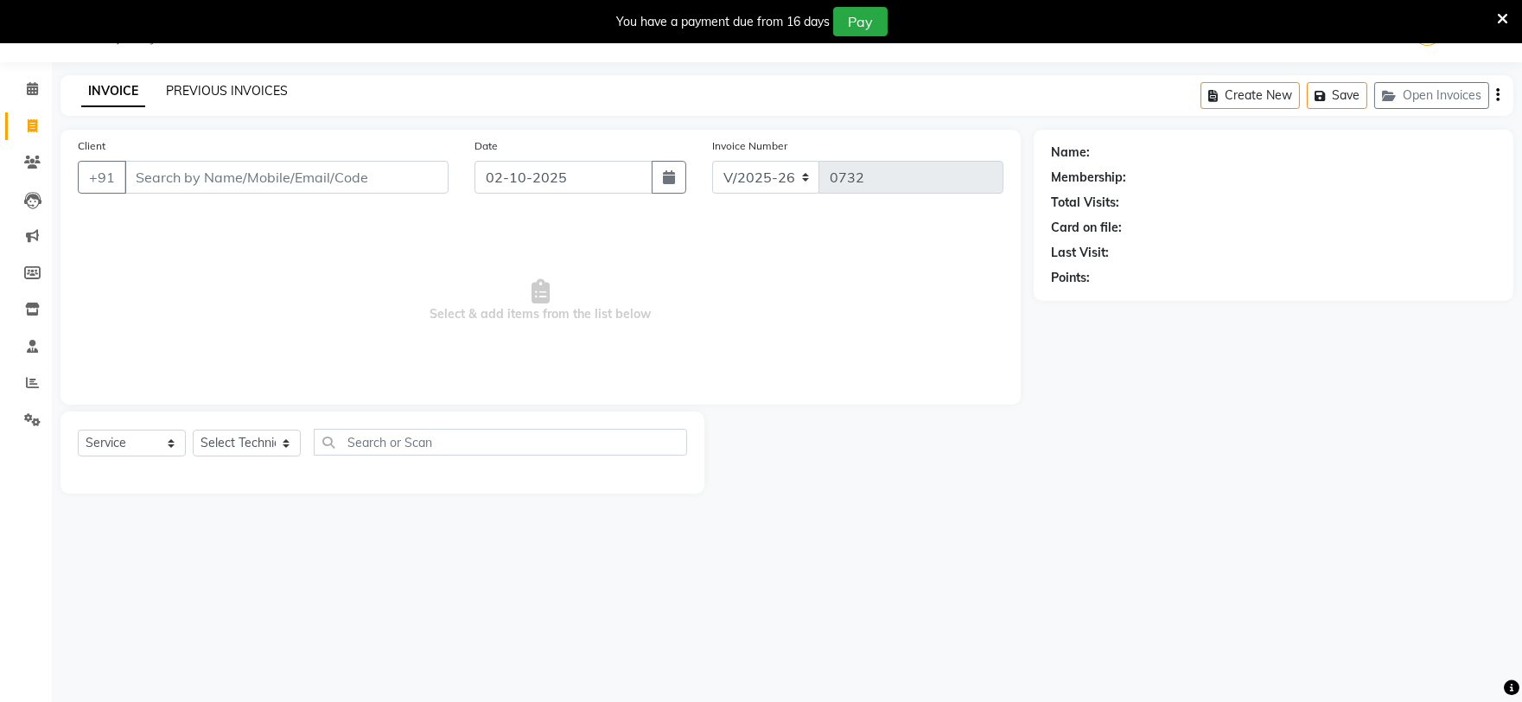
click at [219, 88] on link "PREVIOUS INVOICES" at bounding box center [227, 91] width 122 height 16
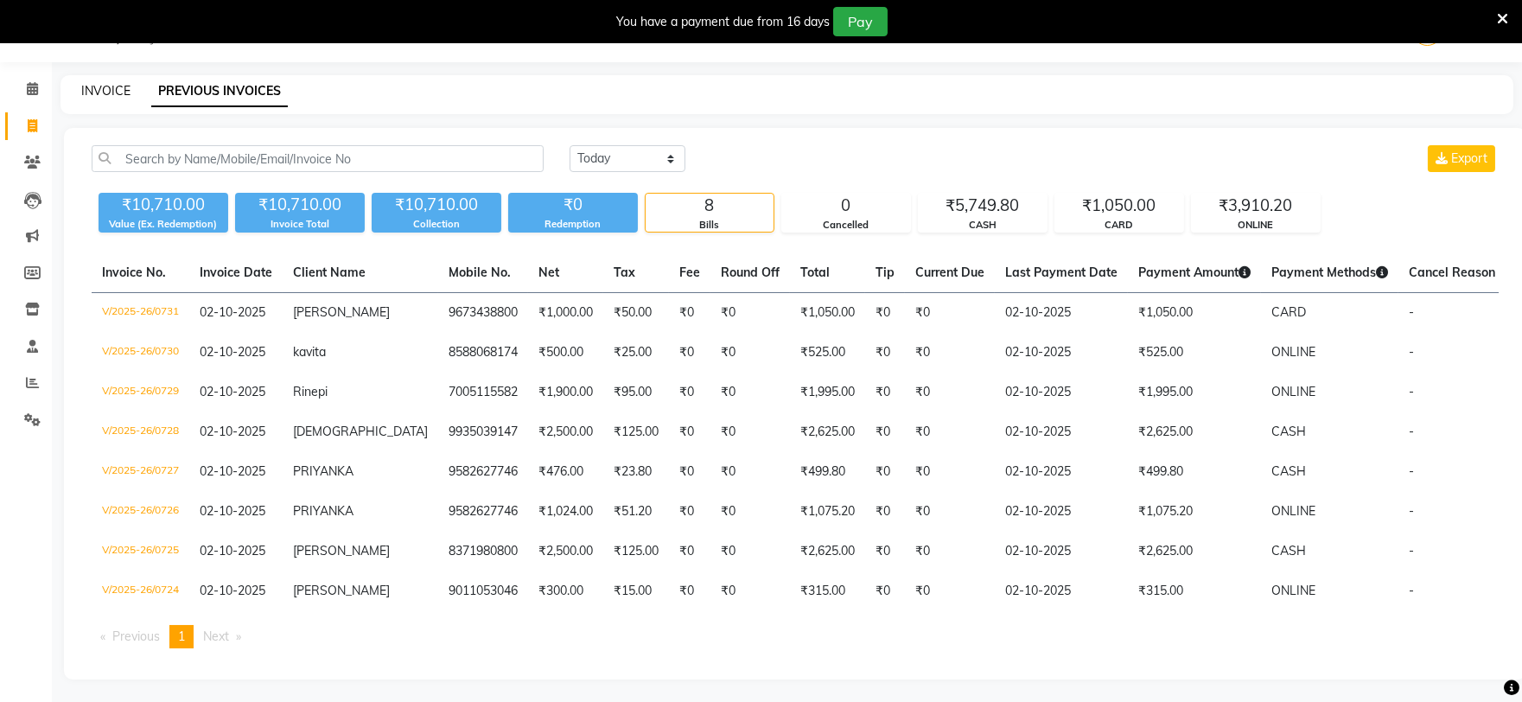
click at [93, 90] on link "INVOICE" at bounding box center [105, 91] width 49 height 16
select select "service"
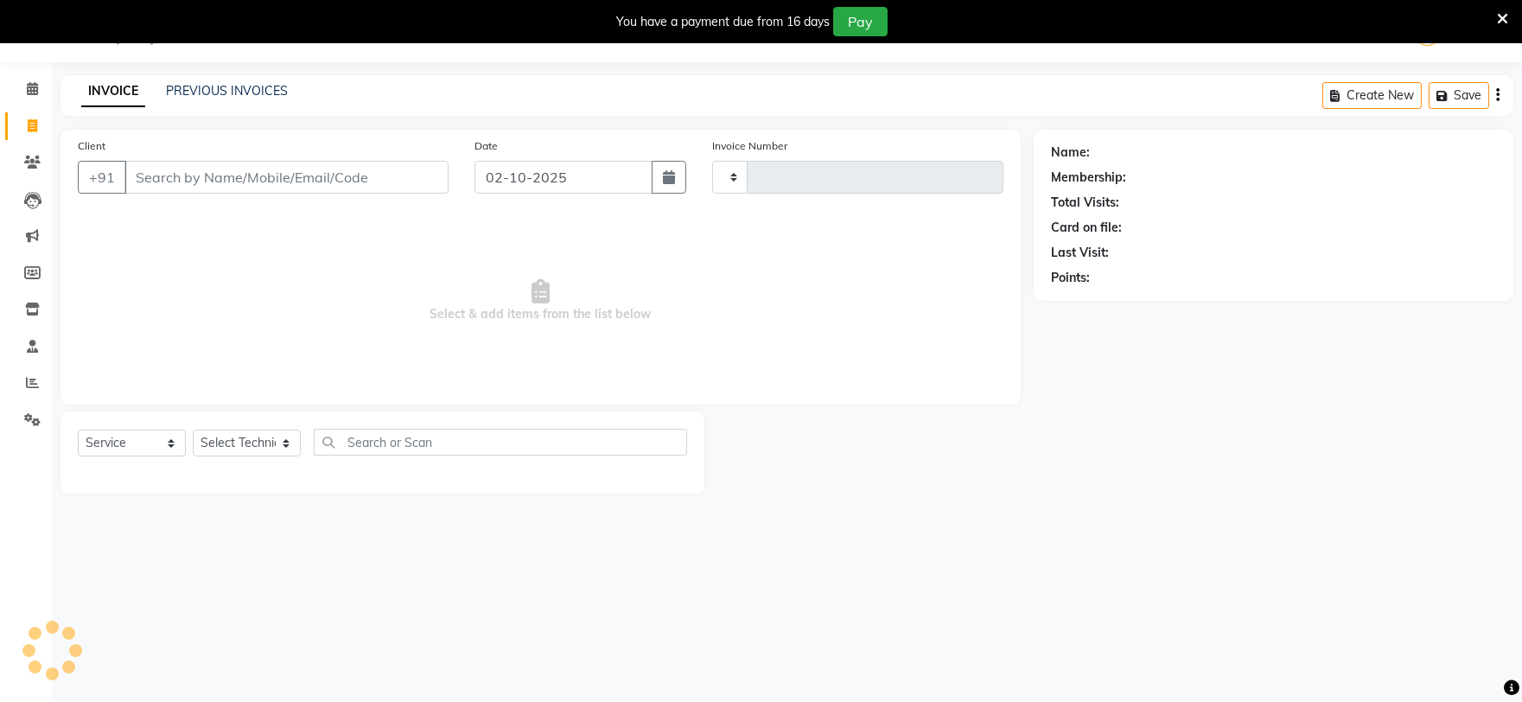
type input "0732"
select select "6915"
